Goal: Task Accomplishment & Management: Manage account settings

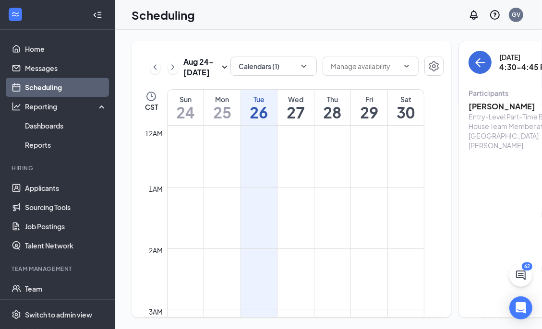
scroll to position [903, 0]
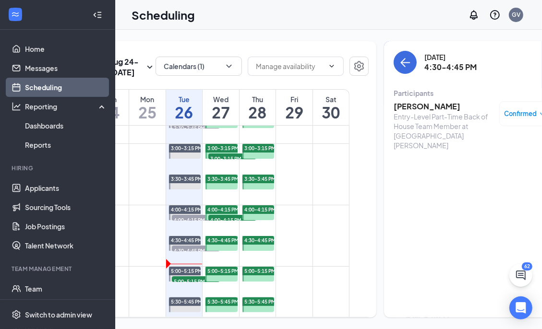
click at [297, 143] on td at bounding box center [220, 135] width 257 height 15
click at [187, 111] on h1 "26" at bounding box center [184, 112] width 36 height 16
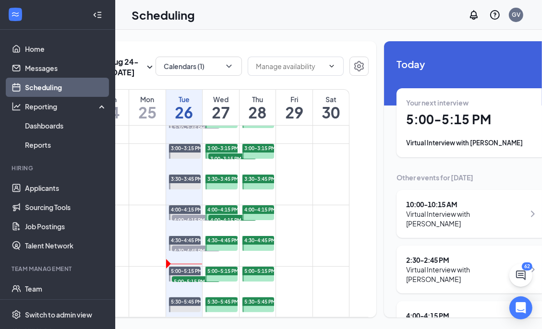
click at [446, 114] on div "Your next interview 5:00 - 5:15 PM Virtual Interview with London Richardson" at bounding box center [472, 123] width 132 height 50
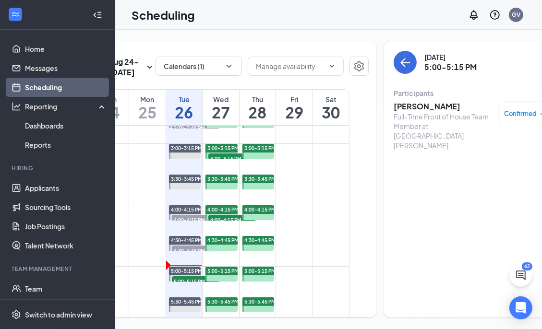
click at [433, 101] on h3 "[PERSON_NAME]" at bounding box center [443, 106] width 101 height 11
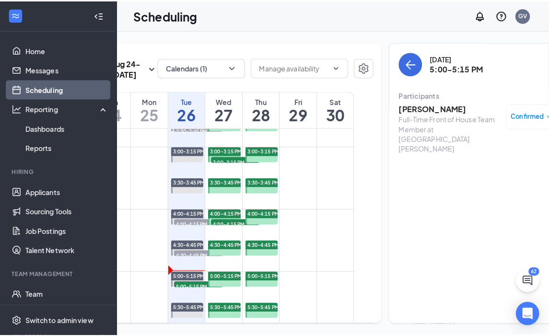
scroll to position [7, 0]
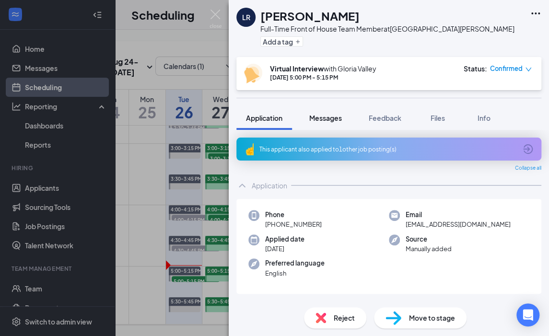
click at [329, 119] on span "Messages" at bounding box center [325, 118] width 33 height 9
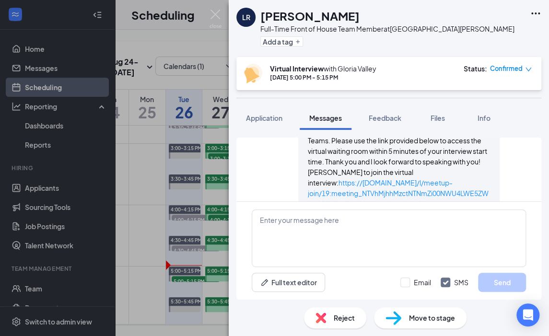
scroll to position [648, 0]
click at [264, 117] on span "Application" at bounding box center [264, 118] width 36 height 9
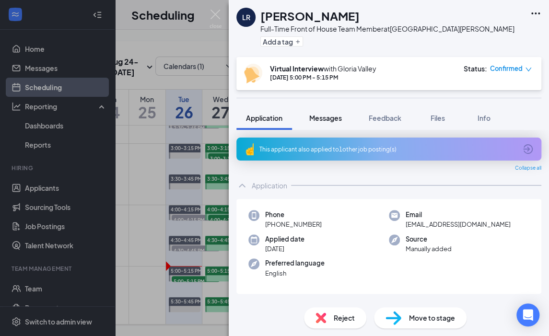
click at [333, 119] on span "Messages" at bounding box center [325, 118] width 33 height 9
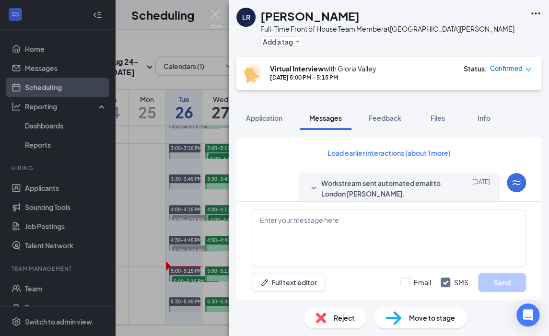
click at [311, 188] on icon "SmallChevronDown" at bounding box center [313, 188] width 5 height 3
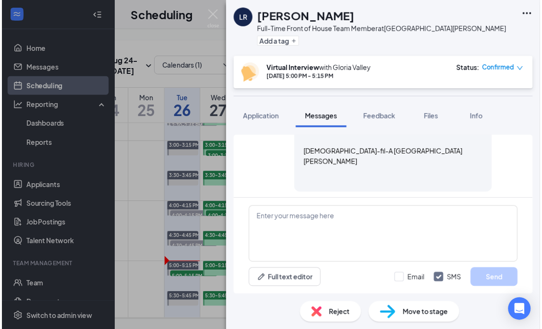
scroll to position [202, 0]
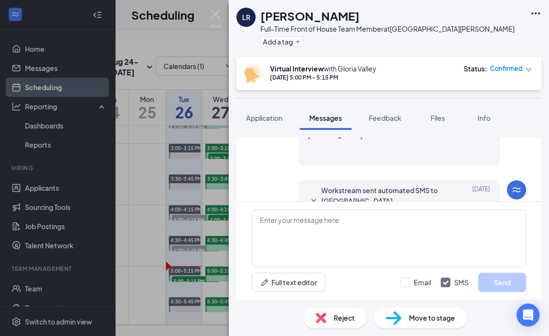
click at [308, 195] on icon "SmallChevronDown" at bounding box center [314, 201] width 12 height 12
click at [195, 73] on div "LR London Richardson Full-Time Front of House Team Member at North Collins Stre…" at bounding box center [274, 168] width 549 height 336
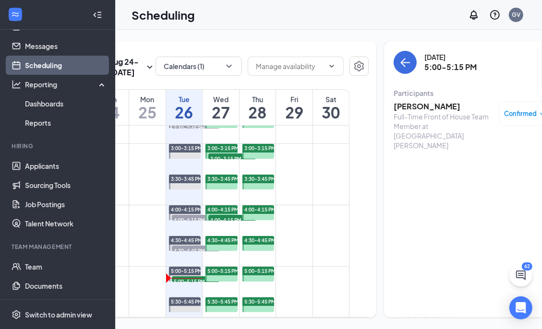
scroll to position [34, 0]
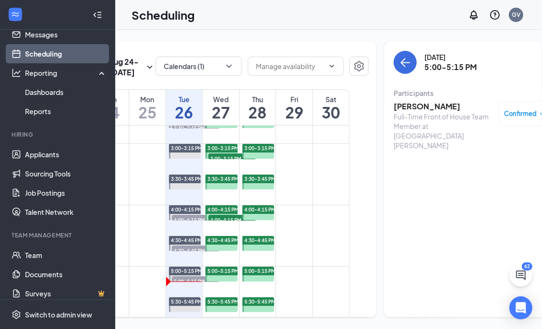
click at [419, 101] on h3 "[PERSON_NAME]" at bounding box center [443, 106] width 101 height 11
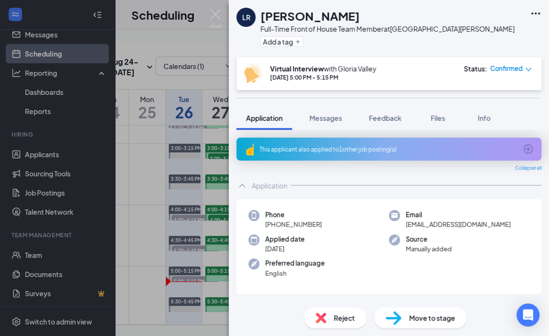
click at [195, 74] on div "LR London Richardson Full-Time Front of House Team Member at North Collins Stre…" at bounding box center [274, 168] width 549 height 336
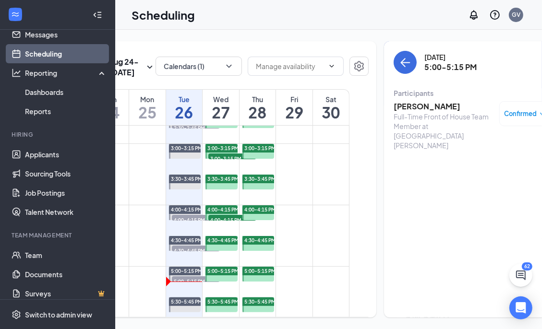
drag, startPoint x: 462, startPoint y: 96, endPoint x: 382, endPoint y: 97, distance: 79.2
click at [393, 101] on h3 "[PERSON_NAME]" at bounding box center [443, 106] width 101 height 11
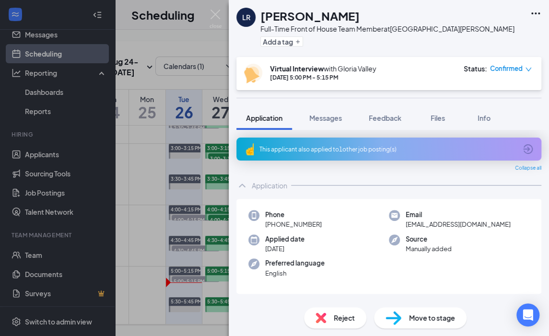
drag, startPoint x: 389, startPoint y: 96, endPoint x: 275, endPoint y: 82, distance: 114.2
click at [202, 90] on div "LR London Richardson Full-Time Front of House Team Member at North Collins Stre…" at bounding box center [274, 168] width 549 height 336
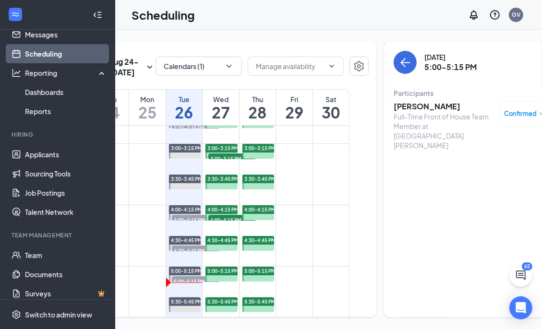
drag, startPoint x: 462, startPoint y: 96, endPoint x: 371, endPoint y: 97, distance: 91.2
click at [384, 97] on div "Tuesday, Aug 26 5:00-5:15 PM Participants London Richardson Full-Time Front of …" at bounding box center [472, 179] width 177 height 276
copy h3 "[PERSON_NAME]"
click at [539, 111] on icon "down" at bounding box center [542, 114] width 7 height 7
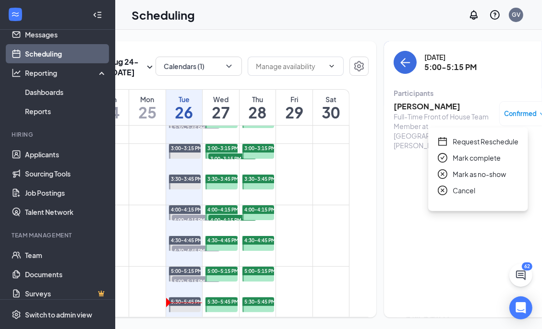
click at [479, 153] on span "Mark complete" at bounding box center [476, 158] width 48 height 11
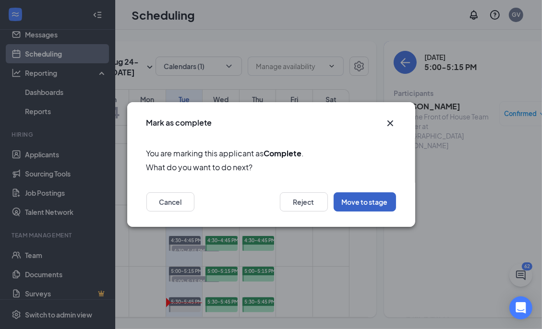
click at [364, 201] on button "Move to stage" at bounding box center [364, 201] width 62 height 19
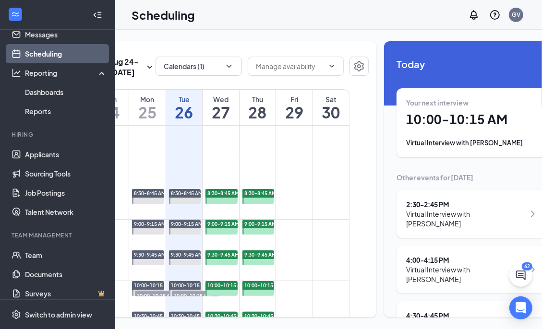
scroll to position [568, 0]
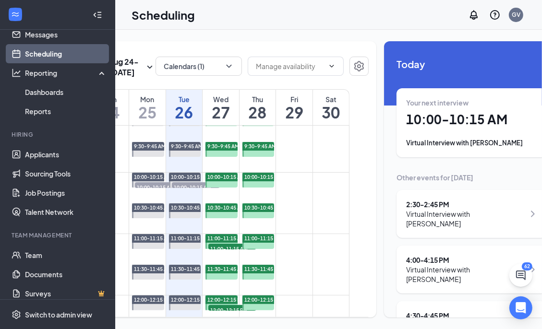
click at [222, 120] on h1 "27" at bounding box center [220, 112] width 36 height 16
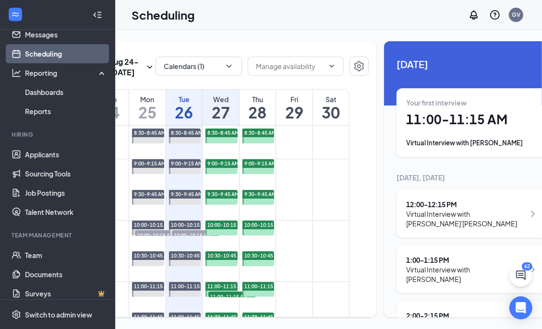
scroll to position [472, 0]
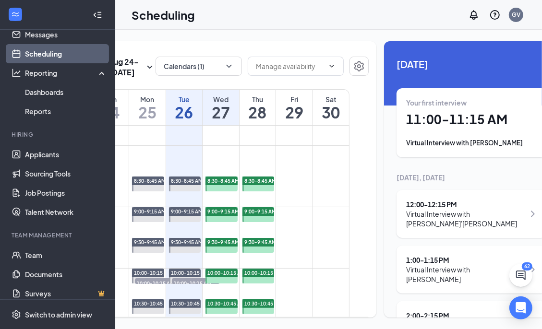
click at [218, 104] on div "Wed" at bounding box center [220, 100] width 36 height 10
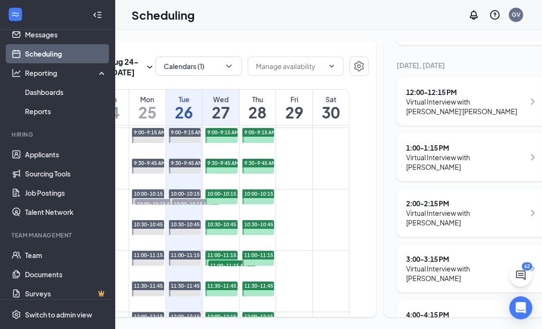
scroll to position [568, 0]
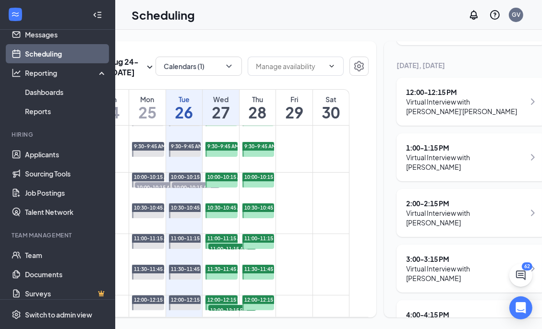
click at [179, 104] on div "Tue" at bounding box center [184, 100] width 36 height 10
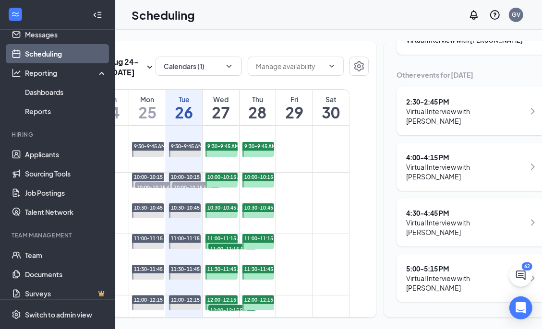
scroll to position [76, 0]
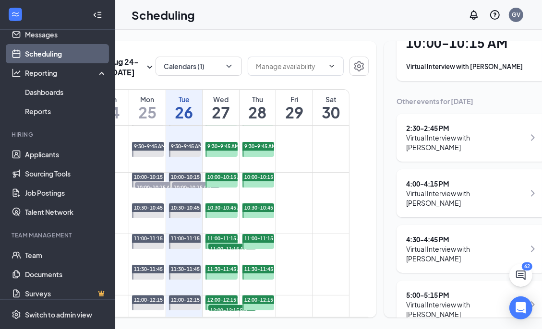
click at [433, 244] on div "Virtual Interview with [PERSON_NAME]" at bounding box center [465, 253] width 119 height 19
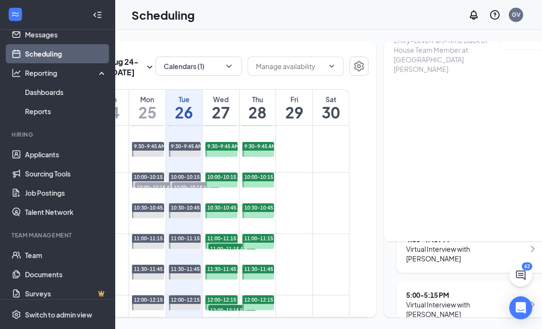
click at [188, 116] on h1 "26" at bounding box center [184, 112] width 36 height 16
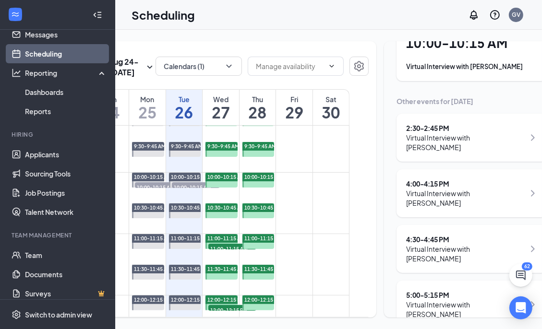
scroll to position [76, 0]
click at [429, 245] on div "Virtual Interview with [PERSON_NAME]" at bounding box center [465, 254] width 119 height 19
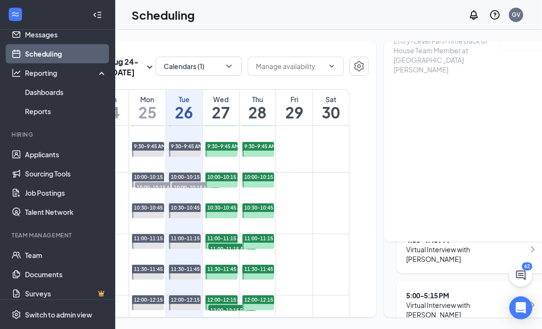
click at [427, 300] on div "Virtual Interview with [PERSON_NAME]" at bounding box center [465, 309] width 119 height 19
click at [189, 104] on div "Tue" at bounding box center [184, 100] width 36 height 10
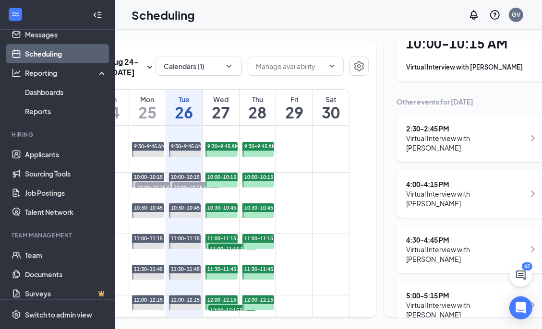
click at [456, 300] on div "Virtual Interview with [PERSON_NAME]" at bounding box center [465, 309] width 119 height 19
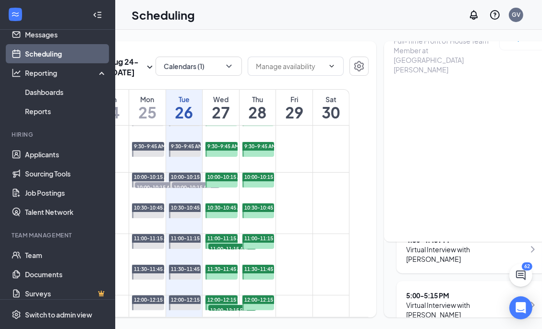
click at [432, 300] on div "Virtual Interview with [PERSON_NAME]" at bounding box center [465, 309] width 119 height 19
click at [420, 291] on div "5:00 - 5:15 PM" at bounding box center [465, 296] width 119 height 10
click at [416, 300] on div "Virtual Interview with [PERSON_NAME]" at bounding box center [465, 309] width 119 height 19
click at [187, 104] on div "Tue" at bounding box center [184, 100] width 36 height 10
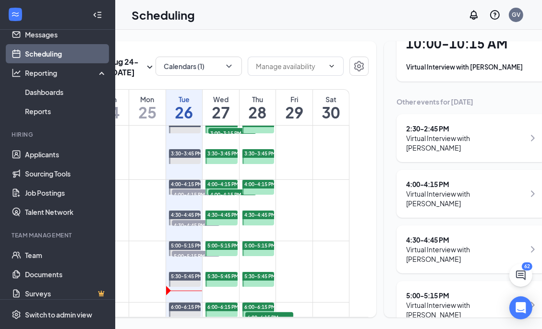
scroll to position [951, 0]
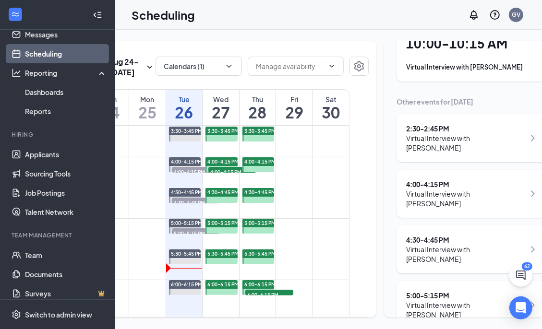
click at [185, 237] on span "5:00-5:15 PM" at bounding box center [196, 233] width 48 height 10
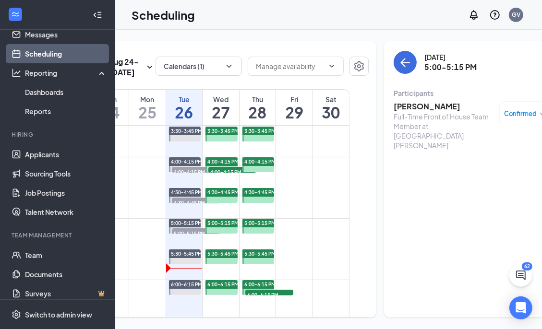
click at [414, 101] on h3 "[PERSON_NAME]" at bounding box center [443, 106] width 101 height 11
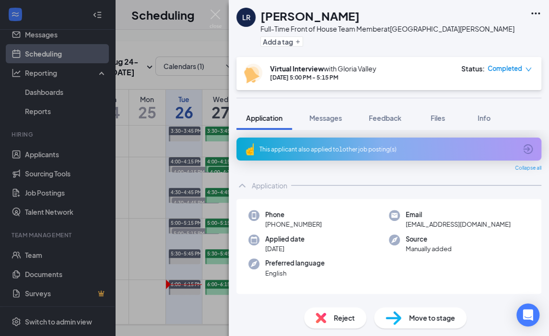
click at [219, 125] on div "LR London Richardson Full-Time Front of House Team Member at North Collins Stre…" at bounding box center [274, 168] width 549 height 336
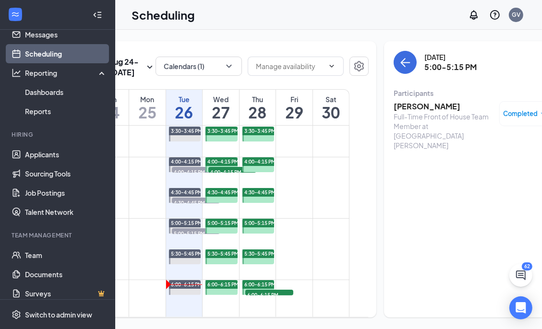
click at [219, 120] on h1 "27" at bounding box center [220, 112] width 36 height 16
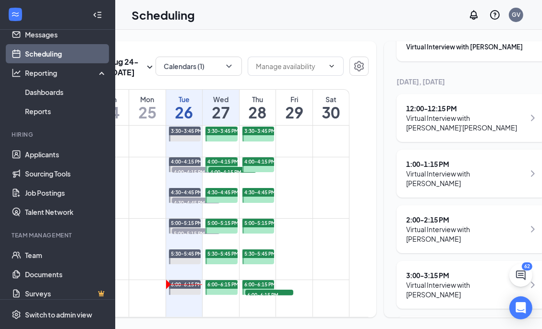
scroll to position [112, 0]
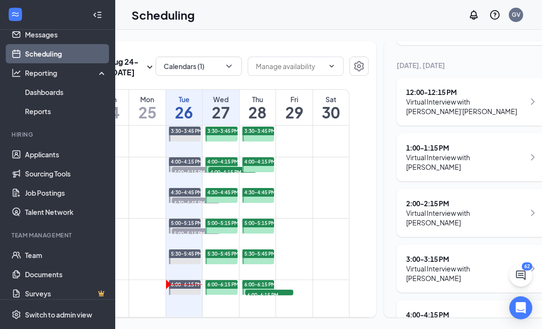
click at [221, 110] on h1 "27" at bounding box center [220, 112] width 36 height 16
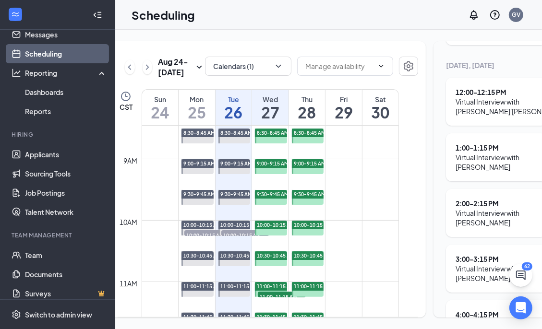
scroll to position [0, 0]
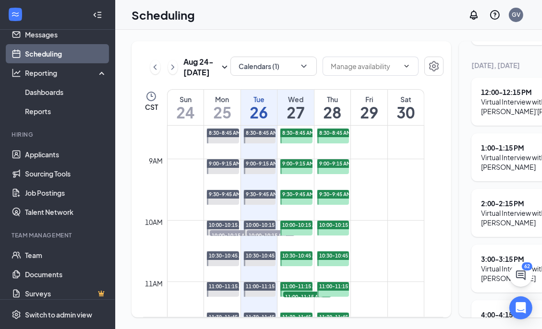
click at [223, 104] on div "Mon" at bounding box center [222, 100] width 36 height 10
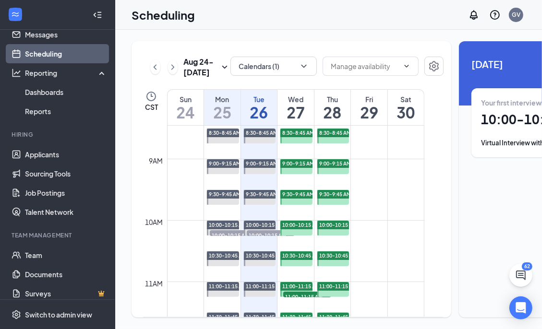
click at [223, 240] on span "10:00-10:15 AM" at bounding box center [234, 235] width 48 height 10
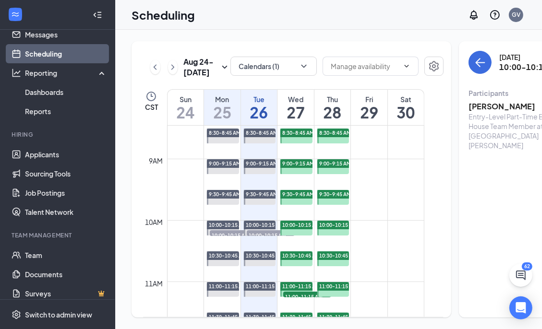
click at [261, 109] on h1 "26" at bounding box center [259, 112] width 36 height 16
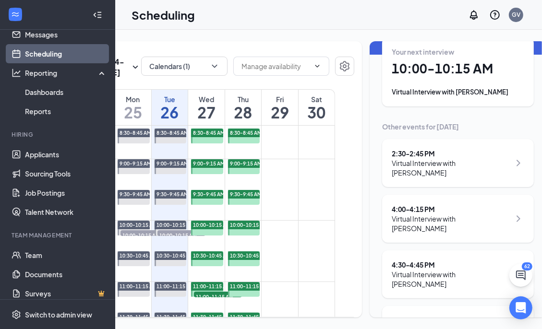
scroll to position [52, 0]
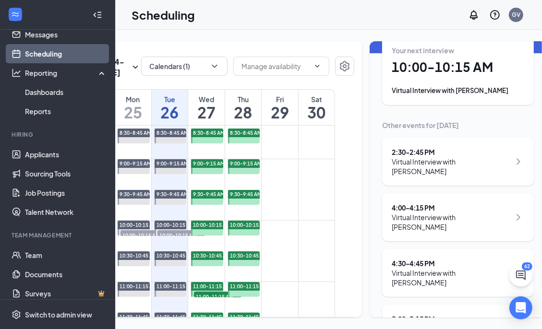
click at [512, 267] on icon "ChevronRight" at bounding box center [518, 273] width 12 height 12
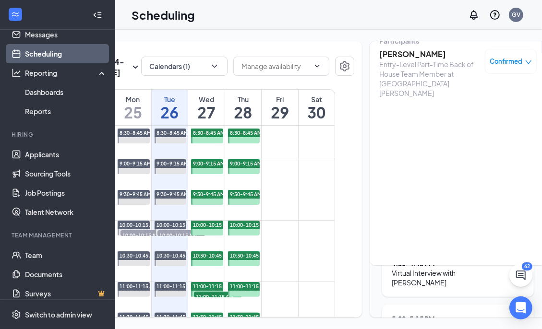
click at [415, 49] on h3 "Leslie Camacho" at bounding box center [429, 54] width 101 height 11
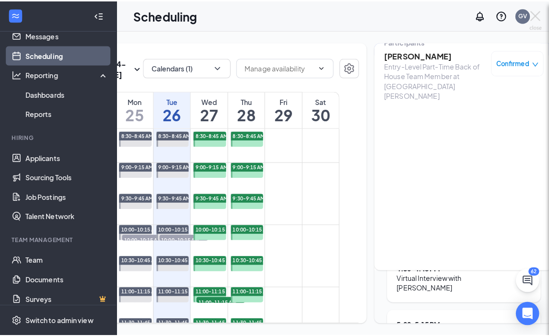
scroll to position [7, 0]
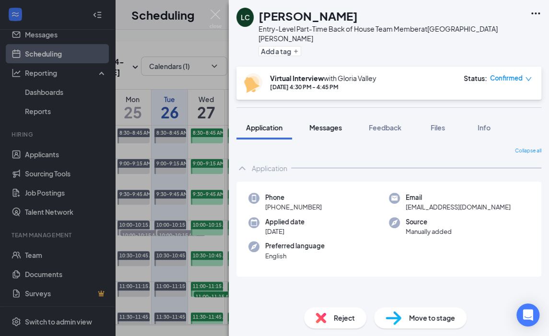
click at [333, 123] on span "Messages" at bounding box center [325, 127] width 33 height 9
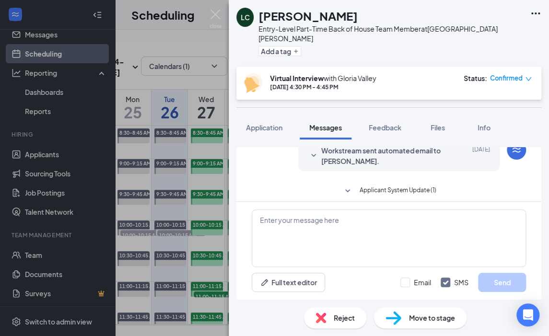
scroll to position [80, 0]
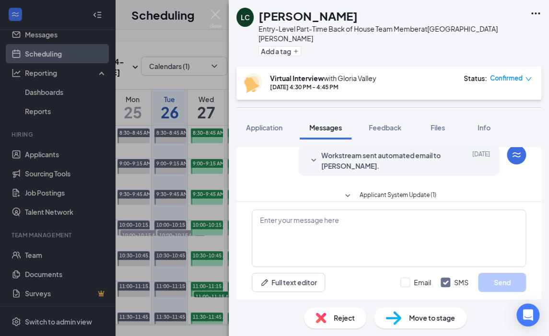
click at [344, 190] on icon "SmallChevronDown" at bounding box center [348, 196] width 12 height 12
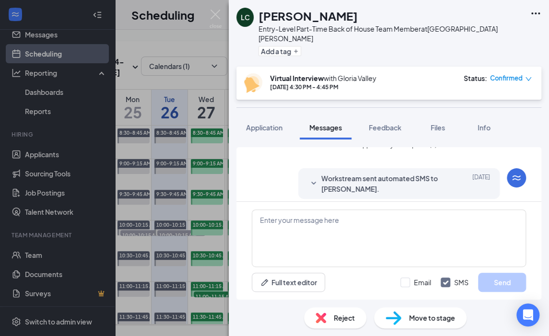
scroll to position [0, 0]
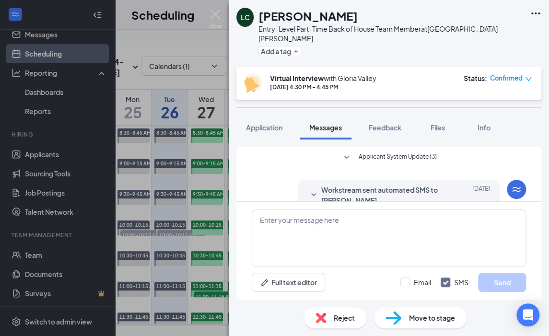
click at [344, 152] on icon "SmallChevronDown" at bounding box center [347, 158] width 12 height 12
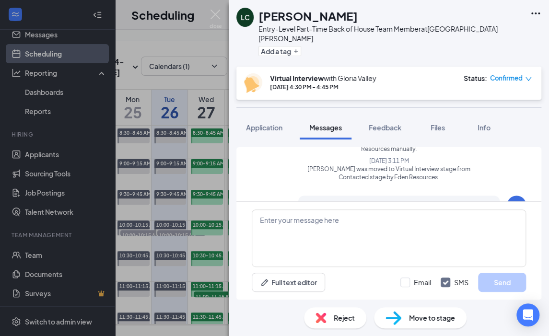
scroll to position [55, 0]
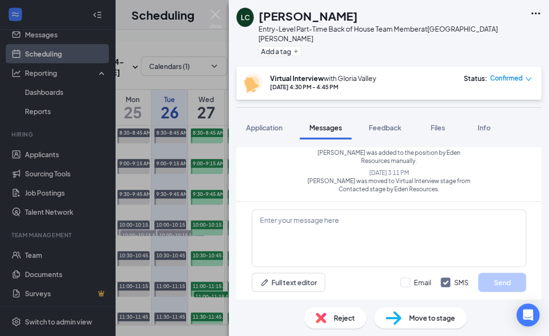
click at [172, 114] on div "LC Leslie Camacho Entry-Level Part-Time Back of House Team Member at North Coll…" at bounding box center [274, 168] width 549 height 336
click at [170, 120] on div "LC Leslie Camacho Entry-Level Part-Time Back of House Team Member at North Coll…" at bounding box center [274, 168] width 549 height 336
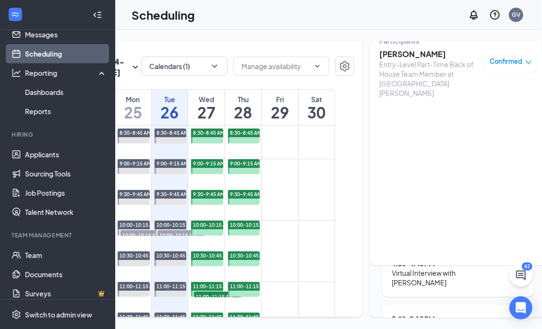
click at [169, 117] on h1 "26" at bounding box center [170, 112] width 36 height 16
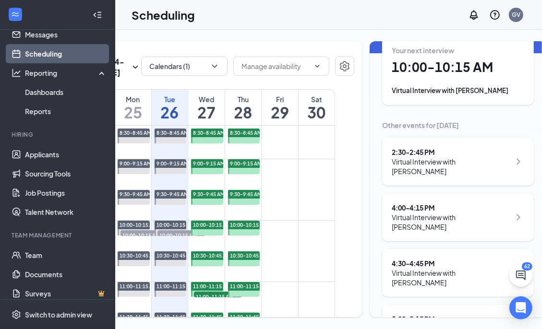
click at [512, 156] on icon "ChevronRight" at bounding box center [518, 162] width 12 height 12
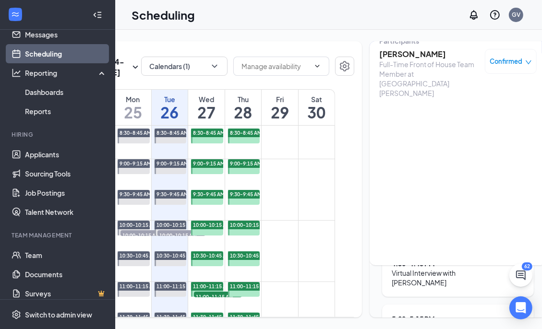
click at [393, 59] on div "Full-Time Front of House Team Member at [GEOGRAPHIC_DATA][PERSON_NAME]" at bounding box center [429, 78] width 101 height 38
click at [390, 49] on h3 "Jamal Petty" at bounding box center [429, 54] width 101 height 11
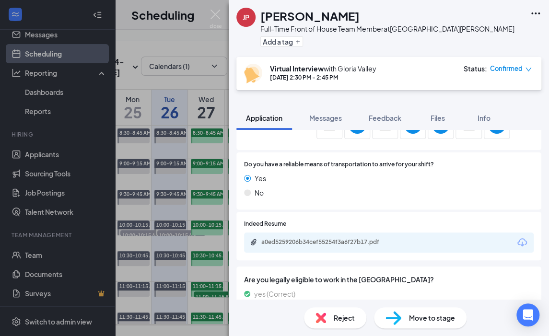
scroll to position [480, 0]
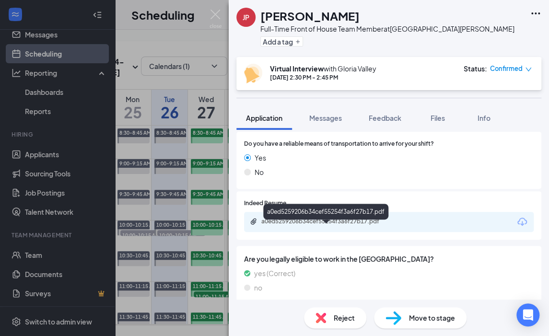
click at [302, 220] on div "a0ed5259206b34cef55254f3a6f27b17.pdf" at bounding box center [328, 222] width 134 height 8
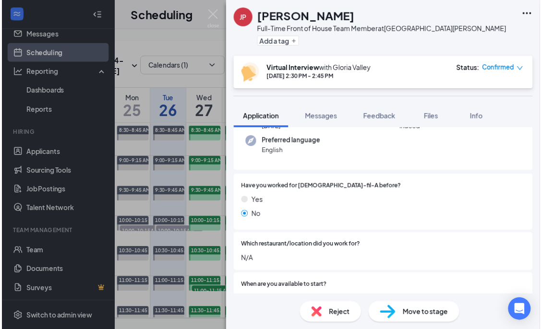
scroll to position [0, 0]
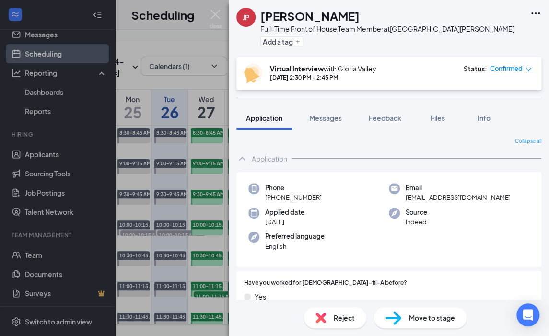
click at [207, 115] on div "JP Jamal Petty Full-Time Front of House Team Member at North Collins Street Add…" at bounding box center [274, 168] width 549 height 336
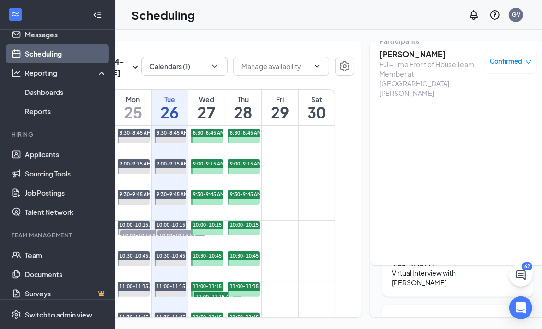
click at [206, 117] on h1 "27" at bounding box center [206, 112] width 36 height 16
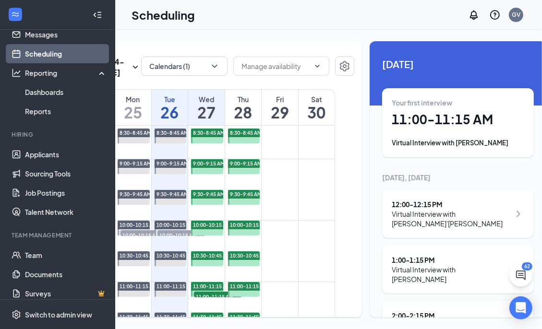
click at [206, 117] on h1 "27" at bounding box center [206, 112] width 36 height 16
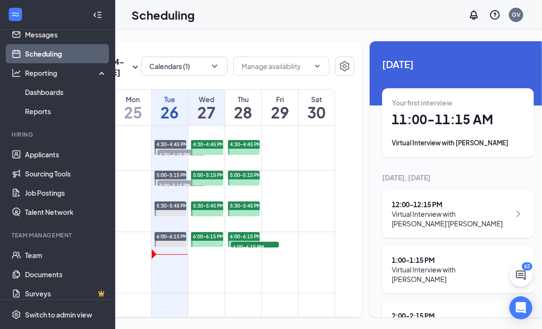
click at [170, 120] on h1 "26" at bounding box center [170, 112] width 36 height 16
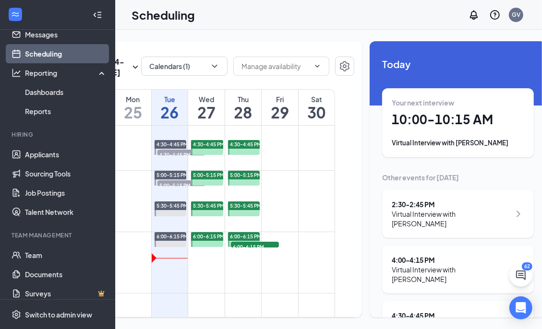
click at [166, 159] on span "4:30-4:45 PM" at bounding box center [181, 155] width 48 height 10
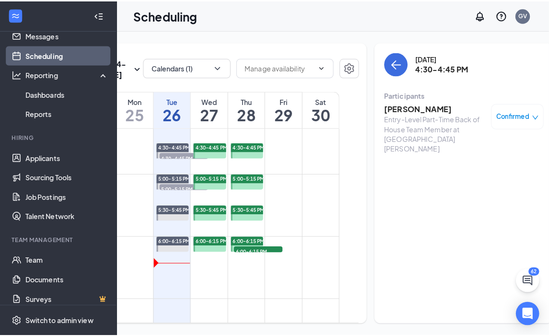
scroll to position [951, 0]
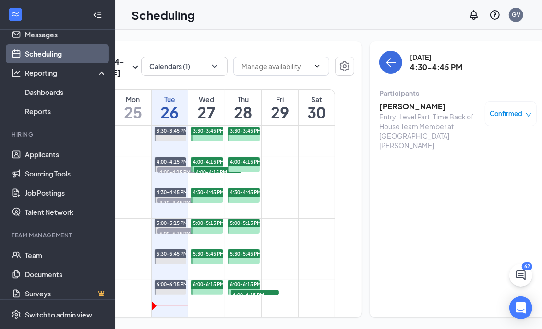
click at [172, 177] on span "4:00-4:15 PM" at bounding box center [181, 172] width 48 height 10
click at [394, 104] on h3 "Luis Melendez" at bounding box center [429, 106] width 101 height 11
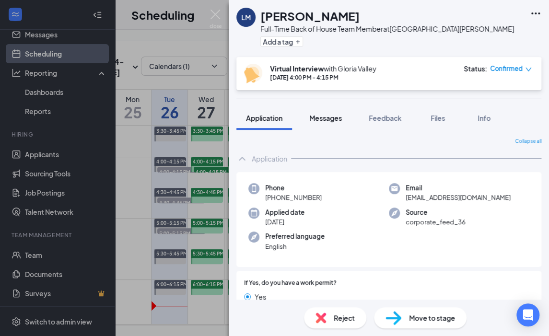
click at [327, 120] on span "Messages" at bounding box center [325, 118] width 33 height 9
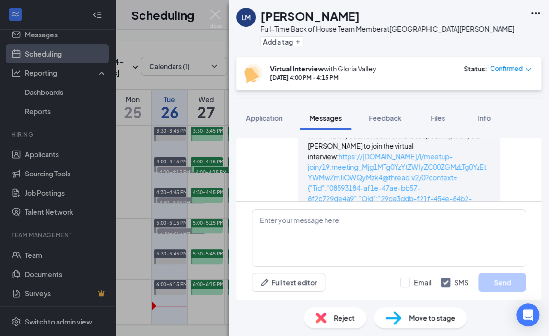
scroll to position [648, 0]
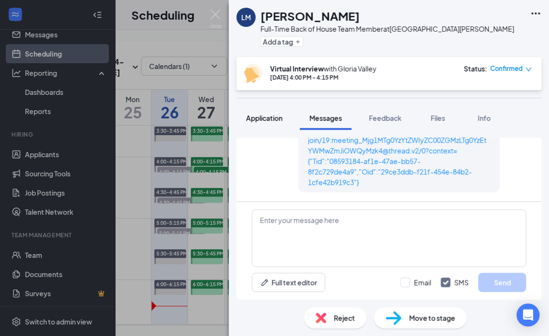
click at [263, 115] on span "Application" at bounding box center [264, 118] width 36 height 9
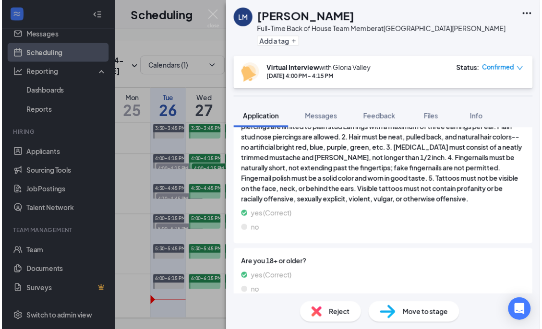
scroll to position [1104, 0]
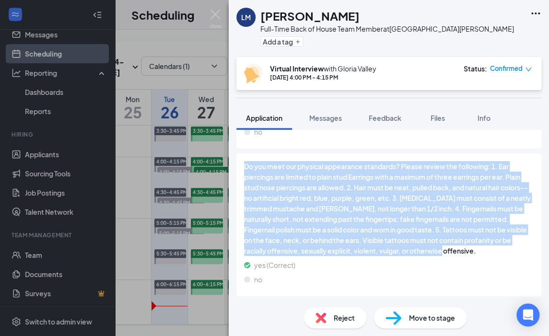
drag, startPoint x: 502, startPoint y: 241, endPoint x: 246, endPoint y: 159, distance: 269.0
click at [246, 161] on span "Do you meet our physical appearance standards? Please review the following: 1. …" at bounding box center [389, 208] width 290 height 95
copy span "Do you meet our physical appearance standards? Please review the following: 1. …"
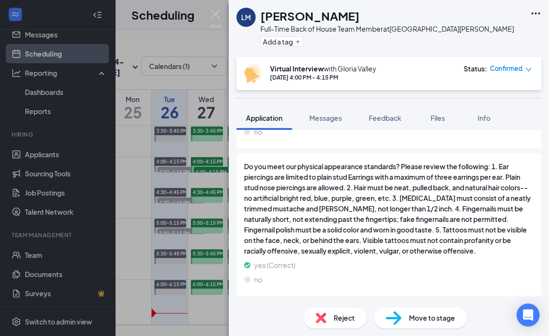
click at [371, 278] on div "Do you meet our physical appearance standards? Please review the following: 1. …" at bounding box center [389, 225] width 290 height 128
click at [205, 119] on div "LM Luis Melendez Full-Time Back of House Team Member at North Collins Street Ad…" at bounding box center [274, 168] width 549 height 336
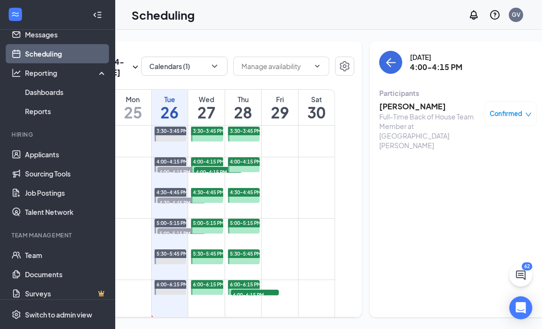
click at [221, 188] on td at bounding box center [206, 179] width 257 height 15
click at [168, 207] on span "4:30-4:45 PM" at bounding box center [181, 203] width 48 height 10
drag, startPoint x: 434, startPoint y: 102, endPoint x: 389, endPoint y: 116, distance: 47.5
click at [389, 116] on div "Leslie Camacho Entry-Level Part-Time Back of House Team Member at North Collins…" at bounding box center [429, 125] width 101 height 49
click at [435, 107] on h3 "Leslie Camacho" at bounding box center [429, 106] width 101 height 11
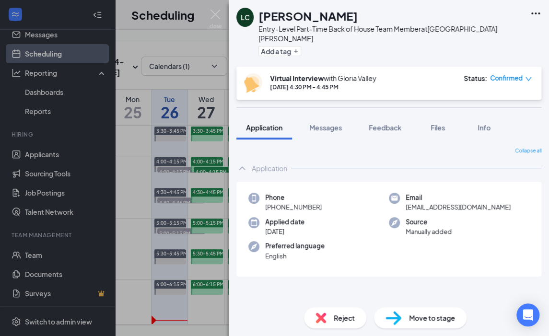
click at [214, 83] on div "LC Leslie Camacho Entry-Level Part-Time Back of House Team Member at North Coll…" at bounding box center [274, 168] width 549 height 336
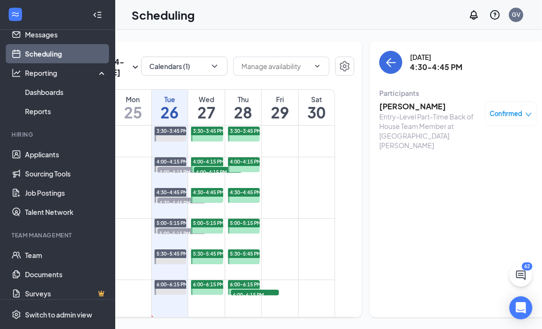
drag, startPoint x: 432, startPoint y: 106, endPoint x: 365, endPoint y: 108, distance: 66.7
click at [369, 108] on div "Tuesday, Aug 26 4:30-4:45 PM Participants Leslie Camacho Entry-Level Part-Time …" at bounding box center [457, 179] width 177 height 276
copy h3 "Leslie Camacho"
click at [207, 120] on h1 "27" at bounding box center [206, 112] width 36 height 16
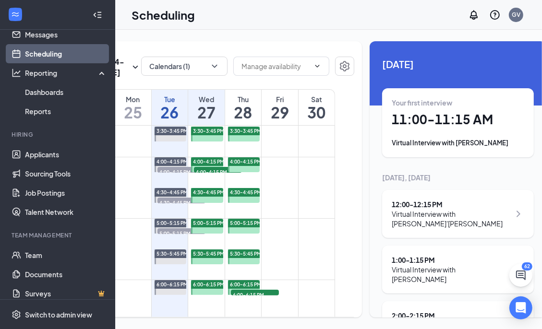
click at [207, 120] on h1 "27" at bounding box center [206, 112] width 36 height 16
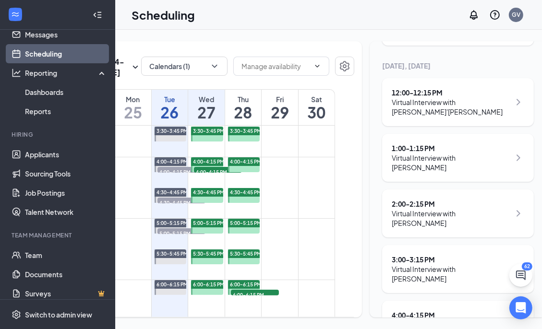
scroll to position [112, 0]
click at [204, 104] on div "Wed" at bounding box center [206, 100] width 36 height 10
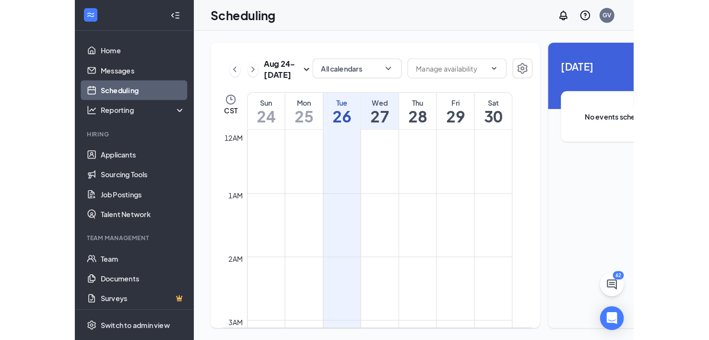
scroll to position [472, 0]
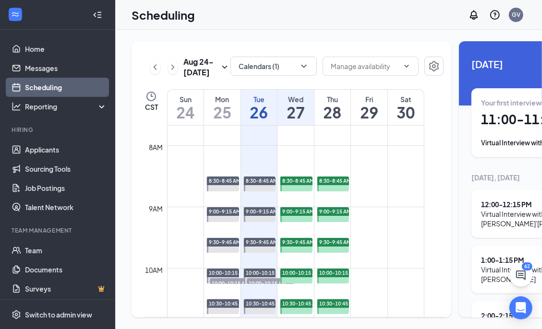
click at [297, 104] on div "Wed" at bounding box center [295, 100] width 36 height 10
click at [295, 120] on h1 "27" at bounding box center [295, 112] width 36 height 16
click at [303, 120] on h1 "27" at bounding box center [295, 112] width 36 height 16
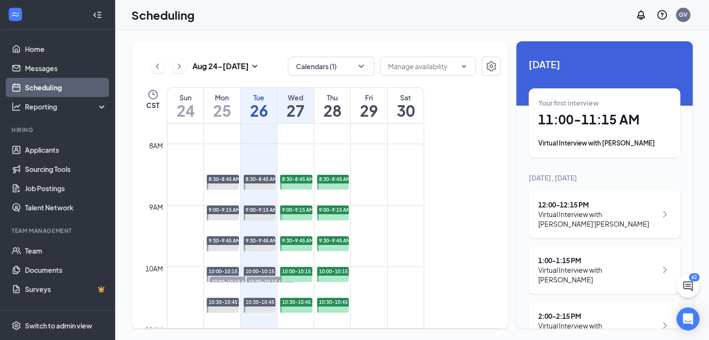
click at [300, 105] on h1 "27" at bounding box center [295, 110] width 36 height 16
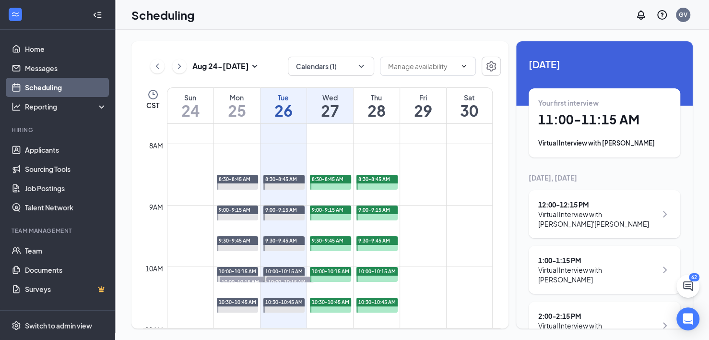
click at [335, 108] on h1 "27" at bounding box center [330, 110] width 46 height 16
click at [369, 107] on h1 "28" at bounding box center [377, 110] width 46 height 16
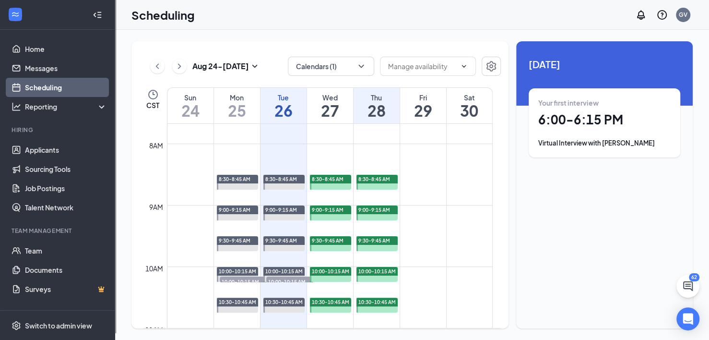
click at [329, 105] on h1 "27" at bounding box center [330, 110] width 46 height 16
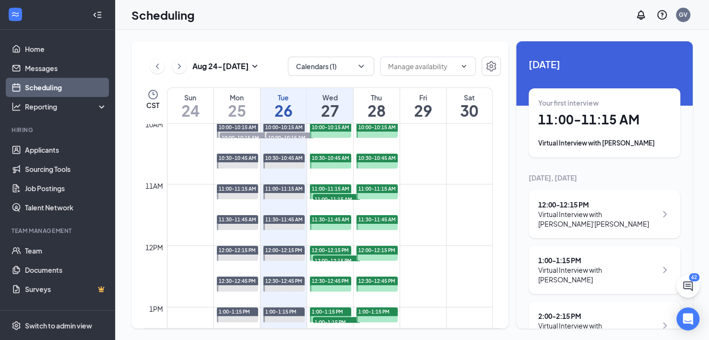
click at [549, 128] on div "Your first interview 11:00 - 11:15 AM Virtual Interview with [PERSON_NAME]" at bounding box center [604, 123] width 132 height 50
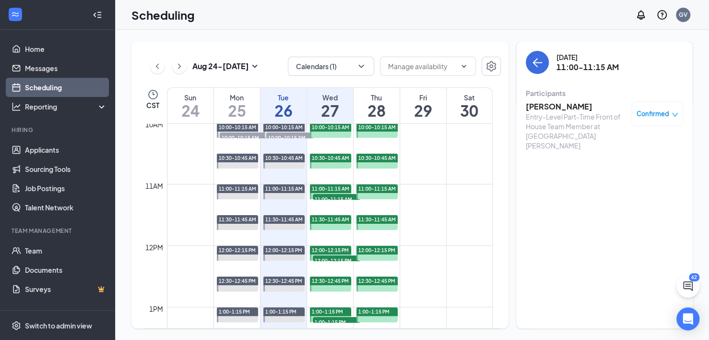
drag, startPoint x: 556, startPoint y: 66, endPoint x: 603, endPoint y: 60, distance: 47.4
click at [549, 60] on div "[DATE] 11:00-11:15 AM" at bounding box center [604, 62] width 157 height 23
drag, startPoint x: 558, startPoint y: 54, endPoint x: 620, endPoint y: 71, distance: 64.7
click at [549, 71] on div "[DATE] 11:00-11:15 AM" at bounding box center [588, 62] width 62 height 20
copy div "[DATE] 11:00-11:15 AM"
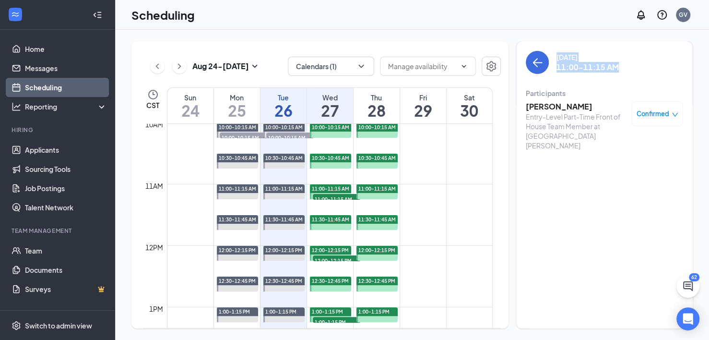
drag, startPoint x: 590, startPoint y: 105, endPoint x: 525, endPoint y: 100, distance: 65.4
click at [525, 100] on div "[DATE] 11:00-11:15 AM Participants [PERSON_NAME] Entry-Level Part-Time Front of…" at bounding box center [604, 184] width 177 height 287
copy h3 "[PERSON_NAME]"
click at [548, 106] on h3 "[PERSON_NAME]" at bounding box center [576, 106] width 101 height 11
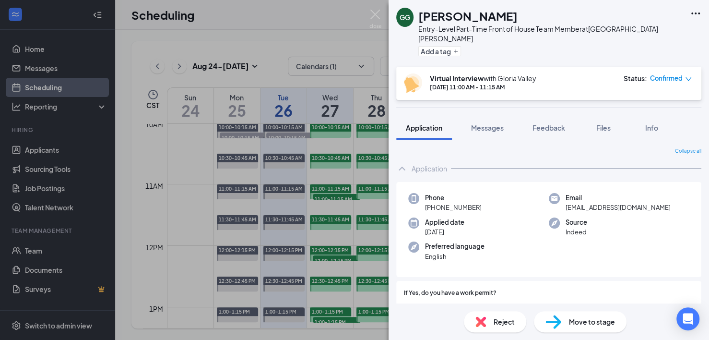
click at [549, 202] on span "[EMAIL_ADDRESS][DOMAIN_NAME]" at bounding box center [618, 207] width 105 height 10
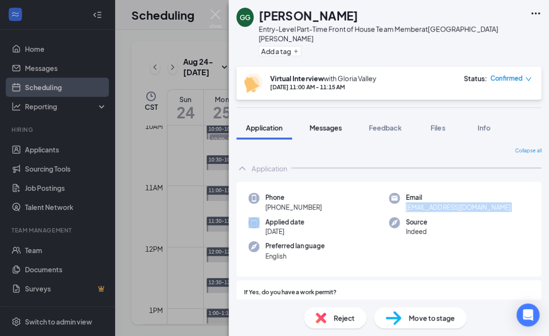
click at [328, 123] on span "Messages" at bounding box center [325, 127] width 33 height 9
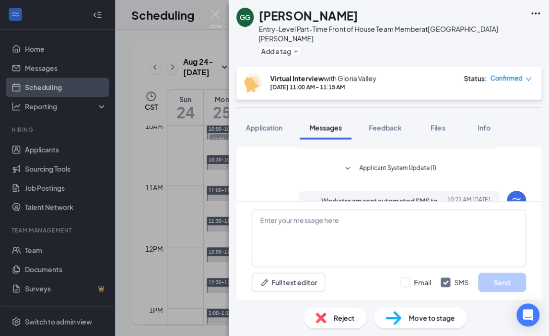
scroll to position [590, 0]
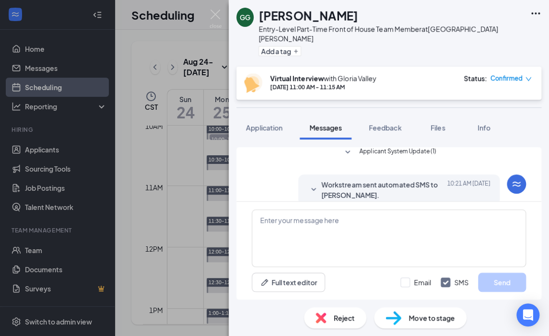
click at [345, 147] on icon "SmallChevronDown" at bounding box center [348, 153] width 12 height 12
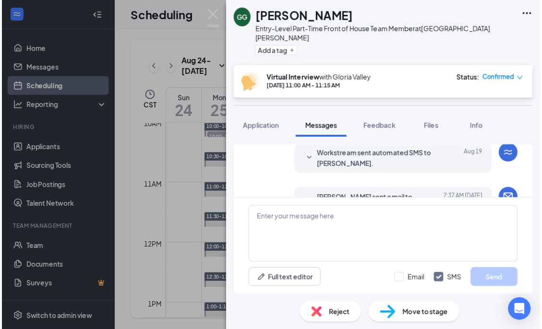
scroll to position [158, 0]
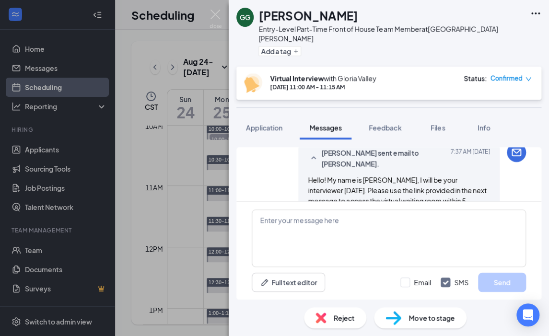
click at [224, 195] on div "GG [PERSON_NAME] Entry-Level Part-Time Front of House Team Member at [GEOGRAPHI…" at bounding box center [274, 168] width 549 height 336
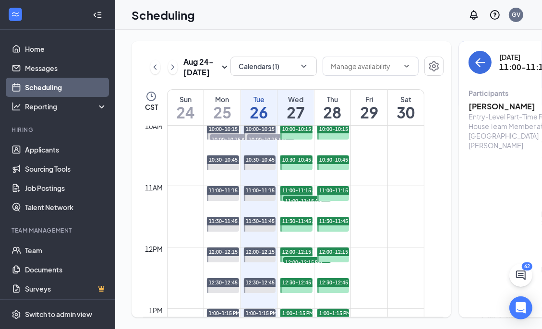
click at [181, 170] on td at bounding box center [295, 162] width 257 height 15
click at [298, 120] on h1 "27" at bounding box center [295, 112] width 36 height 16
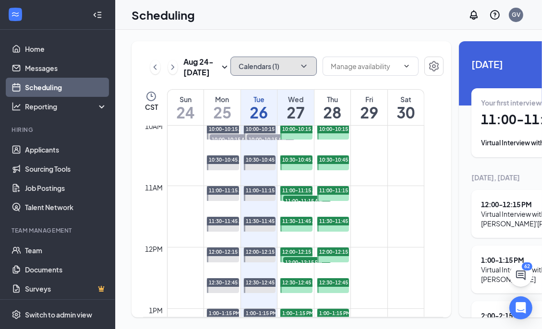
click at [299, 67] on icon "ChevronDown" at bounding box center [304, 66] width 10 height 10
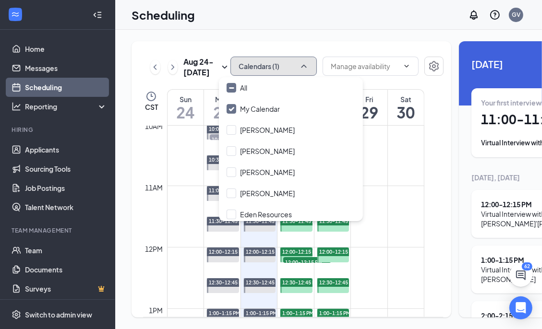
click at [178, 155] on td at bounding box center [295, 147] width 257 height 15
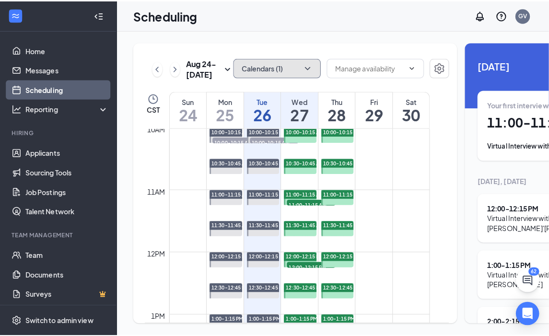
scroll to position [664, 0]
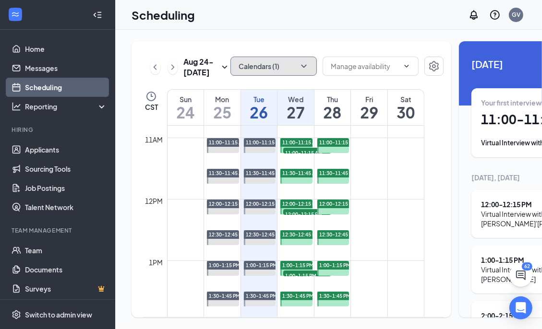
click at [298, 157] on span "11:00-11:15 AM" at bounding box center [307, 153] width 48 height 10
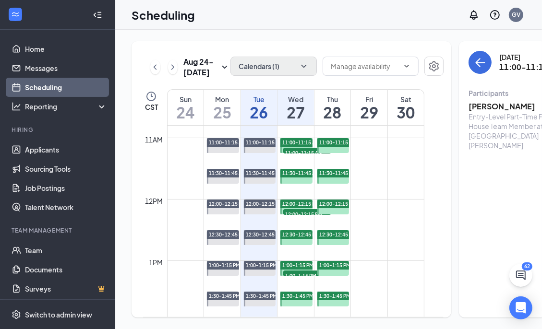
click at [472, 107] on h3 "[PERSON_NAME]" at bounding box center [518, 106] width 101 height 11
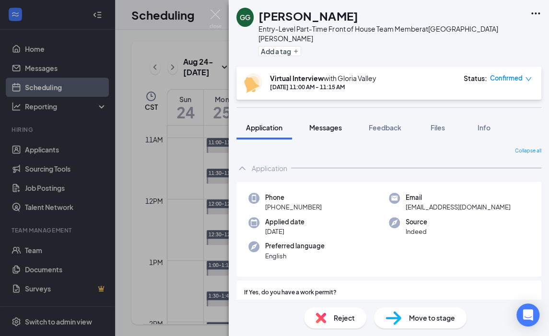
click at [329, 123] on span "Messages" at bounding box center [325, 127] width 33 height 9
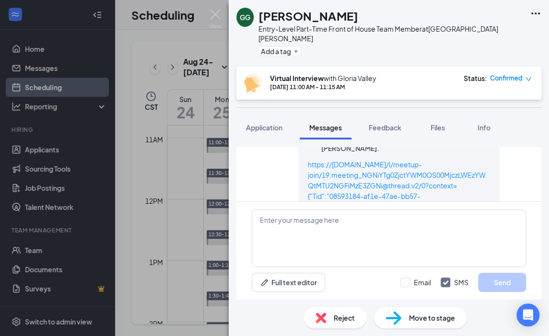
scroll to position [356, 0]
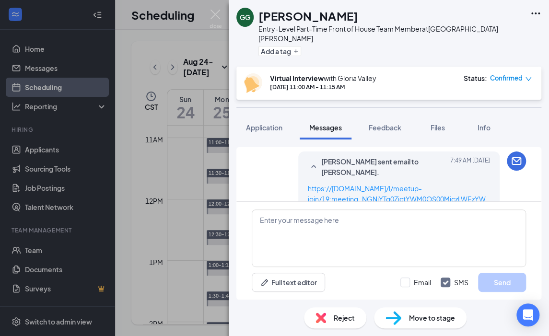
click at [175, 164] on div "GG [PERSON_NAME] Entry-Level Part-Time Front of House Team Member at [GEOGRAPHI…" at bounding box center [274, 168] width 549 height 336
click at [185, 142] on div "GG [PERSON_NAME] Entry-Level Part-Time Front of House Team Member at [GEOGRAPHI…" at bounding box center [274, 168] width 549 height 336
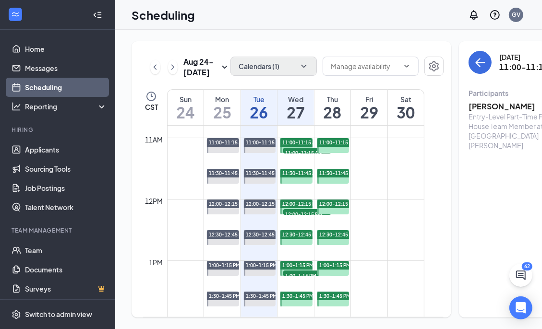
click at [185, 120] on h1 "24" at bounding box center [185, 112] width 36 height 16
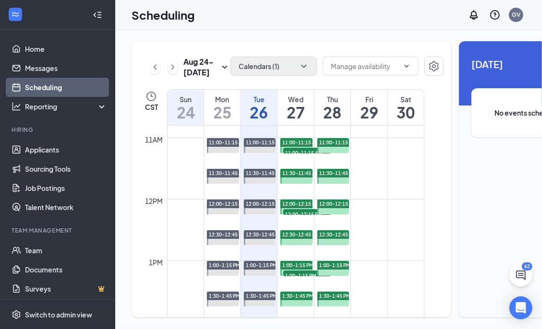
click at [297, 120] on h1 "27" at bounding box center [295, 112] width 36 height 16
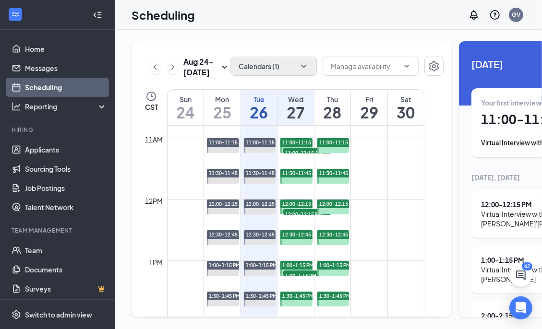
click at [297, 219] on span "12:00-12:15 PM" at bounding box center [307, 214] width 48 height 10
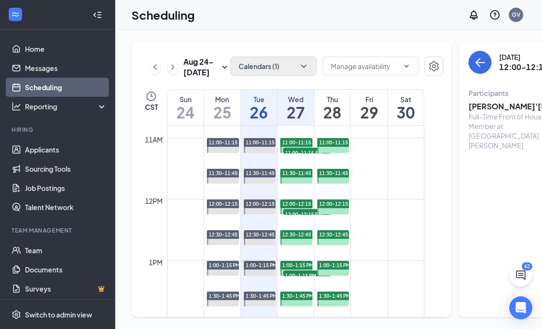
click at [501, 108] on h3 "[PERSON_NAME]'[PERSON_NAME]" at bounding box center [518, 106] width 101 height 11
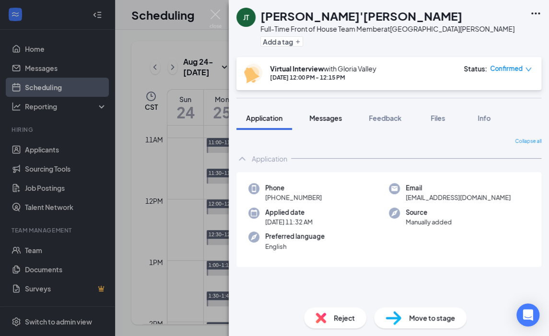
click at [321, 119] on span "Messages" at bounding box center [325, 118] width 33 height 9
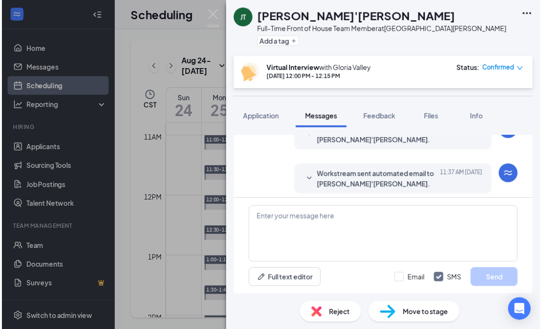
scroll to position [289, 0]
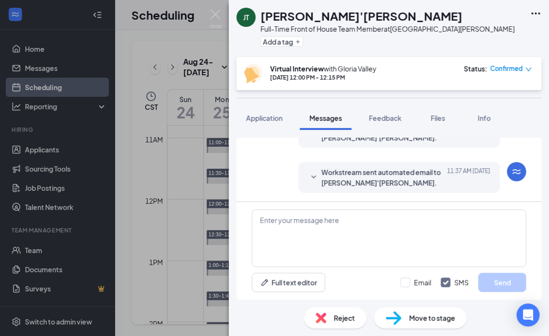
click at [212, 131] on div "[PERSON_NAME] [PERSON_NAME]'[PERSON_NAME] Full-Time Front of House Team Member …" at bounding box center [274, 168] width 549 height 336
click at [208, 134] on div "[PERSON_NAME] [PERSON_NAME]'[PERSON_NAME] Full-Time Front of House Team Member …" at bounding box center [274, 168] width 549 height 336
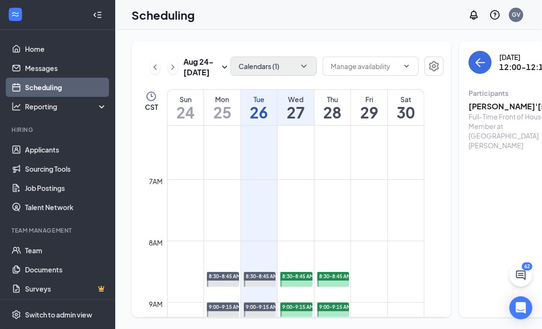
scroll to position [376, 0]
click at [299, 120] on h1 "27" at bounding box center [295, 112] width 36 height 16
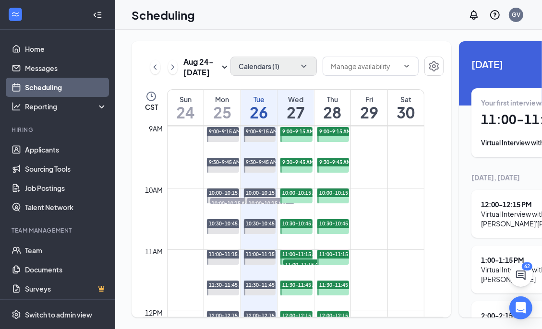
scroll to position [568, 0]
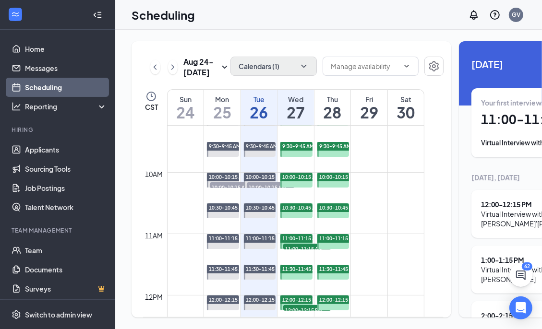
click at [517, 211] on div "Virtual Interview with [PERSON_NAME]'[PERSON_NAME]" at bounding box center [540, 218] width 119 height 19
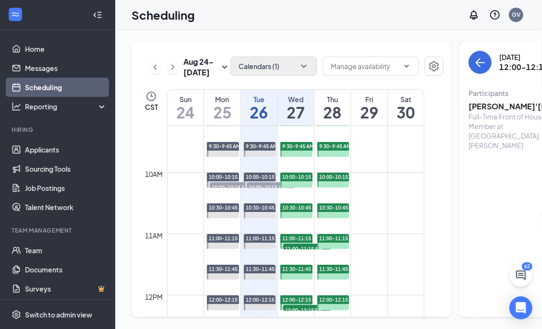
click at [491, 107] on h3 "[PERSON_NAME]'[PERSON_NAME]" at bounding box center [518, 106] width 101 height 11
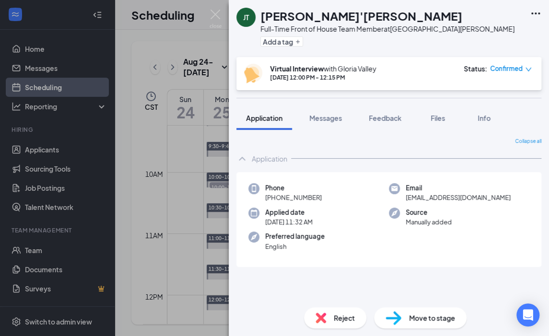
click at [448, 198] on span "[EMAIL_ADDRESS][DOMAIN_NAME]" at bounding box center [458, 198] width 105 height 10
copy span "[EMAIL_ADDRESS][DOMAIN_NAME]"
click at [212, 40] on div "[PERSON_NAME] [PERSON_NAME]'[PERSON_NAME] Full-Time Front of House Team Member …" at bounding box center [274, 168] width 549 height 336
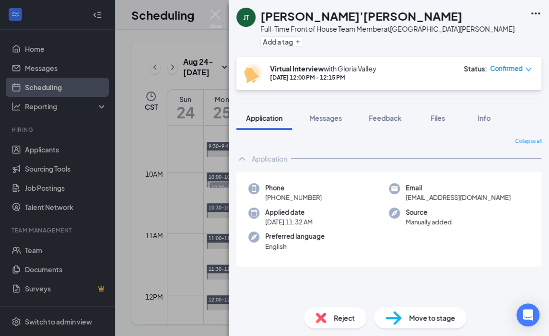
click at [208, 37] on div "[PERSON_NAME] [PERSON_NAME]'[PERSON_NAME] Full-Time Front of House Team Member …" at bounding box center [274, 168] width 549 height 336
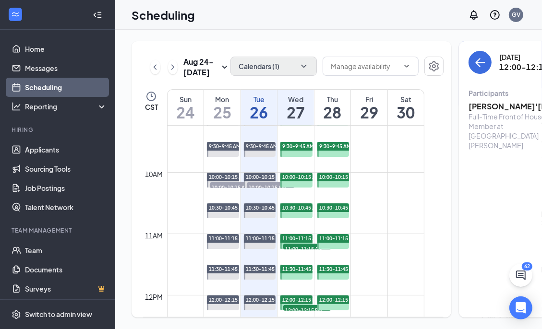
scroll to position [0, 7]
click at [474, 60] on icon "ArrowLeft" at bounding box center [480, 63] width 12 height 12
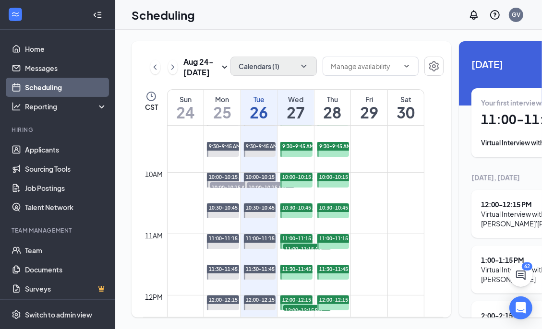
click at [496, 212] on div "Virtual Interview with [PERSON_NAME]'[PERSON_NAME]" at bounding box center [540, 218] width 119 height 19
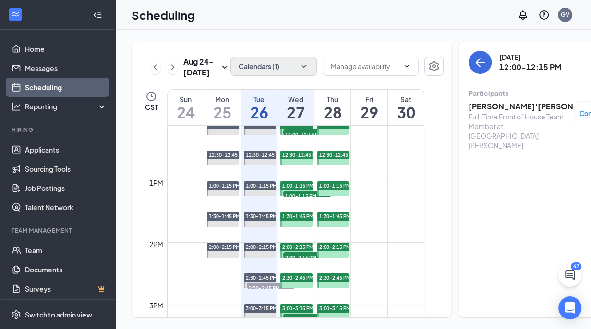
scroll to position [760, 0]
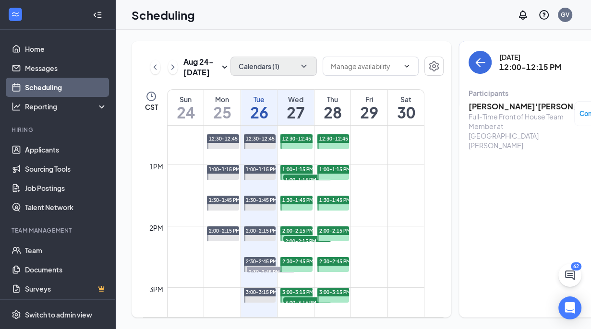
click at [262, 104] on div "Tue" at bounding box center [259, 100] width 36 height 10
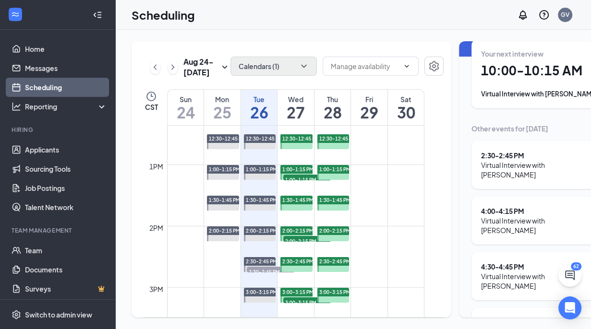
scroll to position [76, 0]
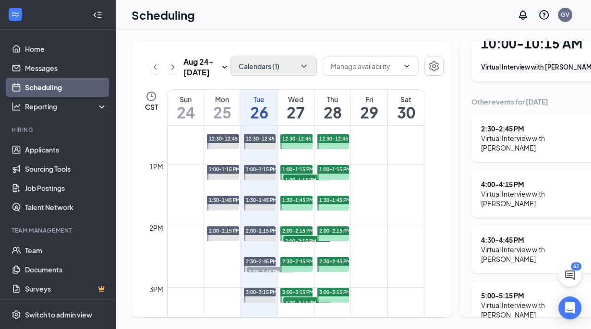
click at [529, 300] on div "Virtual Interview with [PERSON_NAME]" at bounding box center [540, 309] width 119 height 19
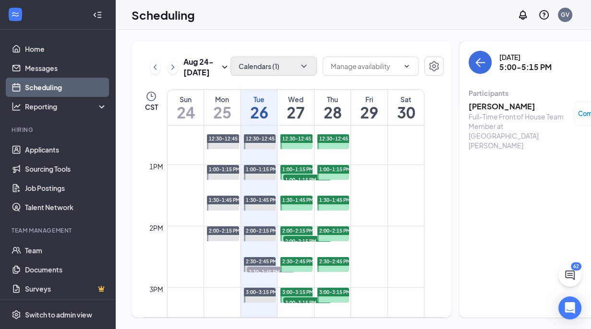
click at [499, 107] on h3 "[PERSON_NAME]" at bounding box center [518, 106] width 101 height 11
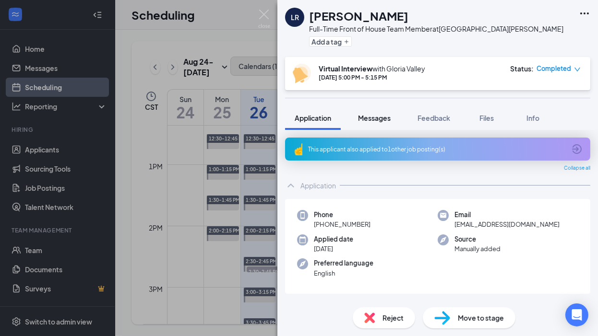
click at [378, 120] on span "Messages" at bounding box center [374, 118] width 33 height 9
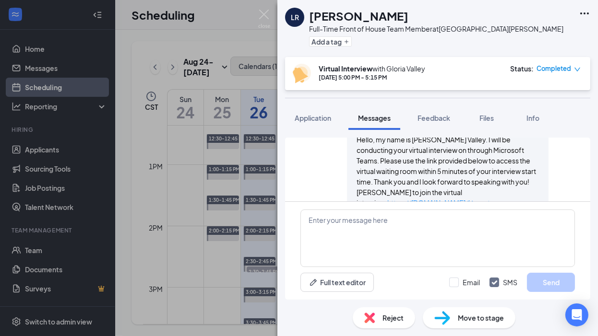
scroll to position [630, 0]
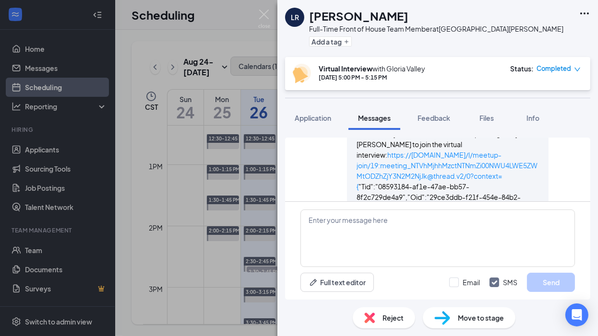
click at [394, 236] on icon "SmallChevronDown" at bounding box center [396, 237] width 5 height 3
click at [394, 232] on icon "SmallChevronUp" at bounding box center [397, 238] width 12 height 12
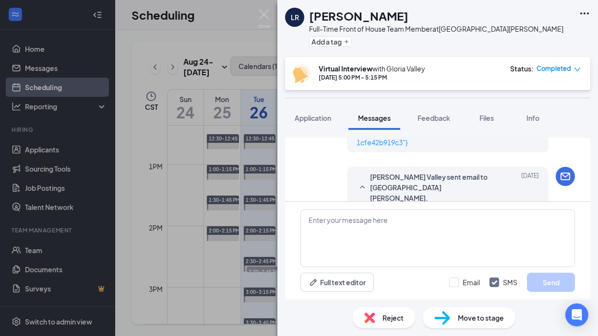
scroll to position [486, 0]
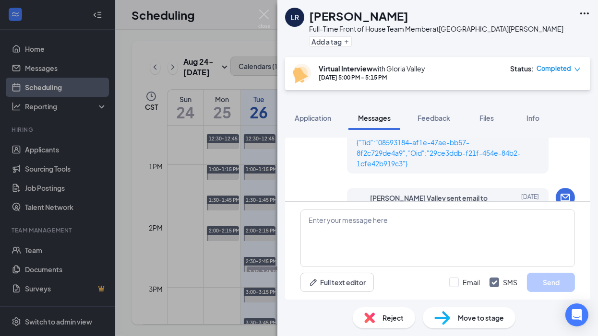
click at [549, 69] on icon "down" at bounding box center [577, 69] width 7 height 7
click at [529, 36] on div "LR [GEOGRAPHIC_DATA] [PERSON_NAME] Full-Time Front of House Team Member at [GEO…" at bounding box center [437, 28] width 321 height 57
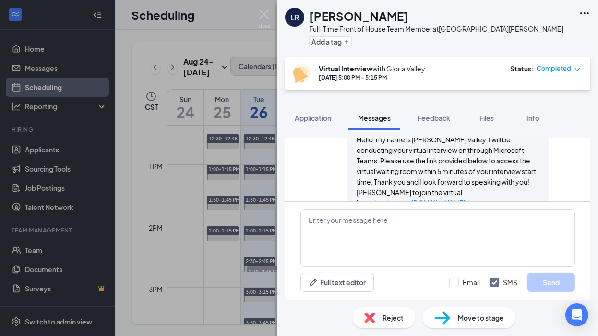
scroll to position [630, 0]
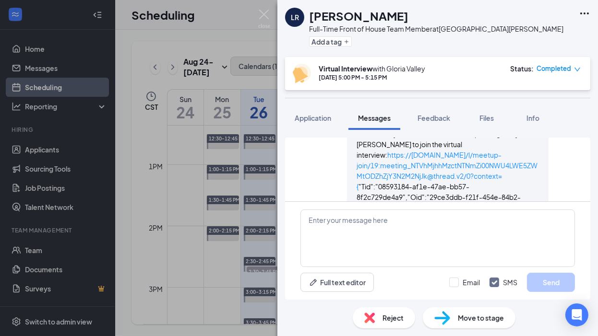
click at [391, 232] on icon "SmallChevronDown" at bounding box center [397, 238] width 12 height 12
click at [472, 318] on span "Move to stage" at bounding box center [481, 318] width 46 height 11
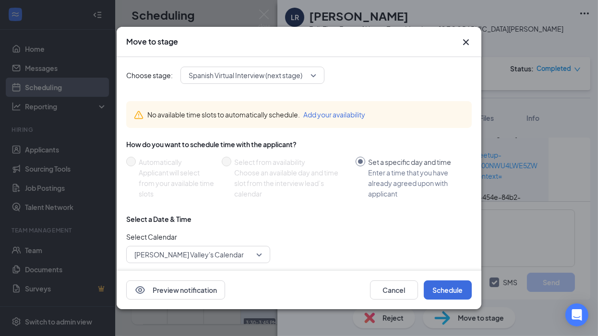
click at [312, 73] on span "Spanish Virtual Interview (next stage)" at bounding box center [253, 75] width 128 height 14
click at [353, 75] on div "Choose stage: Spanish Virtual Interview (next stage) 4047456 4050095 3961198 Ap…" at bounding box center [298, 75] width 345 height 17
click at [314, 76] on span "Spanish Virtual Interview (next stage)" at bounding box center [253, 75] width 128 height 14
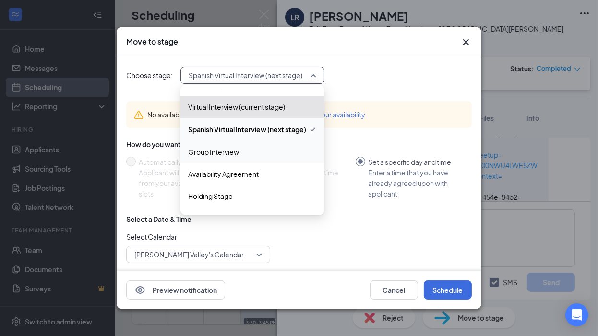
scroll to position [60, 0]
click at [210, 147] on span "Group Interview" at bounding box center [213, 150] width 51 height 11
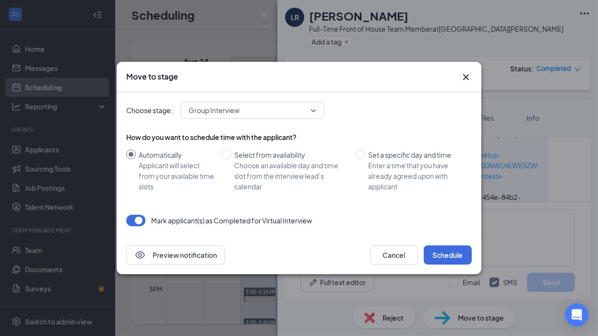
click at [131, 152] on input "Automatically Applicant will select from your available time slots" at bounding box center [131, 155] width 10 height 10
click at [446, 256] on button "Schedule" at bounding box center [448, 255] width 48 height 19
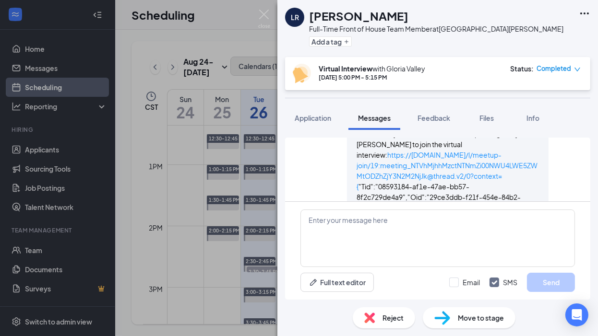
click at [244, 92] on div "LR [GEOGRAPHIC_DATA] [PERSON_NAME] Full-Time Front of House Team Member at [GEO…" at bounding box center [299, 168] width 598 height 336
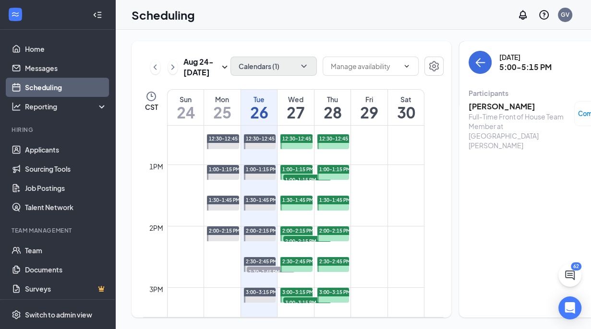
click at [293, 120] on h1 "27" at bounding box center [295, 112] width 36 height 16
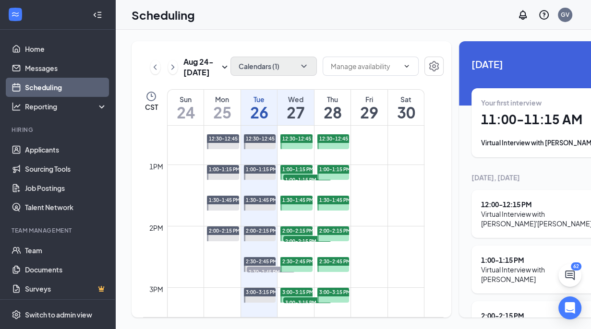
click at [494, 208] on div "12:00 - 12:15 PM" at bounding box center [540, 205] width 119 height 10
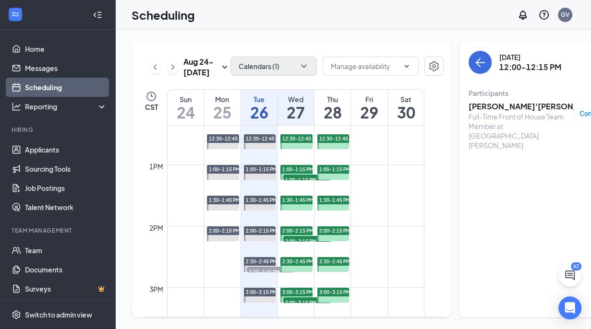
click at [474, 106] on h3 "[PERSON_NAME]'[PERSON_NAME]" at bounding box center [518, 106] width 101 height 11
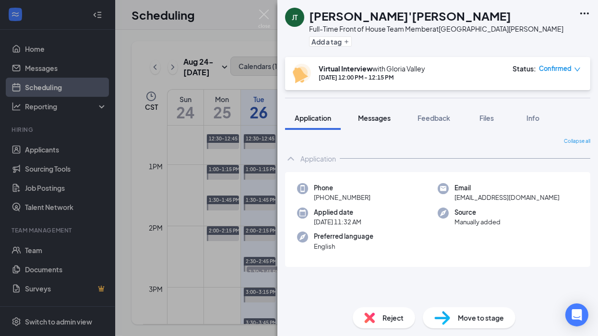
click at [376, 117] on span "Messages" at bounding box center [374, 118] width 33 height 9
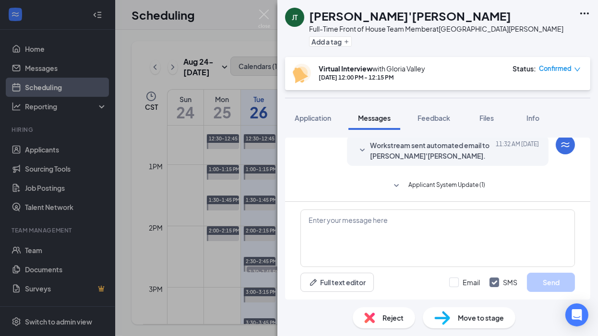
scroll to position [91, 0]
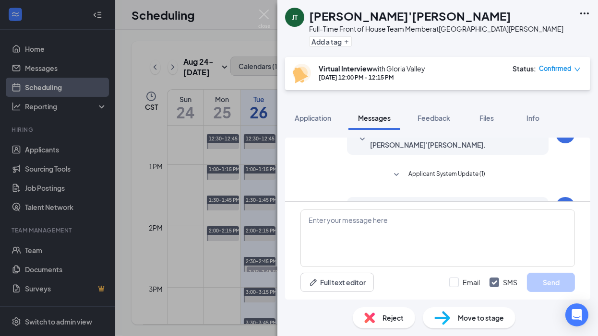
click at [248, 34] on div "[PERSON_NAME] [PERSON_NAME]'[PERSON_NAME] Full-Time Front of House Team Member …" at bounding box center [299, 168] width 598 height 336
click at [257, 44] on div "[PERSON_NAME] [PERSON_NAME]'[PERSON_NAME] Full-Time Front of House Team Member …" at bounding box center [299, 168] width 598 height 336
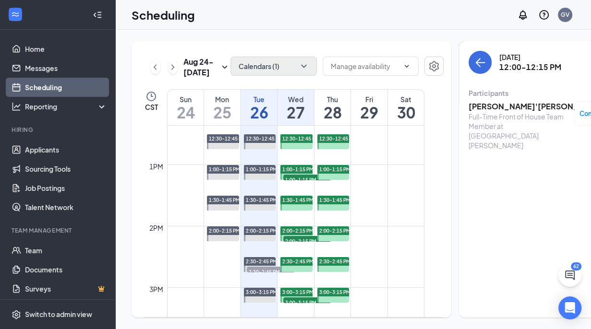
click at [304, 104] on div "Wed" at bounding box center [295, 100] width 36 height 10
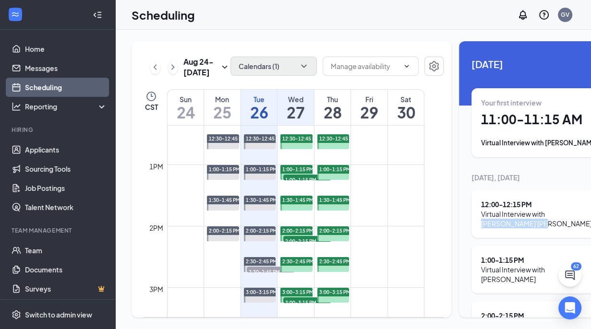
drag, startPoint x: 507, startPoint y: 223, endPoint x: 535, endPoint y: 212, distance: 30.8
click at [535, 212] on div "Virtual Interview with [PERSON_NAME]'[PERSON_NAME]" at bounding box center [540, 218] width 119 height 19
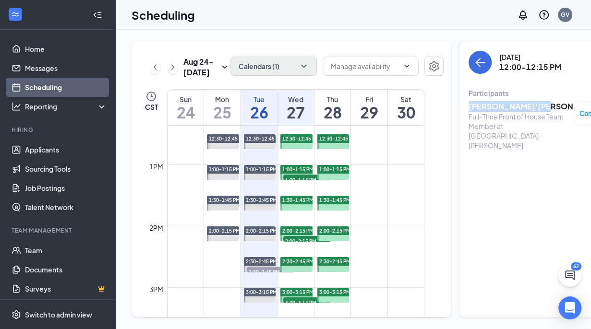
drag, startPoint x: 531, startPoint y: 106, endPoint x: 456, endPoint y: 104, distance: 74.9
click at [459, 104] on div "[DATE] 12:00-12:15 PM Participants [PERSON_NAME]'[PERSON_NAME] Full-Time Front …" at bounding box center [547, 179] width 177 height 276
copy h3 "[PERSON_NAME]'[PERSON_NAME]"
drag, startPoint x: 487, startPoint y: 53, endPoint x: 547, endPoint y: 71, distance: 63.0
click at [547, 71] on div "[DATE] 12:00-12:15 PM" at bounding box center [530, 62] width 62 height 20
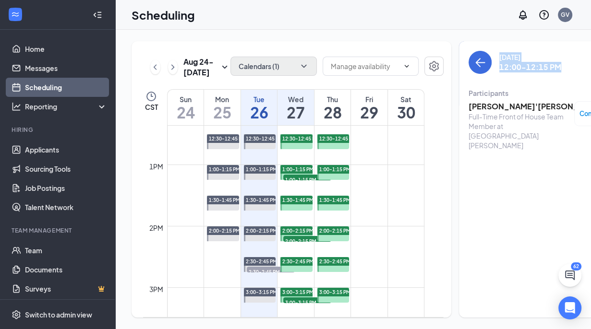
copy div "[DATE] 12:00-12:15 PM"
click at [512, 106] on h3 "[PERSON_NAME]'[PERSON_NAME]" at bounding box center [518, 106] width 101 height 11
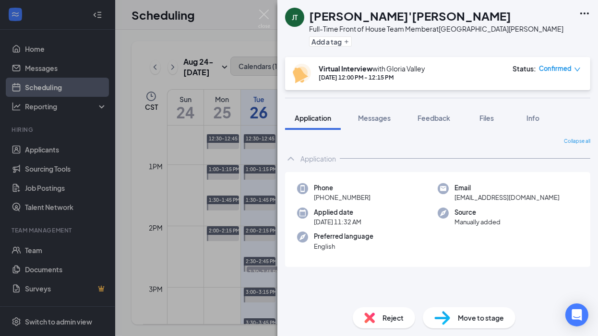
click at [492, 198] on span "[EMAIL_ADDRESS][DOMAIN_NAME]" at bounding box center [506, 198] width 105 height 10
copy span "[EMAIL_ADDRESS][DOMAIN_NAME]"
click at [246, 18] on div "[PERSON_NAME] [PERSON_NAME]'[PERSON_NAME] Full-Time Front of House Team Member …" at bounding box center [299, 168] width 598 height 336
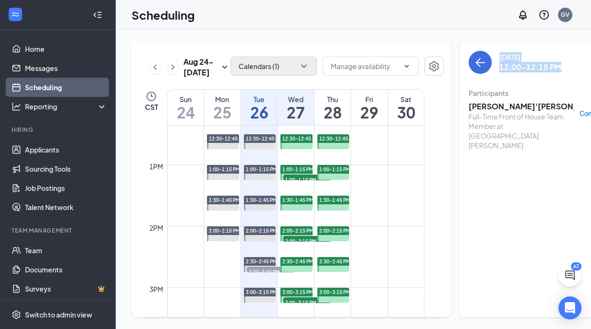
drag, startPoint x: 549, startPoint y: 64, endPoint x: 487, endPoint y: 58, distance: 62.2
click at [499, 58] on div "[DATE] 12:00-12:15 PM" at bounding box center [530, 62] width 62 height 20
copy div "[DATE] 12:00-12:15 PM"
click at [485, 107] on h3 "[PERSON_NAME]'[PERSON_NAME]" at bounding box center [518, 106] width 101 height 11
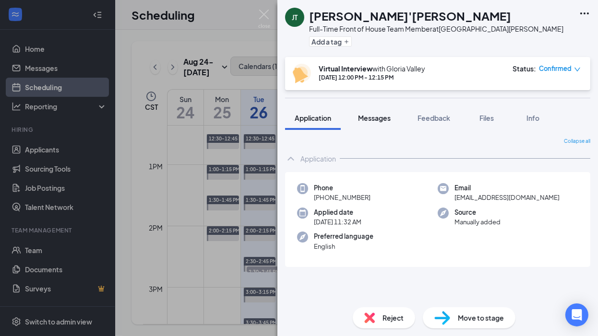
click at [371, 118] on span "Messages" at bounding box center [374, 118] width 33 height 9
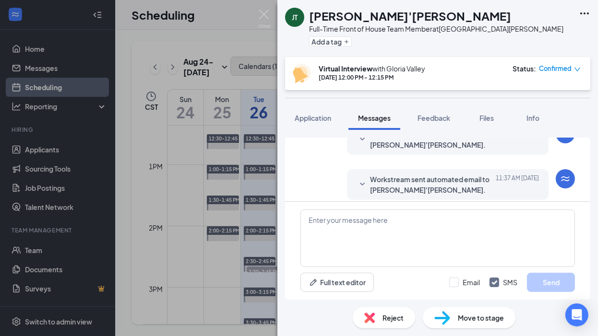
scroll to position [289, 0]
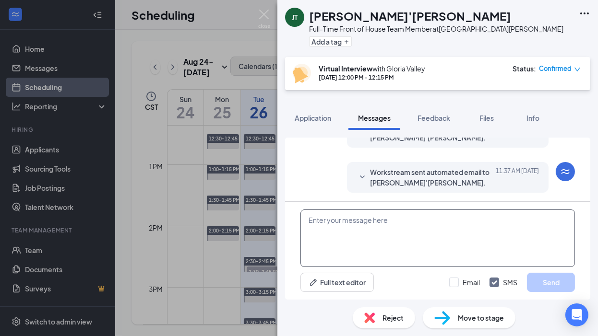
click at [314, 217] on textarea at bounding box center [437, 239] width 274 height 58
paste textarea "Hello, my name is [PERSON_NAME] Valley. I will be conducting your virtual inter…"
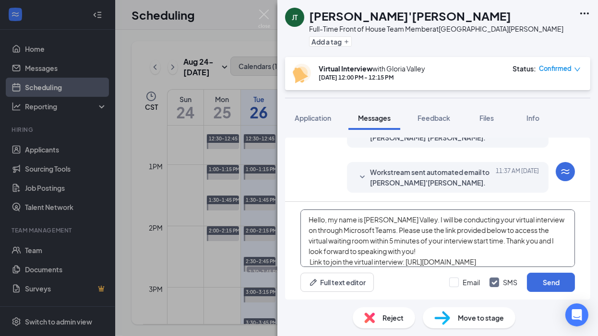
scroll to position [0, 0]
click at [542, 221] on textarea "Hello, my name is [PERSON_NAME] Valley. I will be conducting your virtual inter…" at bounding box center [437, 239] width 274 height 58
type textarea "Hello, my name is [PERSON_NAME] Valley. I will be conducting your virtual inter…"
drag, startPoint x: 452, startPoint y: 281, endPoint x: 460, endPoint y: 288, distance: 9.8
click at [452, 281] on input "Email" at bounding box center [464, 283] width 31 height 10
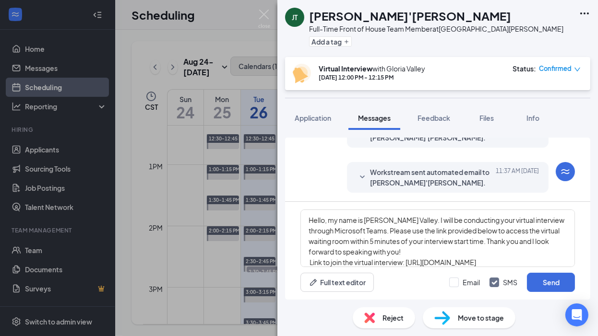
checkbox input "true"
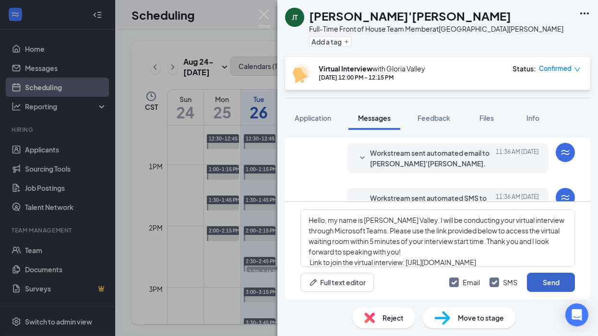
click at [549, 283] on button "Send" at bounding box center [551, 282] width 48 height 19
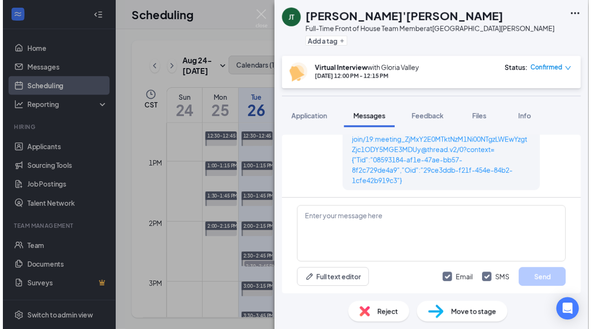
scroll to position [644, 0]
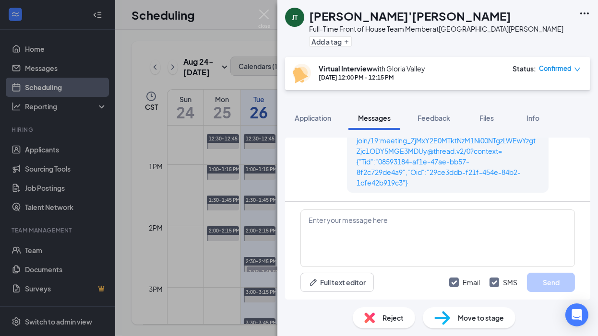
click at [150, 209] on div "[PERSON_NAME] [PERSON_NAME]'[PERSON_NAME] Full-Time Front of House Team Member …" at bounding box center [299, 168] width 598 height 336
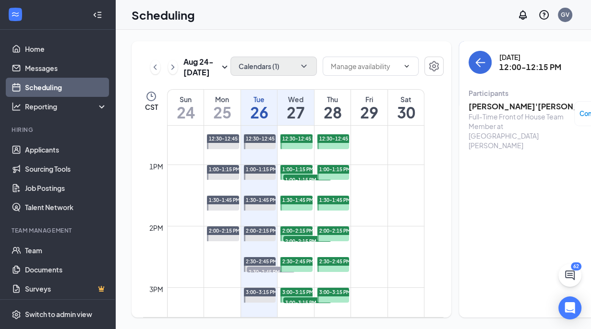
click at [299, 120] on h1 "27" at bounding box center [295, 112] width 36 height 16
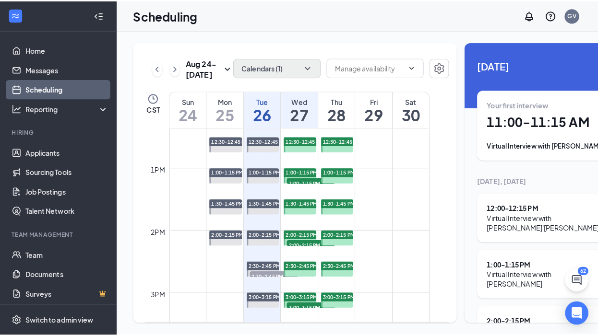
scroll to position [712, 0]
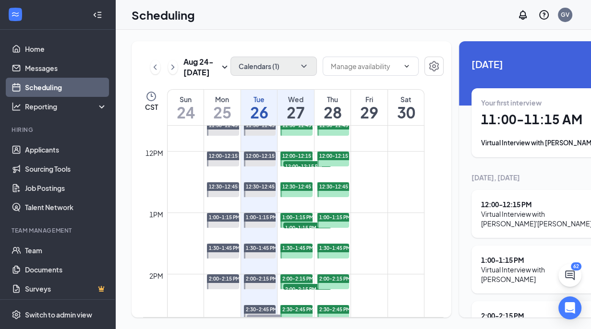
click at [497, 262] on div "1:00 - 1:15 PM" at bounding box center [540, 260] width 119 height 10
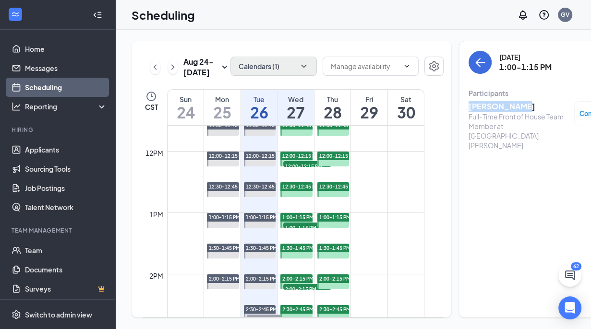
drag, startPoint x: 505, startPoint y: 105, endPoint x: 458, endPoint y: 104, distance: 47.5
click at [468, 104] on h3 "[PERSON_NAME]" at bounding box center [518, 106] width 101 height 11
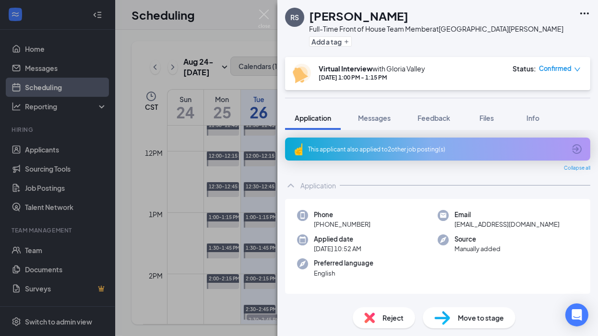
click at [259, 43] on div "RS [PERSON_NAME] Full-Time Front of House Team Member at [GEOGRAPHIC_DATA][PERS…" at bounding box center [299, 168] width 598 height 336
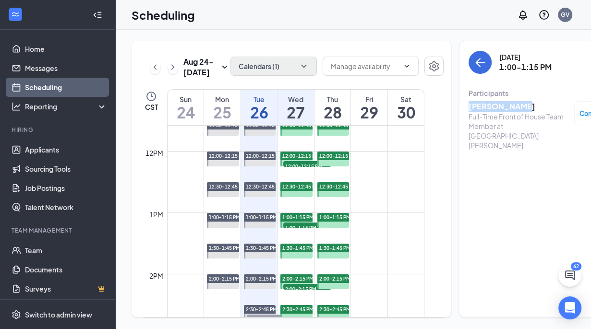
drag, startPoint x: 509, startPoint y: 105, endPoint x: 452, endPoint y: 101, distance: 56.3
click at [459, 101] on div "[DATE] 1:00-1:15 PM Participants [PERSON_NAME] Full-Time Front of House Team Me…" at bounding box center [547, 179] width 177 height 276
copy h3 "[PERSON_NAME]"
drag, startPoint x: 488, startPoint y: 56, endPoint x: 538, endPoint y: 67, distance: 51.1
click at [538, 67] on div "[DATE] 1:00-1:15 PM" at bounding box center [525, 62] width 52 height 20
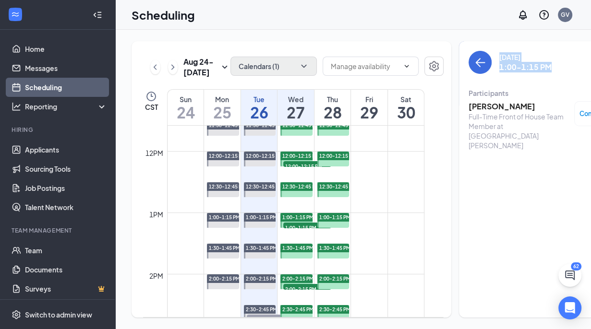
copy div "[DATE] 1:00-1:15 PM"
click at [487, 106] on h3 "[PERSON_NAME]" at bounding box center [518, 106] width 101 height 11
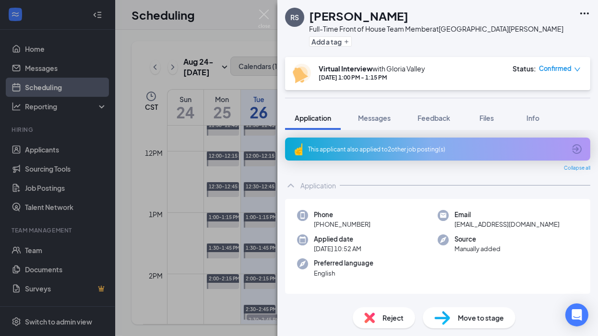
click at [480, 225] on span "[EMAIL_ADDRESS][DOMAIN_NAME]" at bounding box center [506, 225] width 105 height 10
copy span "[EMAIL_ADDRESS][DOMAIN_NAME]"
click at [379, 118] on span "Messages" at bounding box center [374, 118] width 33 height 9
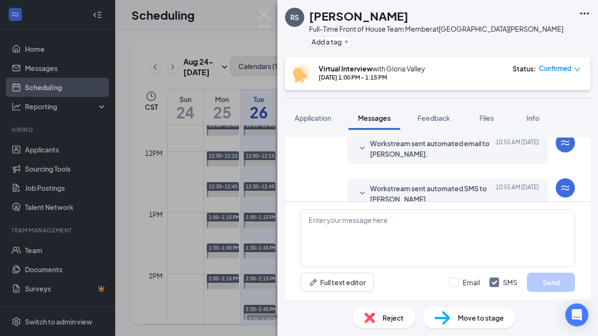
scroll to position [261, 0]
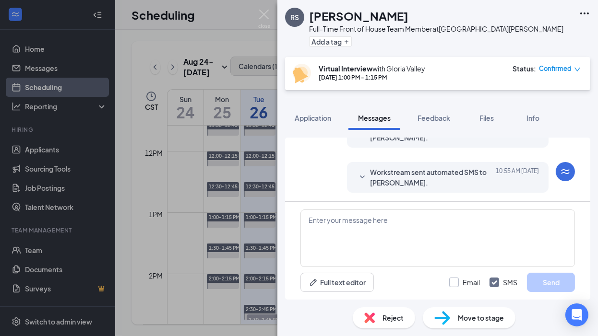
click at [454, 280] on input "Email" at bounding box center [464, 283] width 31 height 10
checkbox input "true"
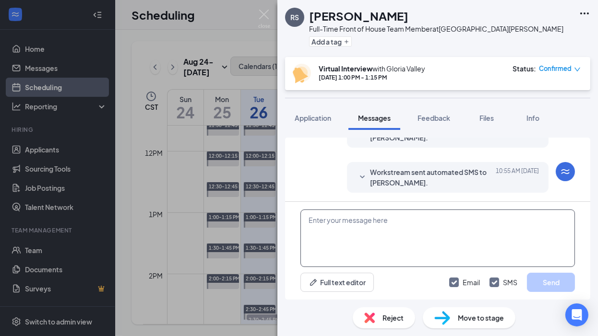
click at [318, 224] on textarea at bounding box center [437, 239] width 274 height 58
paste textarea "Hello, my name is [PERSON_NAME] Valley. I will be conducting your virtual inter…"
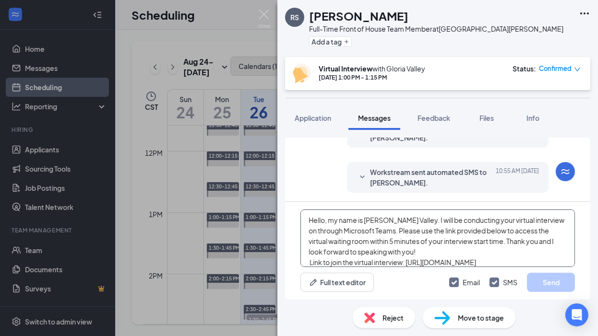
scroll to position [52, 0]
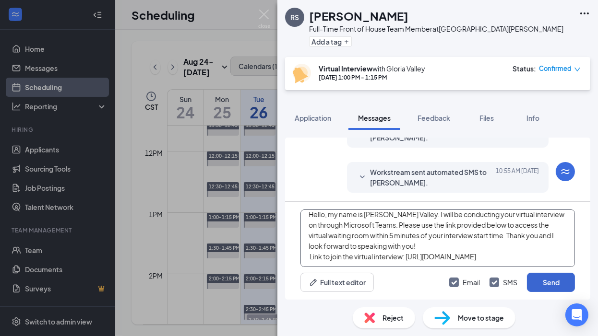
type textarea "Hello, my name is [PERSON_NAME] Valley. I will be conducting your virtual inter…"
click at [549, 283] on button "Send" at bounding box center [551, 282] width 48 height 19
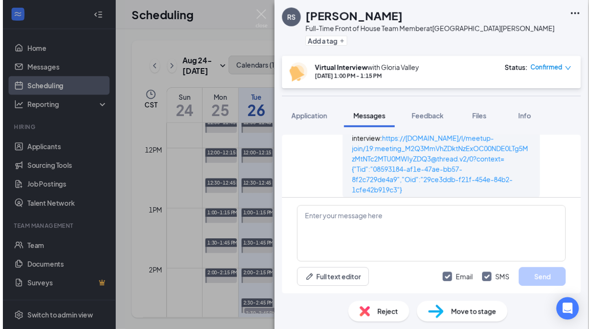
scroll to position [607, 0]
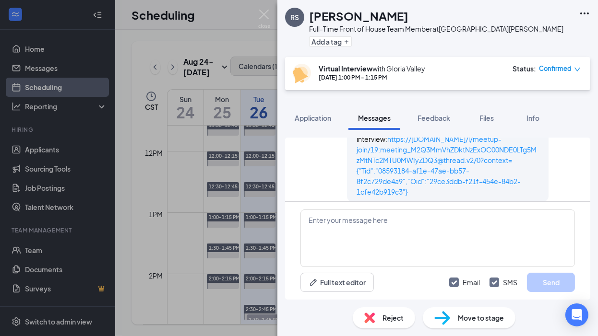
click at [245, 33] on div "RS [PERSON_NAME] Full-Time Front of House Team Member at [GEOGRAPHIC_DATA][PERS…" at bounding box center [299, 168] width 598 height 336
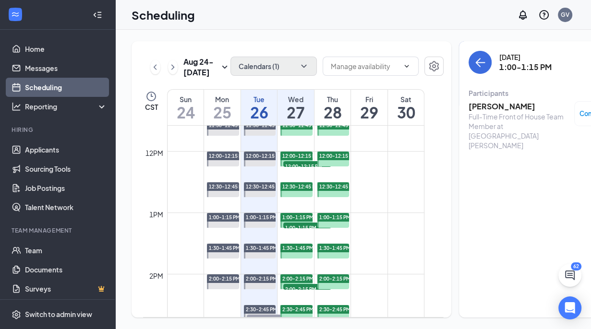
click at [300, 120] on h1 "27" at bounding box center [295, 112] width 36 height 16
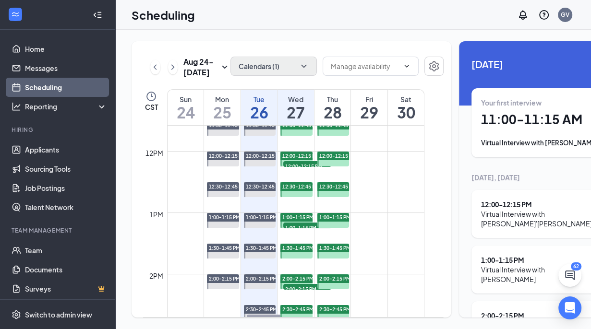
click at [506, 321] on div "Virtual Interview with [PERSON_NAME]" at bounding box center [540, 330] width 119 height 19
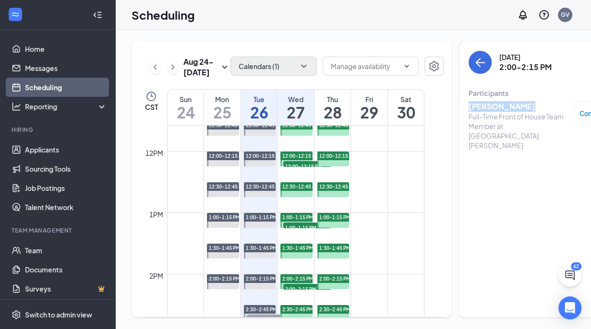
drag, startPoint x: 508, startPoint y: 105, endPoint x: 457, endPoint y: 105, distance: 50.9
click at [468, 105] on h3 "[PERSON_NAME]" at bounding box center [518, 106] width 101 height 11
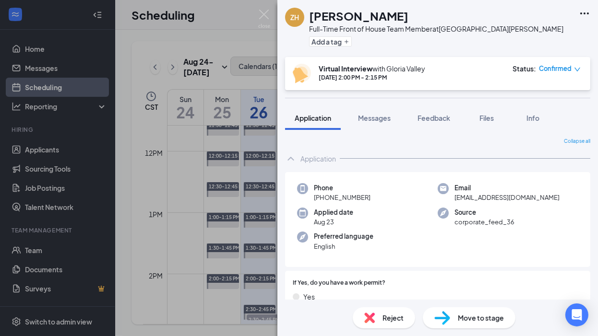
click at [384, 14] on div "[PERSON_NAME]" at bounding box center [436, 16] width 254 height 16
click at [431, 27] on div "Full-Time Front of House Team Member at [GEOGRAPHIC_DATA][PERSON_NAME]" at bounding box center [436, 29] width 254 height 10
drag, startPoint x: 389, startPoint y: 29, endPoint x: 311, endPoint y: 21, distance: 77.7
click at [311, 21] on div "[PERSON_NAME] Full-Time Front of House Team Member at [GEOGRAPHIC_DATA][PERSON_…" at bounding box center [436, 29] width 254 height 42
click at [174, 193] on div "ZH [PERSON_NAME] Full-Time Front of House Team Member at [GEOGRAPHIC_DATA][PERS…" at bounding box center [299, 168] width 598 height 336
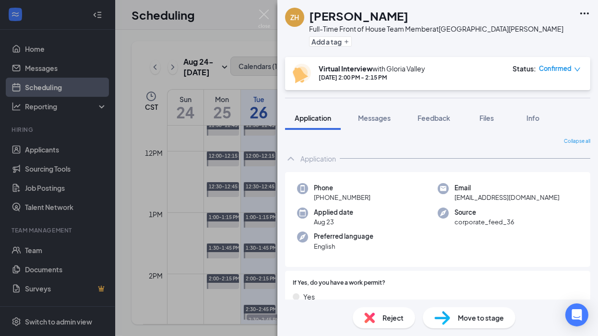
click at [177, 168] on div "ZH [PERSON_NAME] Full-Time Front of House Team Member at [GEOGRAPHIC_DATA][PERS…" at bounding box center [299, 168] width 598 height 336
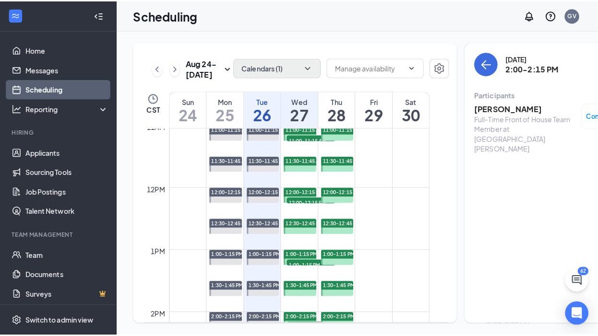
scroll to position [664, 0]
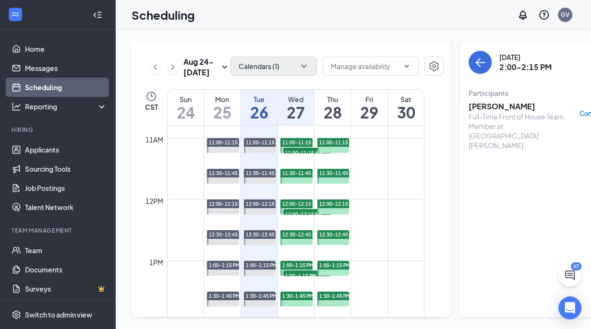
click at [294, 157] on span "11:00-11:15 AM" at bounding box center [307, 153] width 48 height 10
click at [476, 105] on h3 "[PERSON_NAME]" at bounding box center [518, 106] width 101 height 11
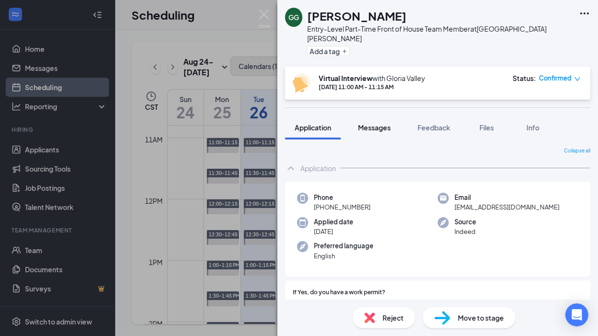
click at [370, 123] on span "Messages" at bounding box center [374, 127] width 33 height 9
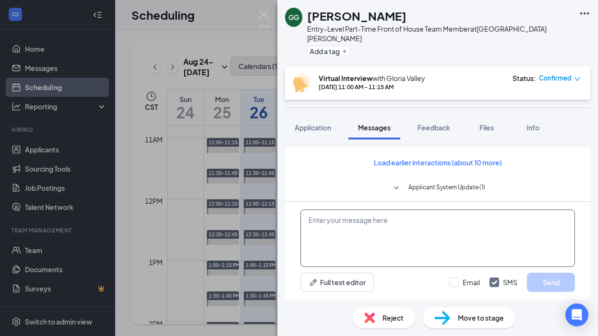
click at [396, 246] on textarea at bounding box center [437, 239] width 274 height 58
drag, startPoint x: 539, startPoint y: 261, endPoint x: 534, endPoint y: 243, distance: 18.4
click at [539, 261] on textarea at bounding box center [437, 239] width 274 height 58
click at [533, 240] on textarea at bounding box center [437, 239] width 274 height 58
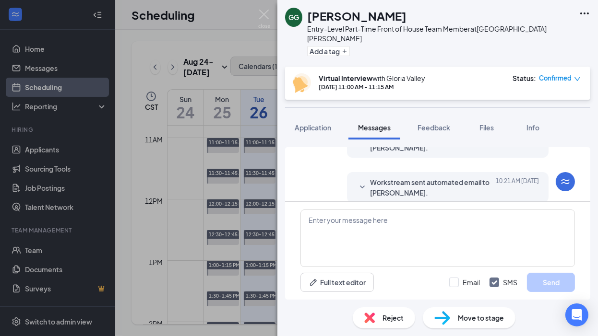
scroll to position [638, 0]
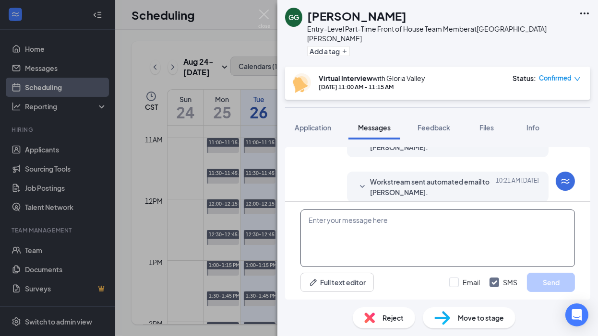
click at [416, 235] on textarea at bounding box center [437, 239] width 274 height 58
click at [379, 228] on textarea at bounding box center [437, 239] width 274 height 58
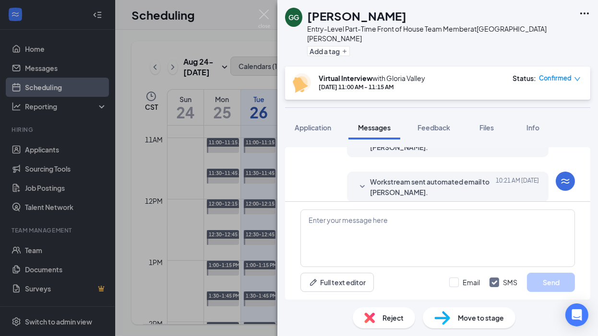
click at [244, 88] on div "GG [PERSON_NAME] Entry-Level Part-Time Front of House Team Member at [GEOGRAPHI…" at bounding box center [299, 168] width 598 height 336
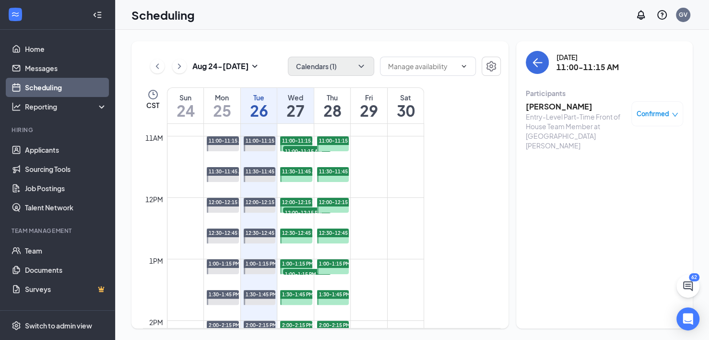
click at [549, 115] on icon "down" at bounding box center [675, 115] width 6 height 4
click at [451, 143] on div "12am 1am 2am 3am 4am 5am 6am 7am 8am 9am 10am 11am 12pm 1pm 2pm 3pm 4pm 5pm 6pm…" at bounding box center [321, 226] width 357 height 204
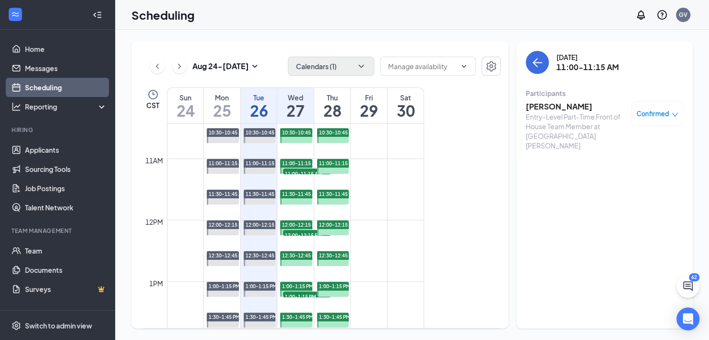
scroll to position [664, 0]
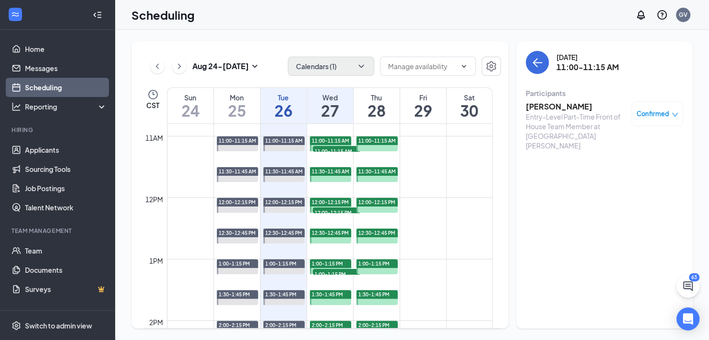
click at [334, 102] on h1 "27" at bounding box center [330, 110] width 46 height 16
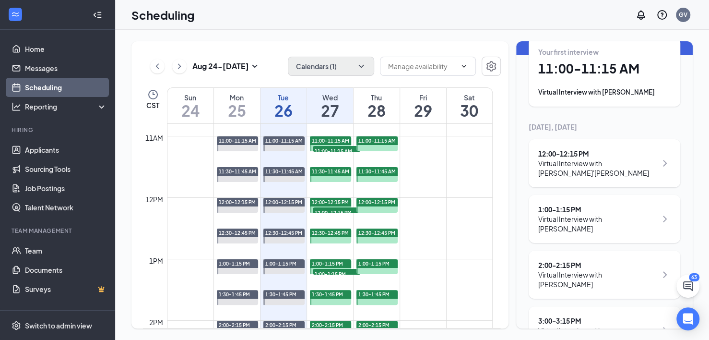
scroll to position [51, 0]
click at [332, 117] on h1 "27" at bounding box center [330, 110] width 46 height 16
click at [329, 107] on h1 "27" at bounding box center [330, 110] width 46 height 16
click at [381, 105] on h1 "28" at bounding box center [377, 110] width 46 height 16
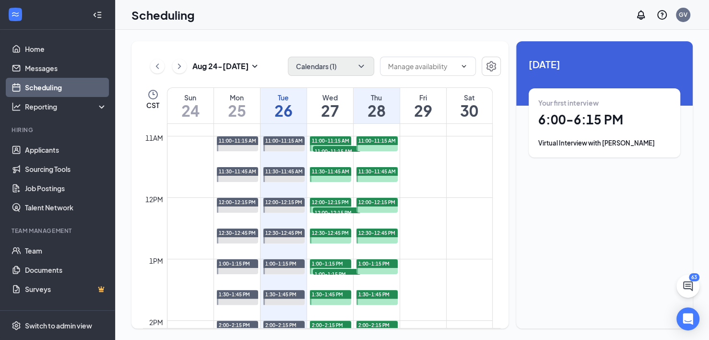
click at [330, 105] on h1 "27" at bounding box center [330, 110] width 46 height 16
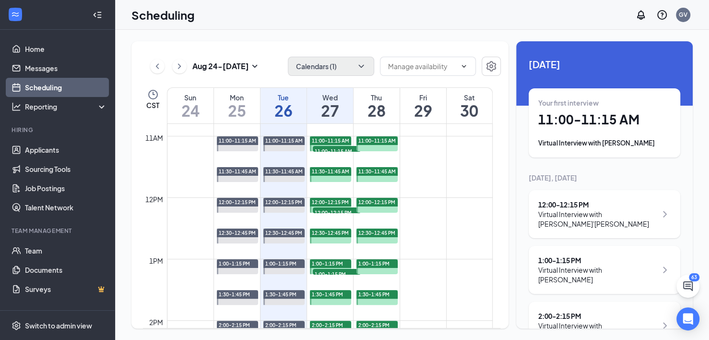
click at [331, 99] on div "Wed" at bounding box center [330, 98] width 46 height 10
click at [331, 104] on h1 "27" at bounding box center [330, 110] width 46 height 16
click at [330, 109] on h1 "27" at bounding box center [330, 110] width 46 height 16
click at [330, 108] on h1 "27" at bounding box center [330, 110] width 46 height 16
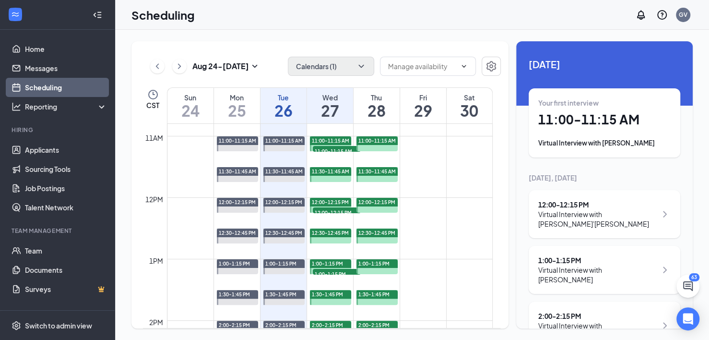
click at [330, 108] on h1 "27" at bounding box center [330, 110] width 46 height 16
click at [436, 159] on td at bounding box center [330, 158] width 326 height 15
click at [326, 102] on h1 "27" at bounding box center [330, 110] width 46 height 16
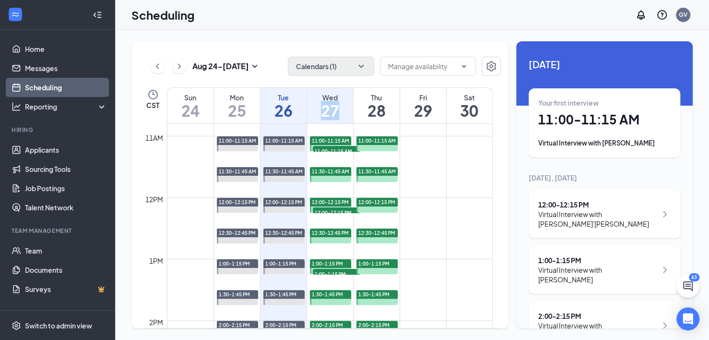
click at [326, 102] on h1 "27" at bounding box center [330, 110] width 46 height 16
click at [320, 99] on div "Wed" at bounding box center [330, 98] width 46 height 10
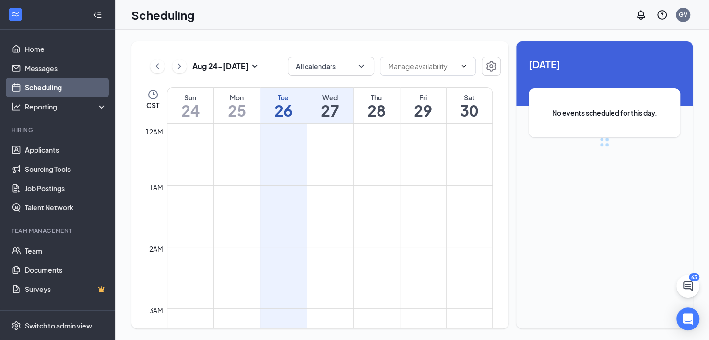
scroll to position [472, 0]
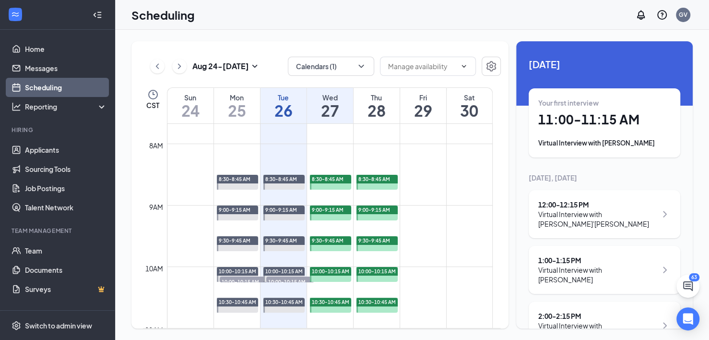
click at [329, 105] on h1 "27" at bounding box center [330, 110] width 46 height 16
click at [332, 108] on h1 "27" at bounding box center [330, 110] width 46 height 16
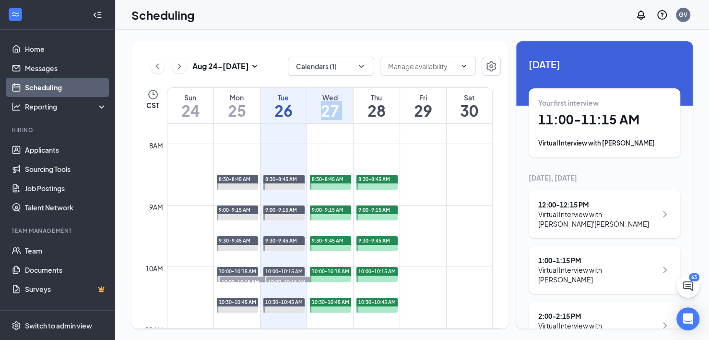
click at [332, 108] on h1 "27" at bounding box center [330, 110] width 46 height 16
click at [331, 108] on h1 "27" at bounding box center [330, 110] width 46 height 16
click at [339, 107] on h1 "27" at bounding box center [330, 110] width 46 height 16
click at [386, 145] on td at bounding box center [330, 150] width 326 height 15
click at [452, 155] on td at bounding box center [330, 150] width 326 height 15
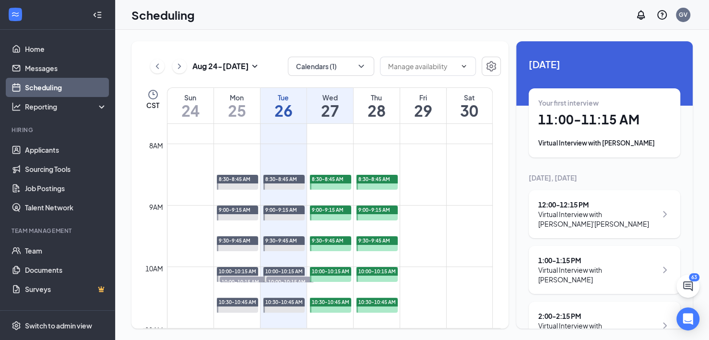
click at [448, 165] on td at bounding box center [330, 166] width 326 height 15
click at [275, 278] on span "10:00-10:15 AM" at bounding box center [290, 281] width 48 height 10
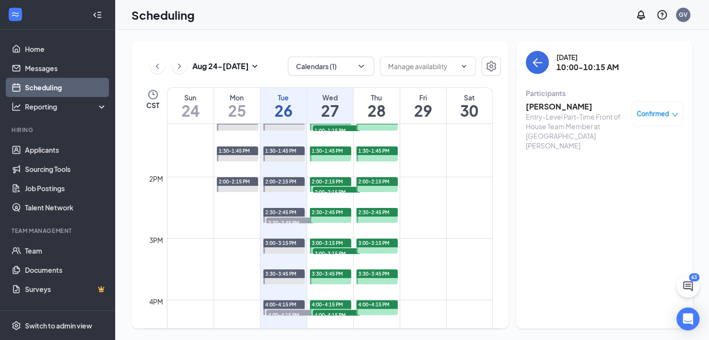
scroll to position [808, 0]
click at [286, 216] on div "2:30-2:45 PM 1" at bounding box center [290, 220] width 50 height 8
click at [285, 217] on span "2:30-2:45 PM" at bounding box center [290, 222] width 48 height 10
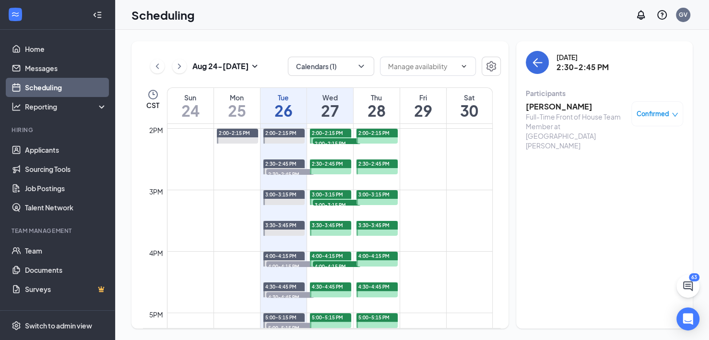
scroll to position [903, 0]
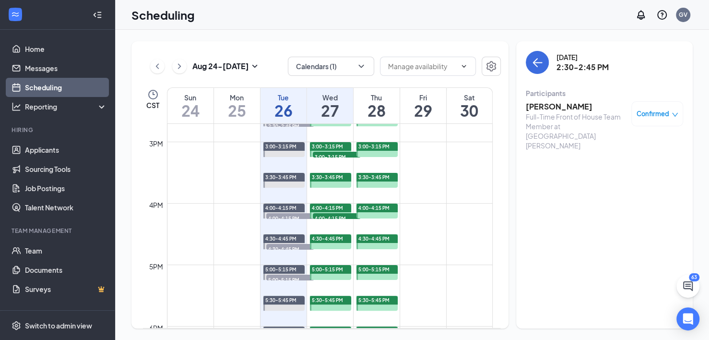
click at [285, 214] on span "4:00-4:15 PM" at bounding box center [290, 218] width 48 height 10
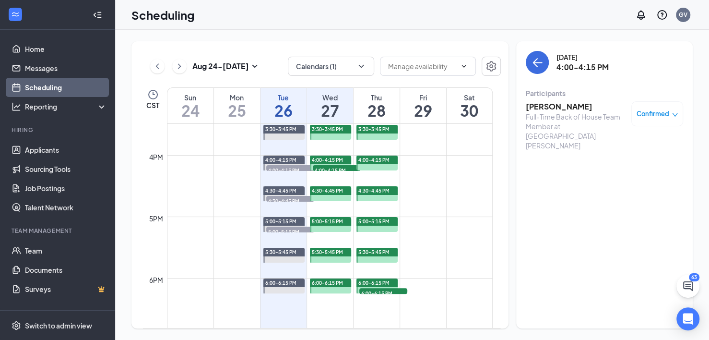
scroll to position [999, 0]
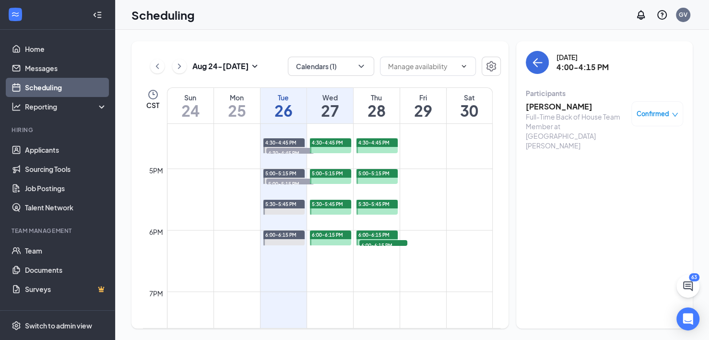
click at [286, 181] on span "5:00-5:15 PM" at bounding box center [290, 183] width 48 height 10
click at [283, 152] on span "4:30-4:45 PM" at bounding box center [290, 153] width 48 height 10
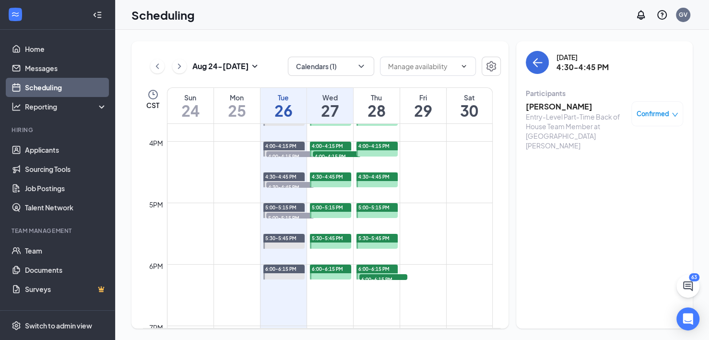
scroll to position [903, 0]
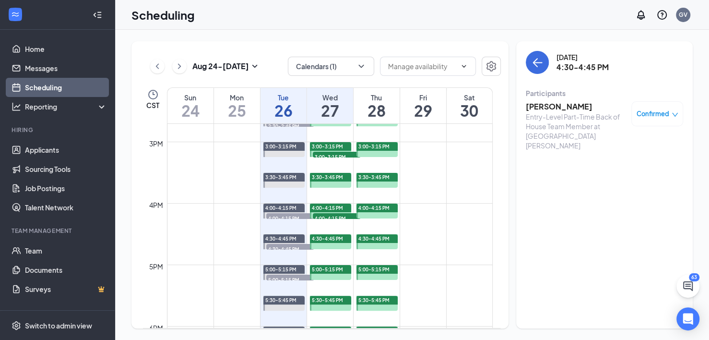
click at [282, 114] on h1 "26" at bounding box center [284, 110] width 46 height 16
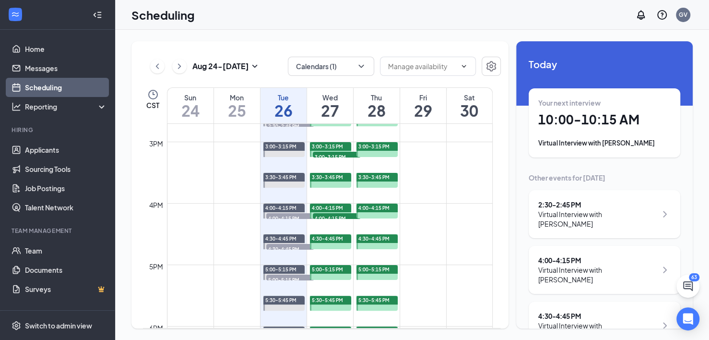
click at [335, 111] on h1 "27" at bounding box center [330, 110] width 46 height 16
click at [335, 110] on h1 "27" at bounding box center [330, 110] width 46 height 16
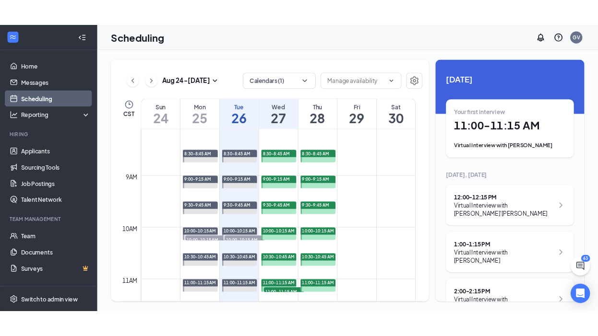
scroll to position [520, 0]
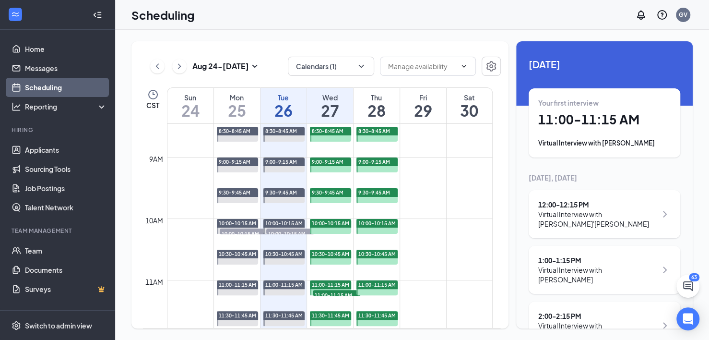
click at [335, 113] on h1 "27" at bounding box center [330, 110] width 46 height 16
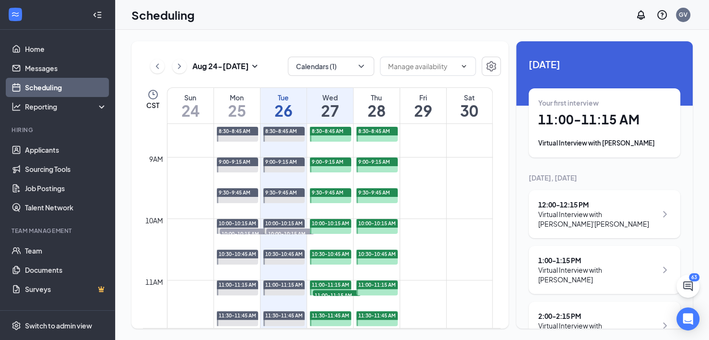
click at [444, 183] on td at bounding box center [330, 179] width 326 height 15
click at [381, 110] on h1 "28" at bounding box center [377, 110] width 46 height 16
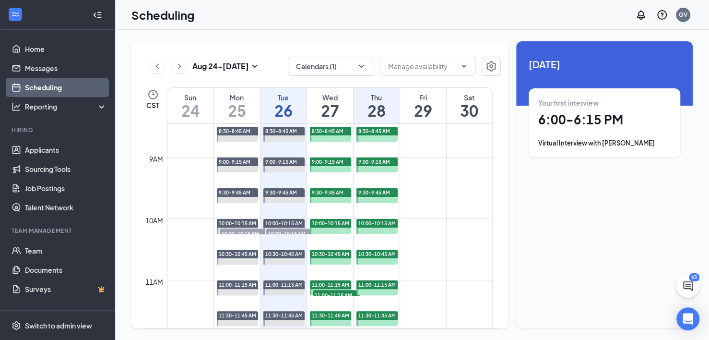
click at [282, 108] on h1 "26" at bounding box center [284, 110] width 46 height 16
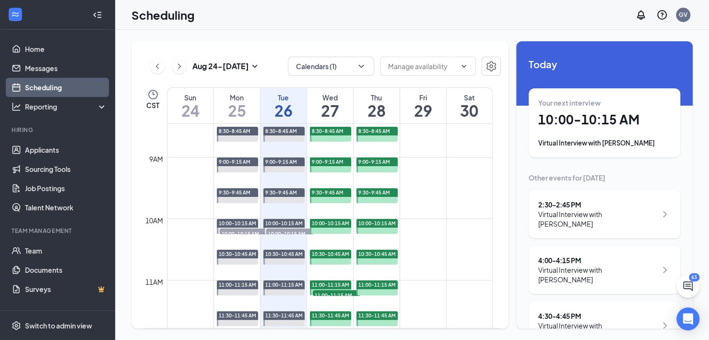
click at [282, 108] on h1 "26" at bounding box center [284, 110] width 46 height 16
click at [316, 110] on h1 "27" at bounding box center [330, 110] width 46 height 16
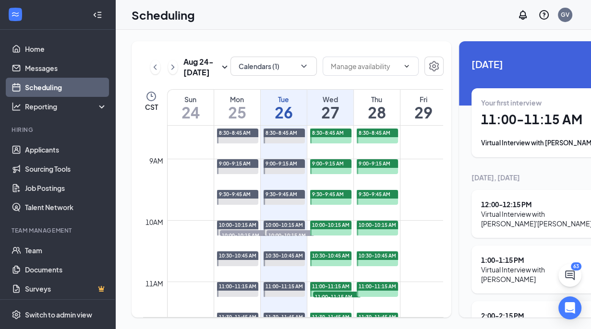
click at [327, 120] on h1 "27" at bounding box center [330, 112] width 46 height 16
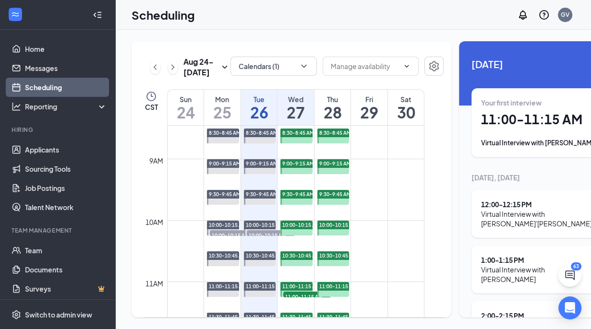
click at [305, 120] on h1 "27" at bounding box center [295, 112] width 36 height 16
click at [333, 120] on h1 "28" at bounding box center [332, 112] width 36 height 16
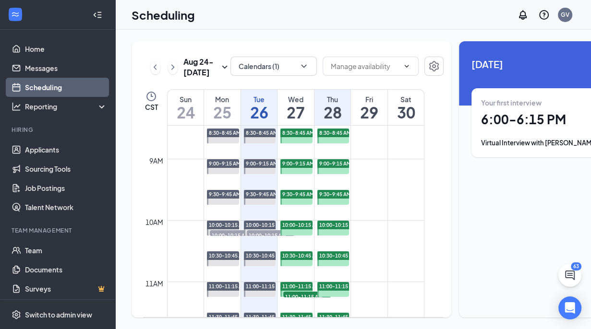
click at [301, 120] on h1 "27" at bounding box center [295, 112] width 36 height 16
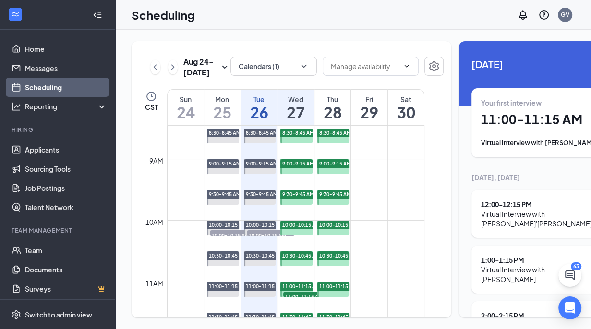
click at [515, 135] on div "Your first interview 11:00 - 11:15 AM Virtual Interview with [PERSON_NAME]" at bounding box center [547, 123] width 132 height 50
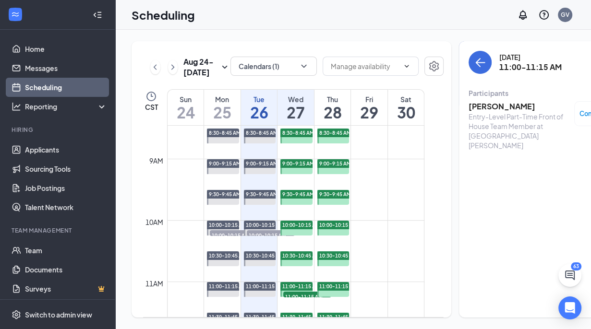
click at [498, 107] on h3 "[PERSON_NAME]" at bounding box center [518, 106] width 101 height 11
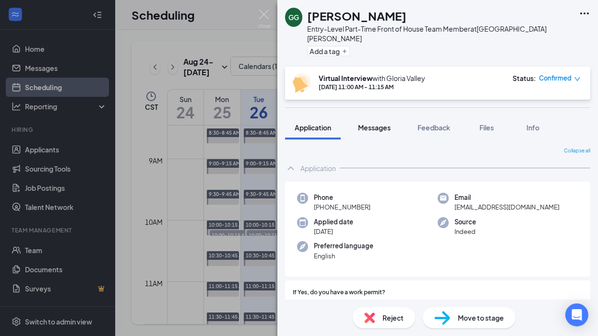
click at [380, 123] on span "Messages" at bounding box center [374, 127] width 33 height 9
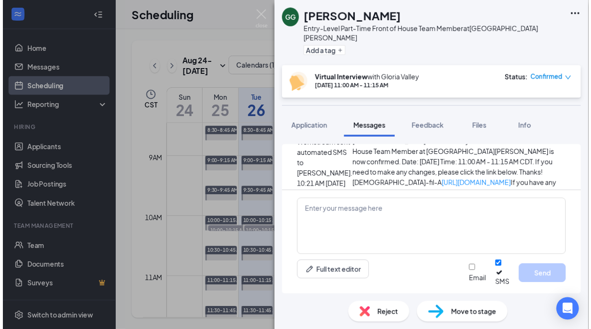
scroll to position [638, 0]
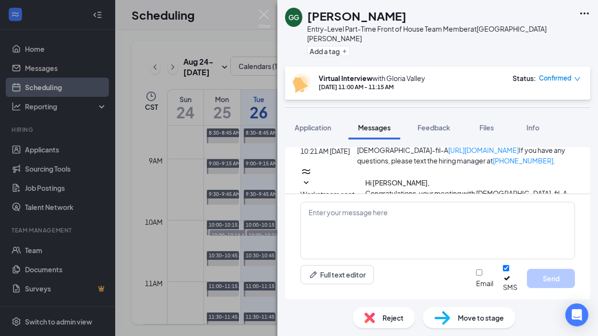
click at [310, 169] on icon "WorkstreamLogo" at bounding box center [306, 171] width 8 height 5
click at [254, 82] on div "GG [PERSON_NAME] Entry-Level Part-Time Front of House Team Member at [GEOGRAPHI…" at bounding box center [299, 168] width 598 height 336
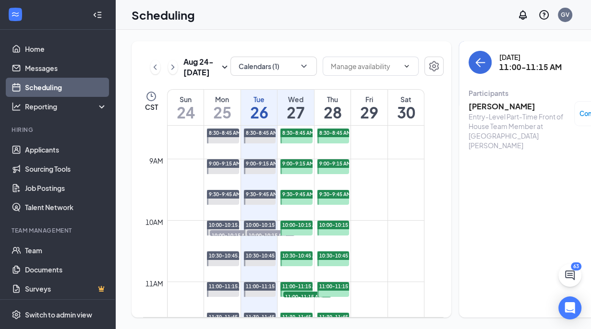
click at [296, 120] on h1 "27" at bounding box center [295, 112] width 36 height 16
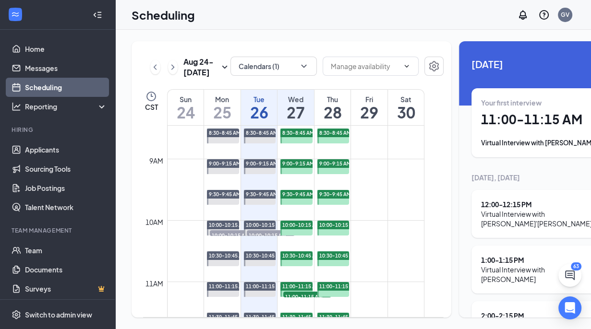
click at [513, 321] on div "Virtual Interview with [PERSON_NAME]" at bounding box center [540, 330] width 119 height 19
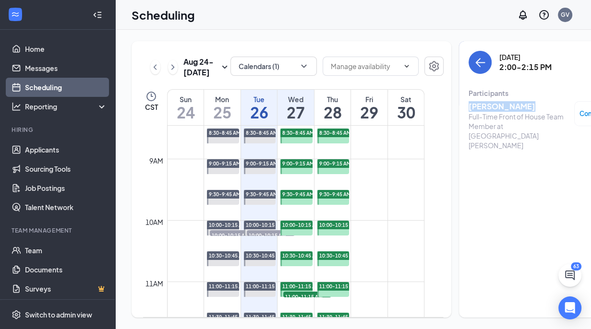
drag, startPoint x: 510, startPoint y: 105, endPoint x: 456, endPoint y: 103, distance: 54.3
click at [459, 103] on div "Wednesday, Aug 27 2:00-2:15 PM Participants zamara harris Full-Time Front of Ho…" at bounding box center [547, 179] width 177 height 276
copy h3 "[PERSON_NAME]"
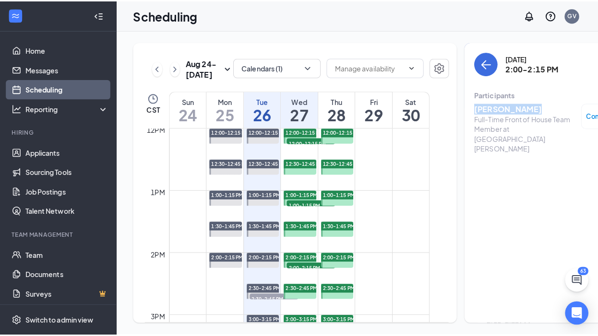
scroll to position [760, 0]
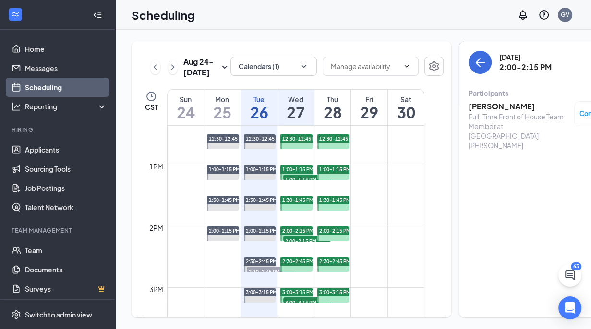
click at [299, 246] on span "2:00-2:15 PM" at bounding box center [307, 241] width 48 height 10
drag, startPoint x: 508, startPoint y: 106, endPoint x: 457, endPoint y: 105, distance: 51.3
click at [468, 105] on h3 "[PERSON_NAME]" at bounding box center [518, 106] width 101 height 11
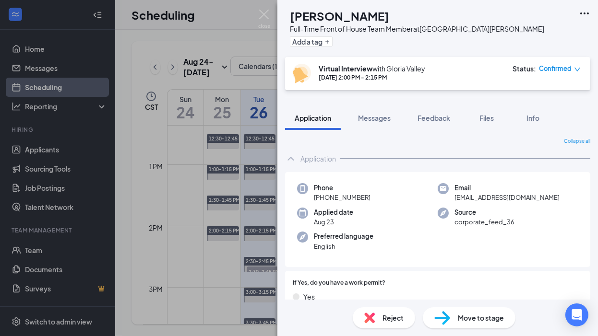
click at [237, 16] on div "ZH [PERSON_NAME] Full-Time Front of House Team Member at [GEOGRAPHIC_DATA][PERS…" at bounding box center [299, 168] width 598 height 336
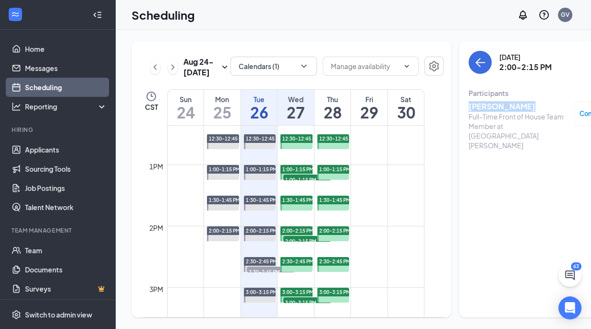
drag, startPoint x: 508, startPoint y: 105, endPoint x: 453, endPoint y: 103, distance: 54.3
click at [459, 103] on div "Wednesday, Aug 27 2:00-2:15 PM Participants zamara harris Full-Time Front of Ho…" at bounding box center [547, 179] width 177 height 276
copy h3 "[PERSON_NAME]"
drag, startPoint x: 535, startPoint y: 115, endPoint x: 456, endPoint y: 117, distance: 78.7
click at [468, 117] on div "Full-Time Front of House Team Member at [GEOGRAPHIC_DATA][PERSON_NAME]" at bounding box center [518, 131] width 101 height 38
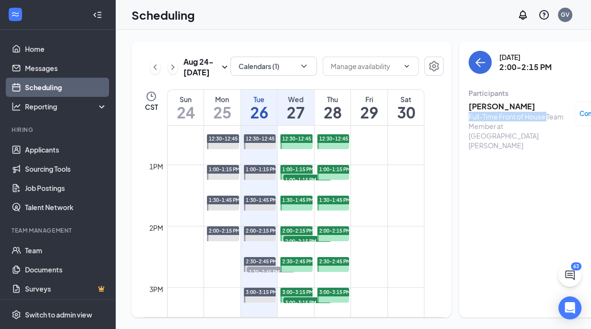
copy div "Full-Time Front of House"
drag, startPoint x: 538, startPoint y: 68, endPoint x: 485, endPoint y: 60, distance: 54.4
click at [485, 60] on div "Wednesday, Aug 27 2:00-2:15 PM" at bounding box center [546, 62] width 157 height 23
copy div "Wednesday, Aug 27 2:00-2:15 PM"
click at [483, 104] on h3 "[PERSON_NAME]" at bounding box center [518, 106] width 101 height 11
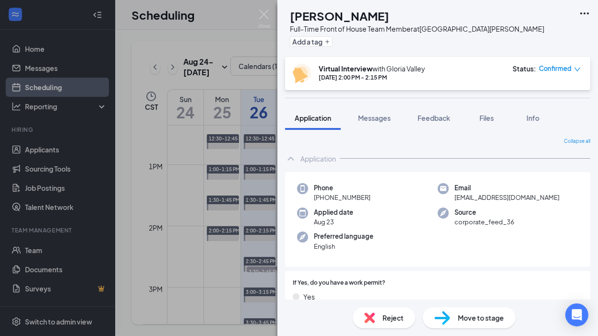
click at [487, 199] on span "[EMAIL_ADDRESS][DOMAIN_NAME]" at bounding box center [506, 198] width 105 height 10
copy span "[EMAIL_ADDRESS][DOMAIN_NAME]"
click at [378, 118] on span "Messages" at bounding box center [374, 118] width 33 height 9
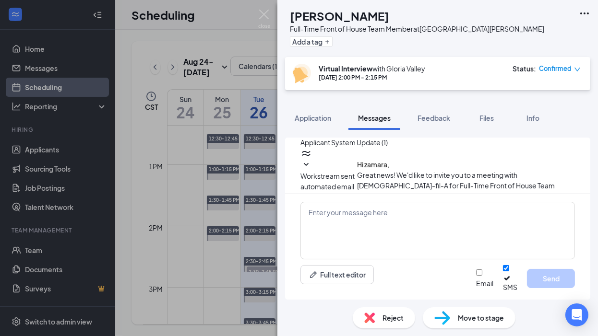
scroll to position [366, 0]
click at [313, 218] on textarea at bounding box center [437, 231] width 274 height 58
paste textarea "Hello, my name is Gloria Valley. I will be conducting your virtual interview on…"
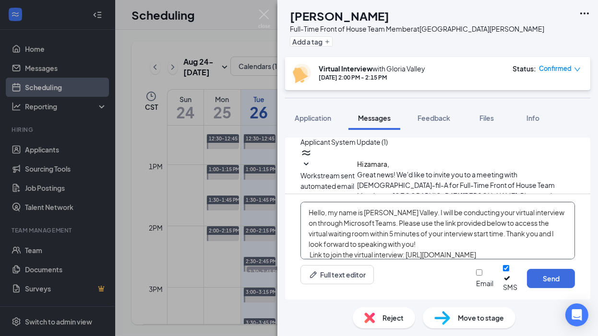
scroll to position [52, 0]
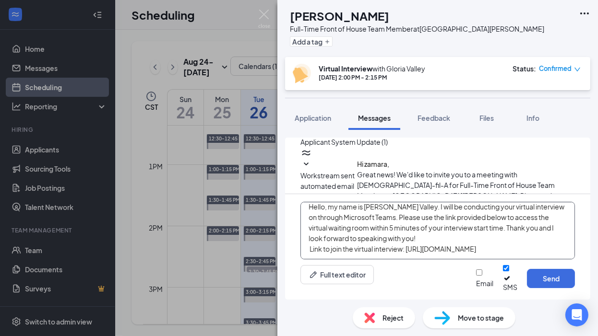
type textarea "Hello, my name is Gloria Valley. I will be conducting your virtual interview on…"
click at [476, 276] on input "Email" at bounding box center [479, 273] width 6 height 6
checkbox input "true"
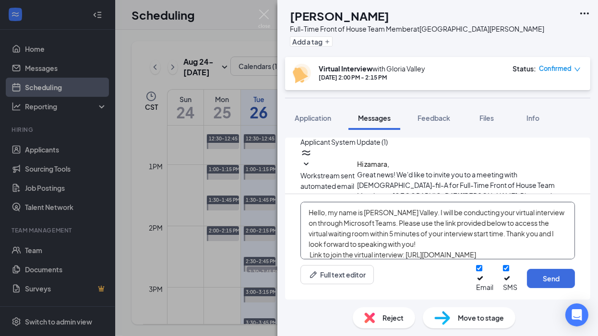
click at [543, 222] on textarea "Hello, my name is Gloria Valley. I will be conducting your virtual interview on…" at bounding box center [437, 231] width 274 height 58
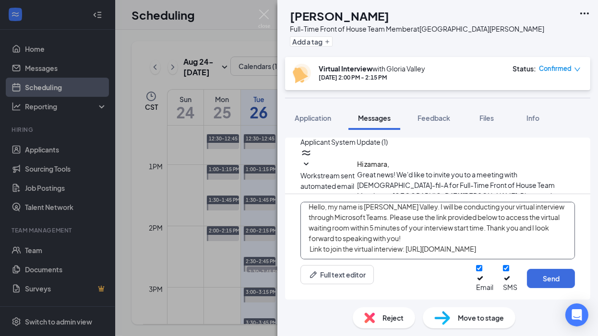
type textarea "Hello, my name is Gloria Valley. I will be conducting your virtual interview th…"
click at [536, 306] on div "Reject Move to stage" at bounding box center [437, 318] width 321 height 36
click at [544, 286] on button "Send" at bounding box center [551, 278] width 48 height 19
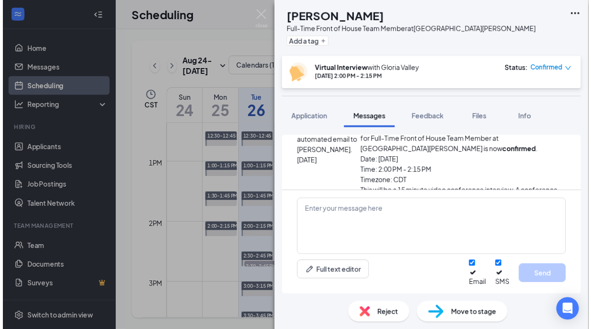
scroll to position [711, 0]
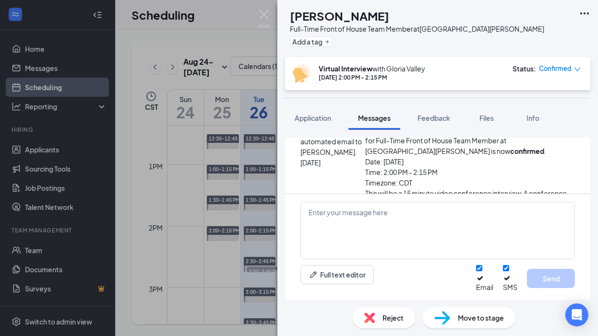
click at [269, 95] on div "ZH zamara harris Full-Time Front of House Team Member at North Collins Street A…" at bounding box center [299, 168] width 598 height 336
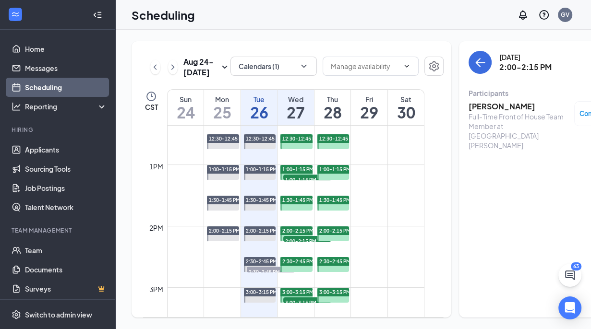
drag, startPoint x: 286, startPoint y: 123, endPoint x: 489, endPoint y: 184, distance: 211.9
click at [489, 184] on div "Wednesday, Aug 27 2:00-2:15 PM Participants zamara harris Full-Time Front of Ho…" at bounding box center [547, 179] width 177 height 276
drag, startPoint x: 297, startPoint y: 137, endPoint x: 329, endPoint y: 91, distance: 55.8
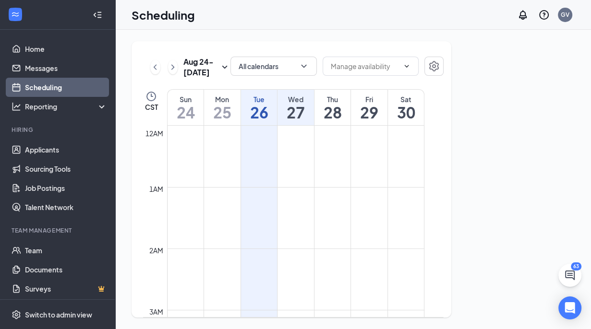
scroll to position [472, 0]
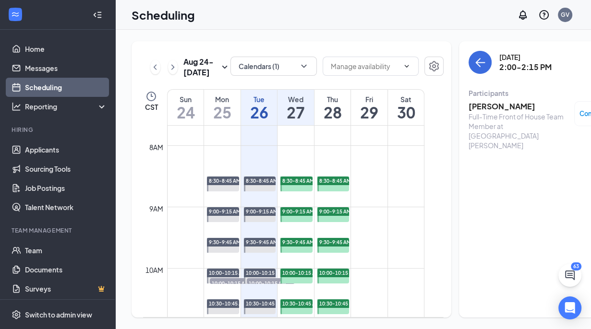
click at [298, 120] on h1 "27" at bounding box center [295, 112] width 36 height 16
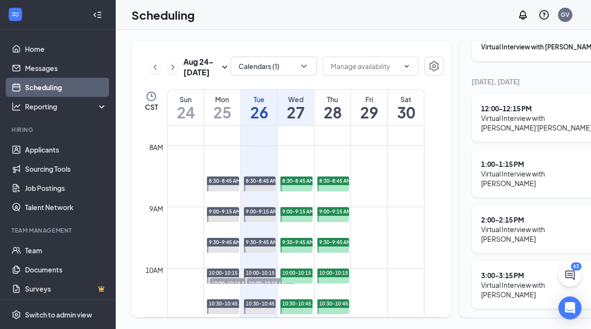
scroll to position [112, 0]
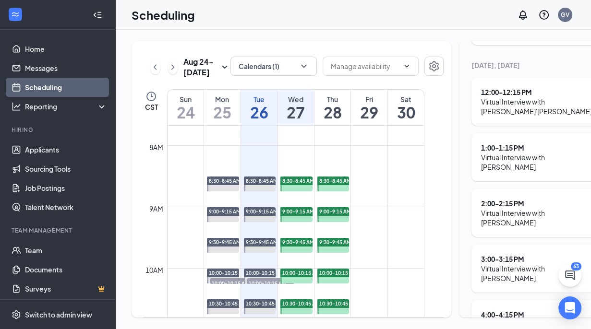
click at [508, 264] on div "Virtual Interview with [PERSON_NAME]" at bounding box center [540, 273] width 119 height 19
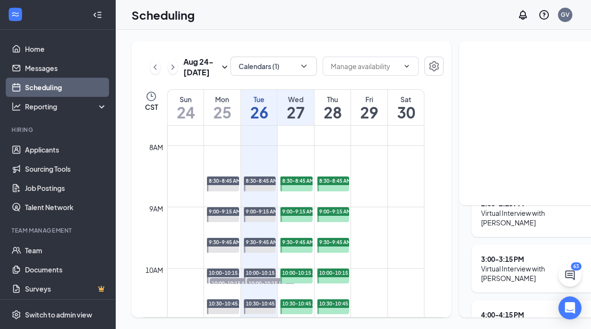
click at [487, 254] on div "3:00 - 3:15 PM" at bounding box center [540, 259] width 119 height 10
drag, startPoint x: 476, startPoint y: 246, endPoint x: 474, endPoint y: 254, distance: 7.9
click at [481, 264] on div "Virtual Interview with [PERSON_NAME]" at bounding box center [540, 273] width 119 height 19
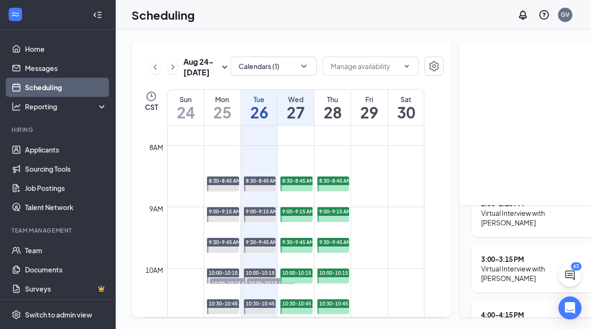
click at [293, 120] on h1 "27" at bounding box center [295, 112] width 36 height 16
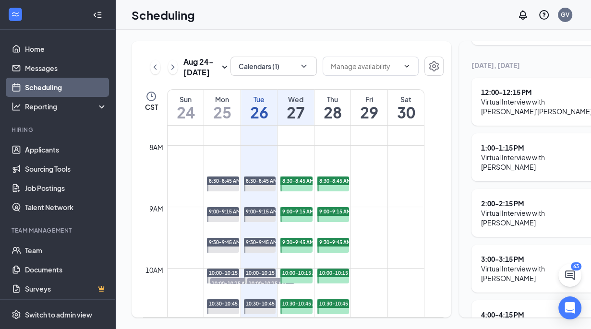
click at [514, 254] on div "3:00 - 3:15 PM" at bounding box center [540, 259] width 119 height 10
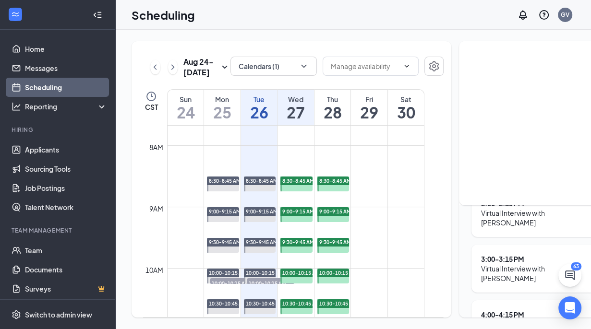
click at [380, 161] on td at bounding box center [295, 152] width 257 height 15
click at [252, 104] on div "Tue" at bounding box center [259, 100] width 36 height 10
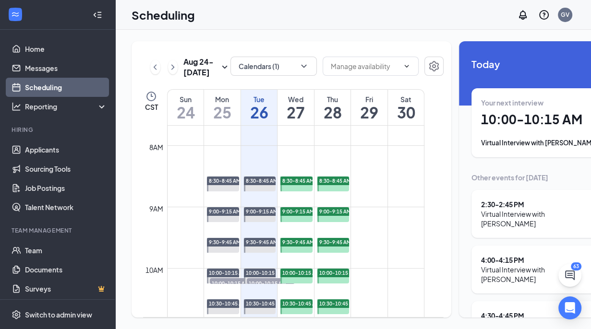
click at [293, 120] on h1 "27" at bounding box center [295, 112] width 36 height 16
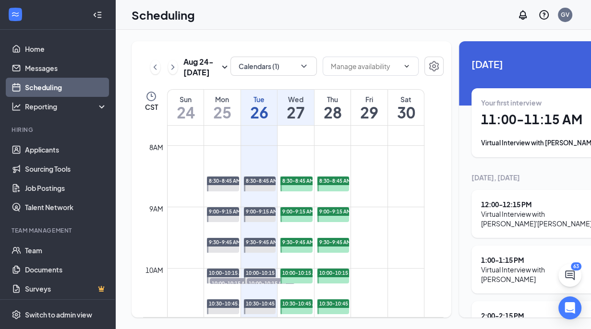
scroll to position [14, 0]
click at [525, 311] on div "2:00 - 2:15 PM" at bounding box center [540, 316] width 119 height 10
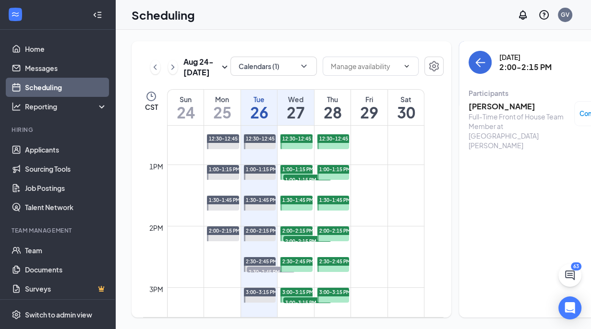
scroll to position [808, 0]
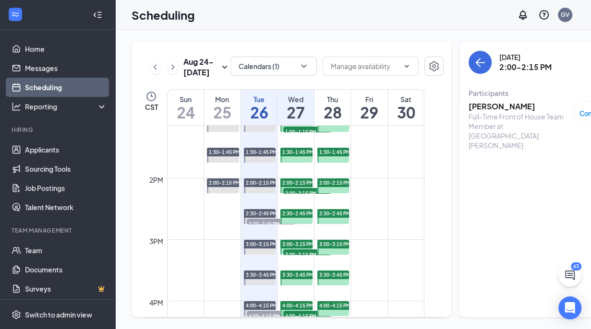
click at [298, 259] on span "3:00-3:15 PM" at bounding box center [307, 255] width 48 height 10
drag, startPoint x: 504, startPoint y: 91, endPoint x: 458, endPoint y: 90, distance: 46.1
click at [468, 101] on h3 "Sherika Lee" at bounding box center [518, 106] width 101 height 11
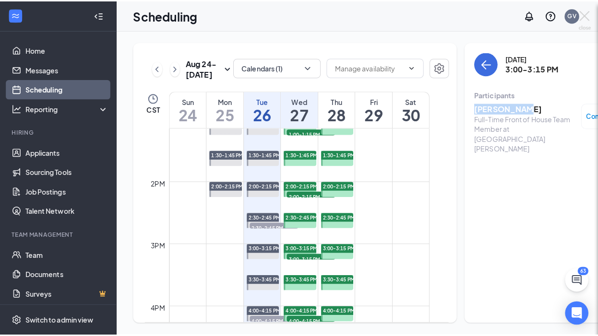
scroll to position [7, 0]
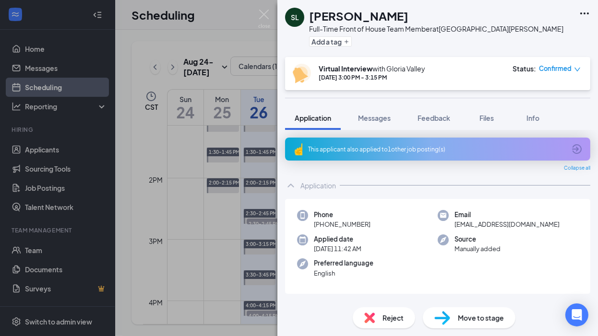
click at [241, 22] on div "SL Sherika Lee Full-Time Front of House Team Member at North Collins Street Add…" at bounding box center [299, 168] width 598 height 336
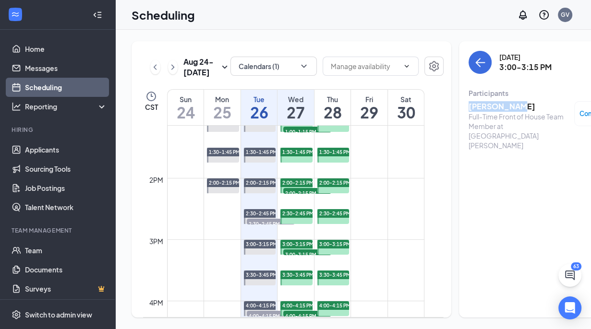
drag, startPoint x: 503, startPoint y: 99, endPoint x: 458, endPoint y: 95, distance: 45.7
click at [468, 101] on h3 "Sherika Lee" at bounding box center [518, 106] width 101 height 11
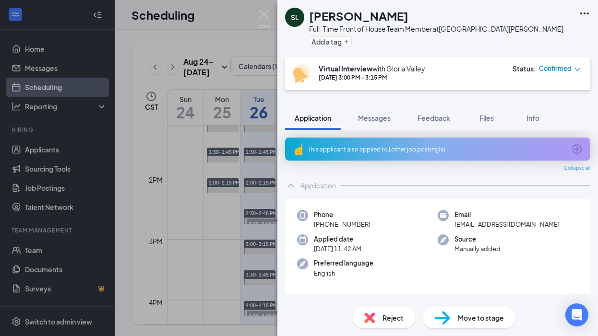
click at [240, 20] on div "SL Sherika Lee Full-Time Front of House Team Member at North Collins Street Add…" at bounding box center [299, 168] width 598 height 336
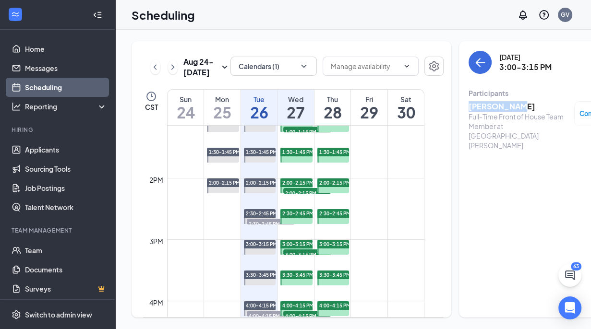
drag, startPoint x: 501, startPoint y: 97, endPoint x: 454, endPoint y: 97, distance: 47.0
click at [459, 97] on div "Wednesday, Aug 27 3:00-3:15 PM Participants Sherika Lee Full-Time Front of Hous…" at bounding box center [547, 179] width 177 height 276
copy h3 "Sherika Lee"
drag, startPoint x: 535, startPoint y: 109, endPoint x: 538, endPoint y: 102, distance: 7.5
click at [538, 102] on div "Sherika Lee Full-Time Front of House Team Member at North Collins Street" at bounding box center [518, 125] width 101 height 49
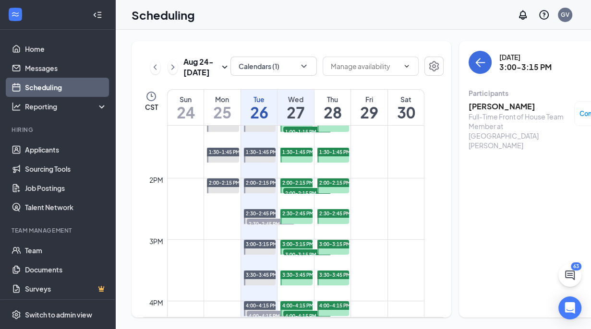
drag, startPoint x: 535, startPoint y: 107, endPoint x: 513, endPoint y: 115, distance: 22.9
click at [511, 115] on div "Full-Time Front of House Team Member at [GEOGRAPHIC_DATA][PERSON_NAME]" at bounding box center [518, 131] width 101 height 38
click at [534, 112] on div "Full-Time Front of House Team Member at [GEOGRAPHIC_DATA][PERSON_NAME]" at bounding box center [518, 131] width 101 height 38
drag, startPoint x: 534, startPoint y: 109, endPoint x: 459, endPoint y: 112, distance: 74.9
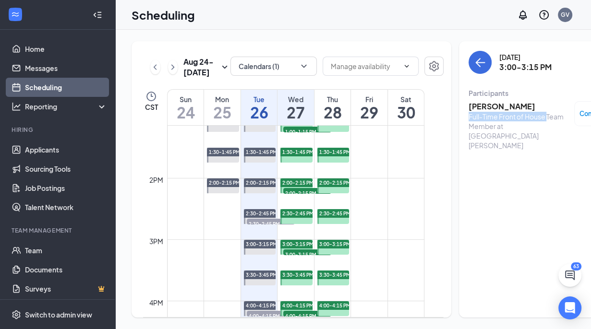
click at [468, 112] on div "Full-Time Front of House Team Member at [GEOGRAPHIC_DATA][PERSON_NAME]" at bounding box center [518, 131] width 101 height 38
copy div "Full-Time Front of House"
drag, startPoint x: 542, startPoint y: 57, endPoint x: 488, endPoint y: 52, distance: 53.4
click at [499, 52] on div "Wednesday, Aug 27 3:00-3:15 PM" at bounding box center [525, 62] width 52 height 20
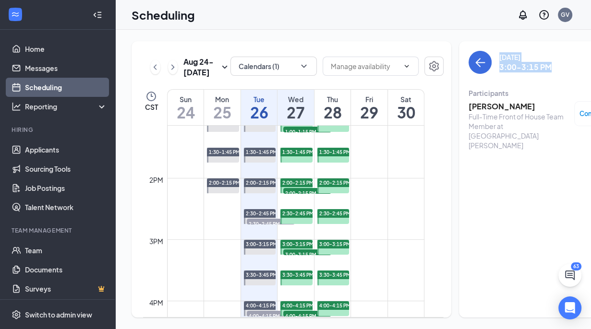
copy div "Wednesday, Aug 27 3:00-3:15 PM"
click at [477, 101] on h3 "Sherika Lee" at bounding box center [518, 106] width 101 height 11
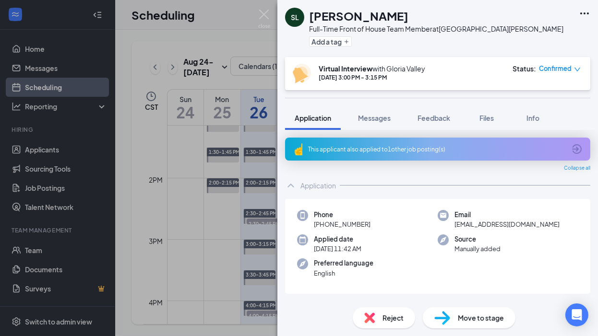
click at [472, 225] on span "sherikalee54@gmail.com" at bounding box center [506, 225] width 105 height 10
copy span "sherikalee54@gmail.com"
click at [374, 117] on span "Messages" at bounding box center [374, 118] width 33 height 9
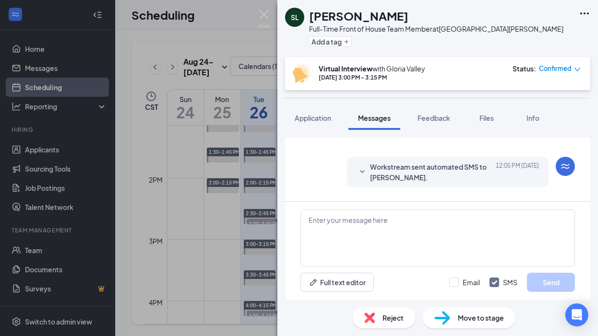
scroll to position [289, 0]
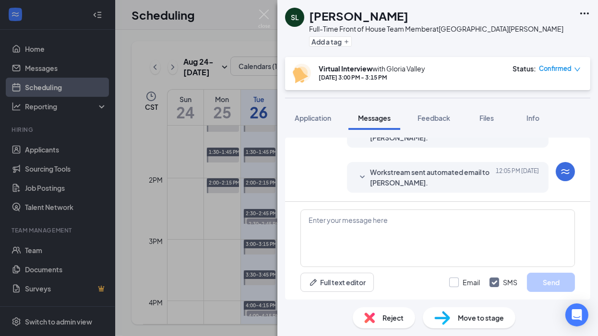
click at [456, 282] on input "Email" at bounding box center [464, 283] width 31 height 10
checkbox input "true"
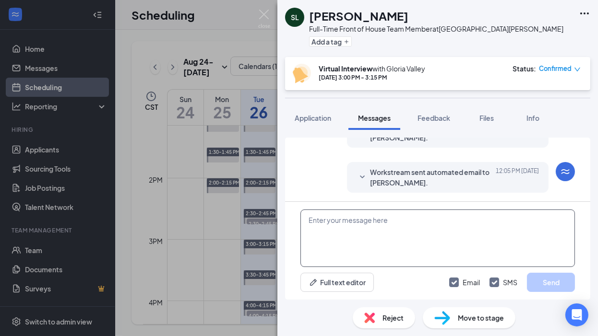
drag, startPoint x: 358, startPoint y: 223, endPoint x: 319, endPoint y: 234, distance: 41.0
click at [319, 234] on textarea at bounding box center [437, 239] width 274 height 58
paste textarea "Hello, my name is Gloria Valley. I will be conducting your virtual interview th…"
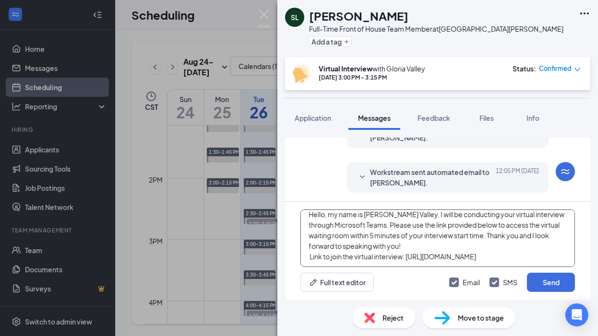
scroll to position [0, 0]
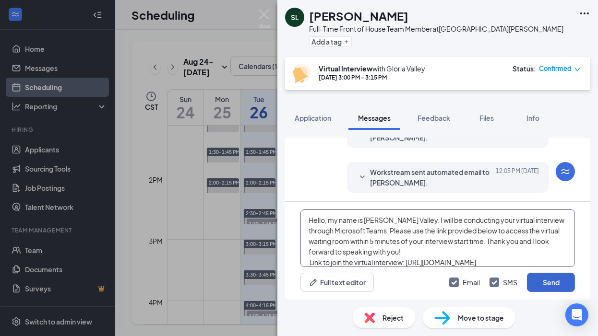
type textarea "Hello, my name is Gloria Valley. I will be conducting your virtual interview th…"
click at [549, 285] on button "Send" at bounding box center [551, 282] width 48 height 19
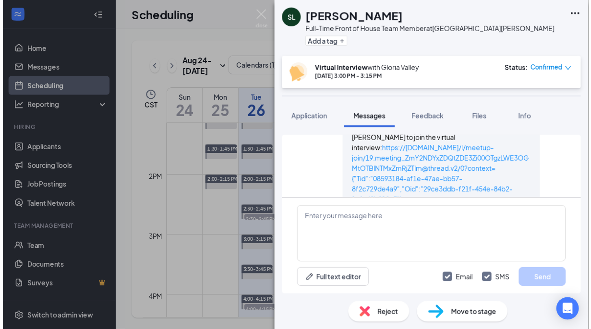
scroll to position [625, 0]
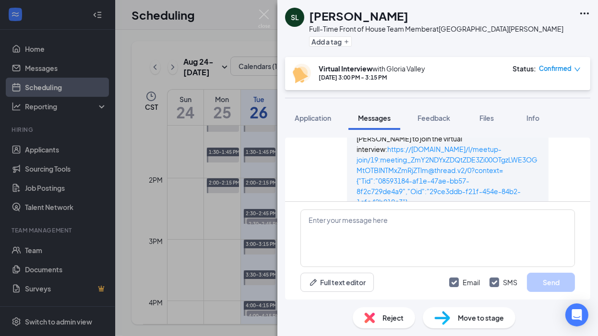
click at [262, 80] on div "SL Sherika Lee Full-Time Front of House Team Member at North Collins Street Add…" at bounding box center [299, 168] width 598 height 336
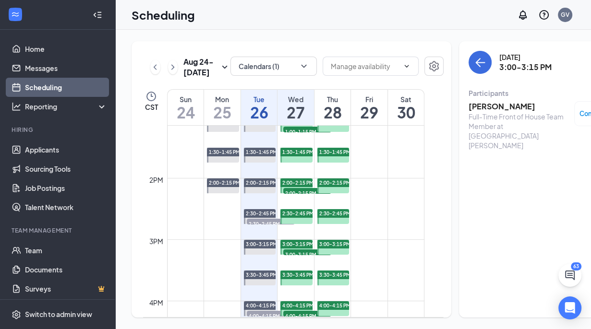
click at [305, 120] on h1 "27" at bounding box center [295, 112] width 36 height 16
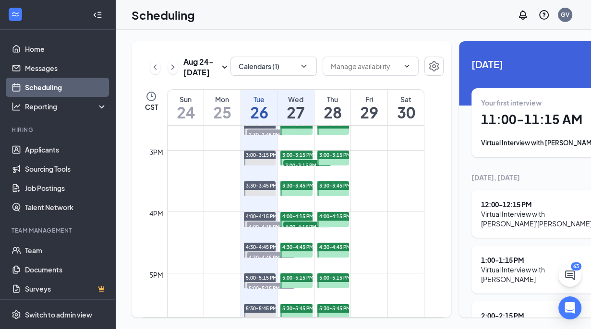
scroll to position [900, 0]
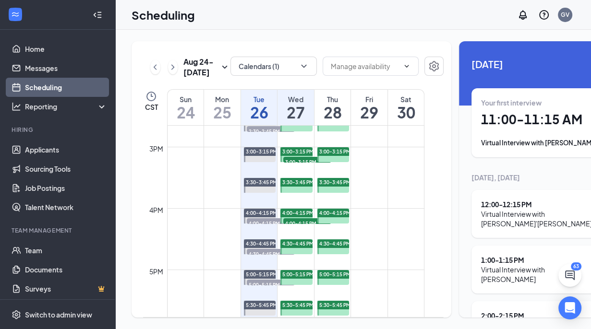
click at [285, 226] on span "4:00-4:15 PM" at bounding box center [307, 223] width 48 height 10
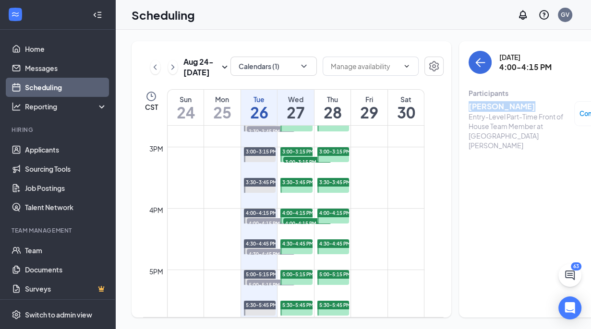
drag, startPoint x: 507, startPoint y: 90, endPoint x: 449, endPoint y: 93, distance: 57.6
click at [468, 101] on h3 "Sarah Ramirez" at bounding box center [518, 106] width 101 height 11
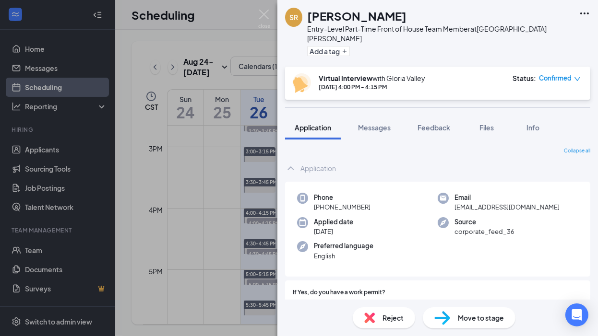
click at [262, 92] on div "SR Sarah Ramirez Entry-Level Part-Time Front of House Team Member at North Coll…" at bounding box center [299, 168] width 598 height 336
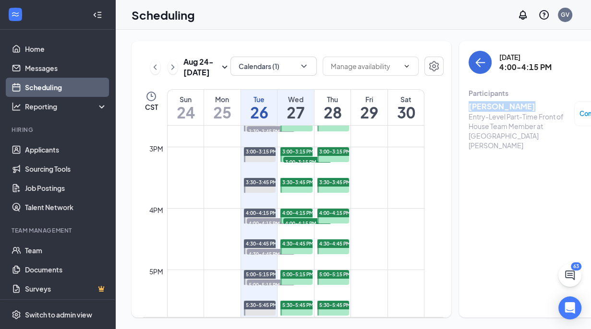
drag, startPoint x: 511, startPoint y: 96, endPoint x: 454, endPoint y: 99, distance: 57.7
click at [459, 99] on div "Wednesday, Aug 27 4:00-4:15 PM Participants Sarah Ramirez Entry-Level Part-Time…" at bounding box center [547, 179] width 177 height 276
copy h3 "Sarah Ramirez"
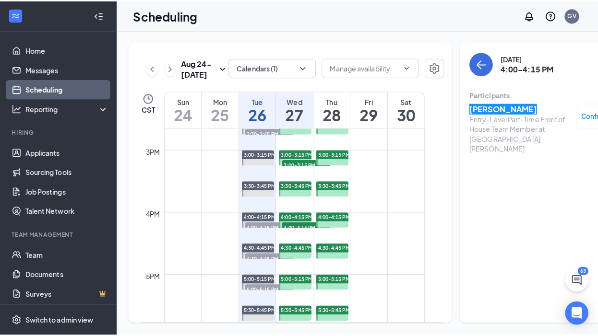
scroll to position [0, 6]
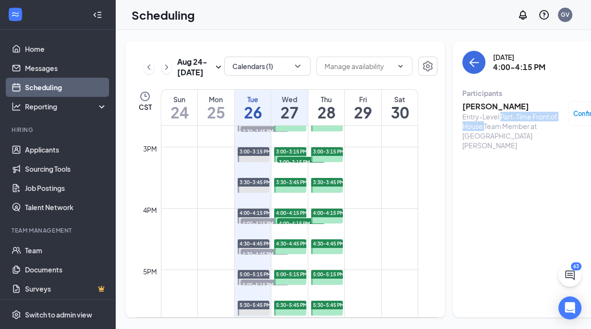
drag, startPoint x: 472, startPoint y: 120, endPoint x: 489, endPoint y: 110, distance: 20.7
click at [489, 112] on div "Entry-Level Part-Time Front of House Team Member at [GEOGRAPHIC_DATA][PERSON_NA…" at bounding box center [512, 131] width 101 height 38
copy div "Part-Time Front of House"
click at [532, 62] on h3 "4:00-4:15 PM" at bounding box center [519, 67] width 52 height 11
drag, startPoint x: 534, startPoint y: 59, endPoint x: 482, endPoint y: 51, distance: 52.9
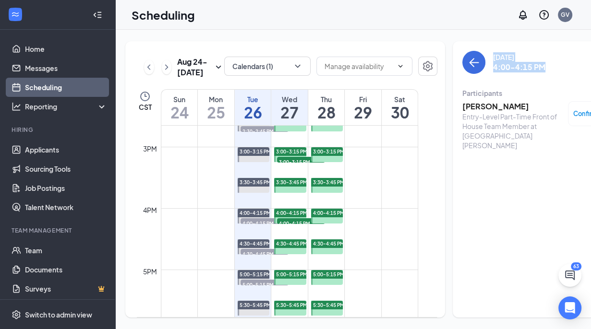
click at [493, 52] on div "Wednesday, Aug 27 4:00-4:15 PM" at bounding box center [519, 62] width 52 height 20
copy div "Wednesday, Aug 27 4:00-4:15 PM"
click at [487, 101] on h3 "Sarah Ramirez" at bounding box center [512, 106] width 101 height 11
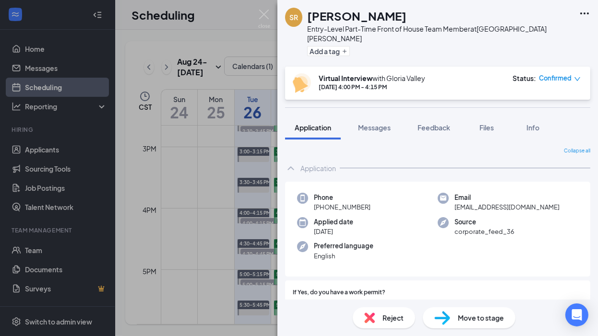
click at [477, 202] on span "sarahlyn03@icloud.com" at bounding box center [506, 207] width 105 height 10
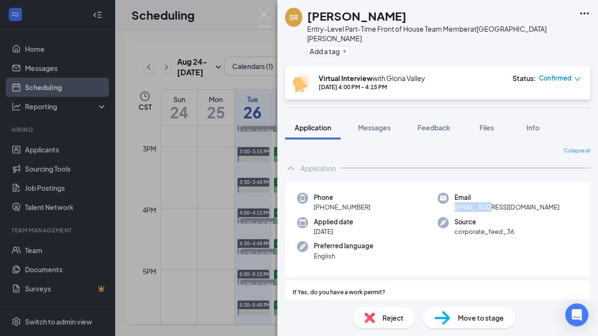
click at [477, 202] on span "sarahlyn03@icloud.com" at bounding box center [506, 207] width 105 height 10
click at [485, 202] on span "sarahlyn03@icloud.com" at bounding box center [506, 207] width 105 height 10
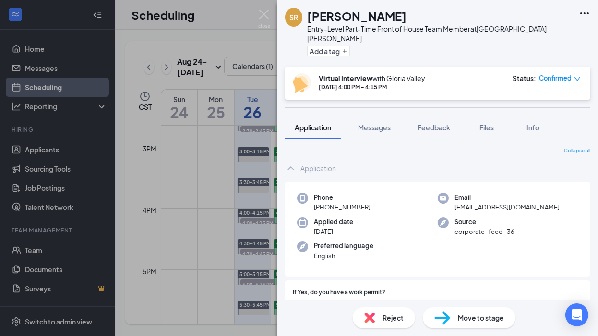
click at [478, 202] on span "sarahlyn03@icloud.com" at bounding box center [506, 207] width 105 height 10
drag, startPoint x: 528, startPoint y: 195, endPoint x: 452, endPoint y: 201, distance: 76.5
click at [452, 201] on div "Email sarahlyn03@icloud.com" at bounding box center [508, 203] width 141 height 20
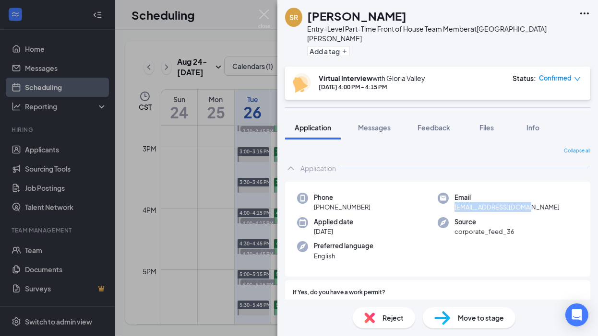
copy span "sarahlyn03@icloud.com"
click at [379, 123] on span "Messages" at bounding box center [374, 127] width 33 height 9
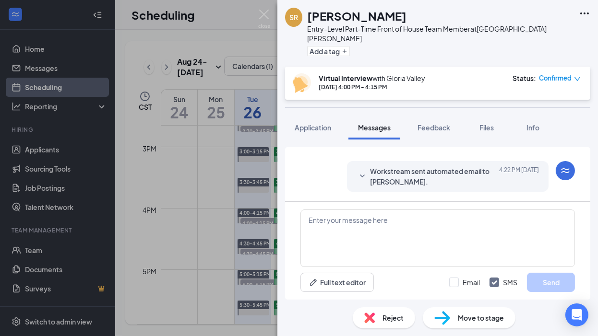
scroll to position [366, 0]
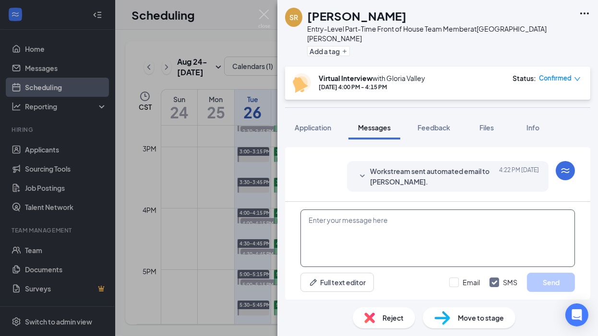
click at [361, 222] on textarea at bounding box center [437, 239] width 274 height 58
paste textarea "Hello, my name is Gloria Valley. I will be conducting your virtual interview on…"
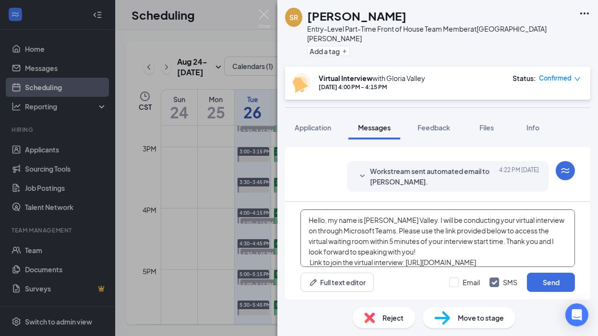
scroll to position [52, 0]
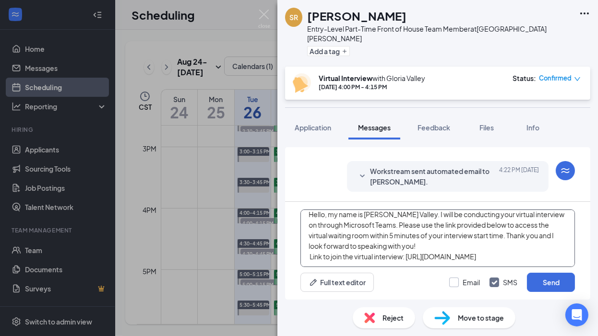
type textarea "Hello, my name is Gloria Valley. I will be conducting your virtual interview on…"
click at [454, 281] on input "Email" at bounding box center [464, 283] width 31 height 10
checkbox input "true"
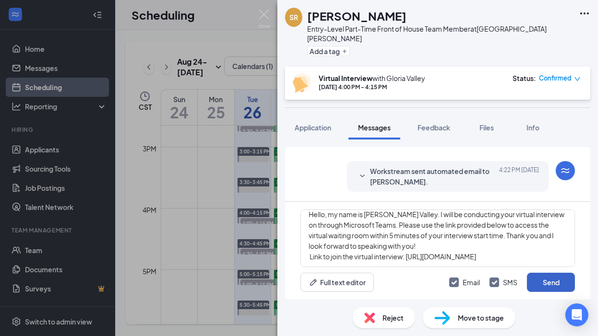
click at [542, 279] on button "Send" at bounding box center [551, 282] width 48 height 19
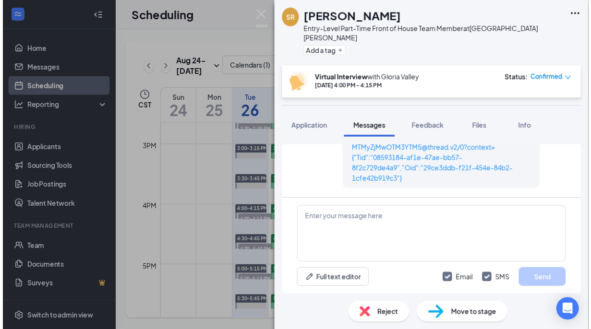
scroll to position [720, 0]
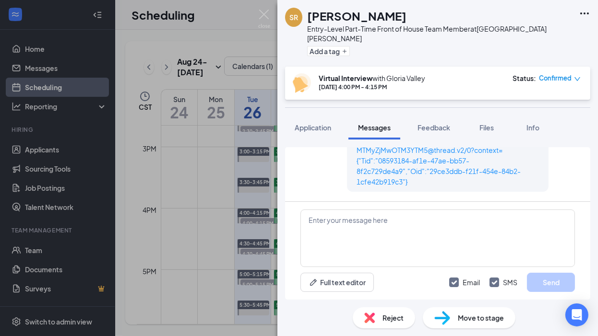
click at [193, 278] on div "SR Sarah Ramirez Entry-Level Part-Time Front of House Team Member at North Coll…" at bounding box center [299, 168] width 598 height 336
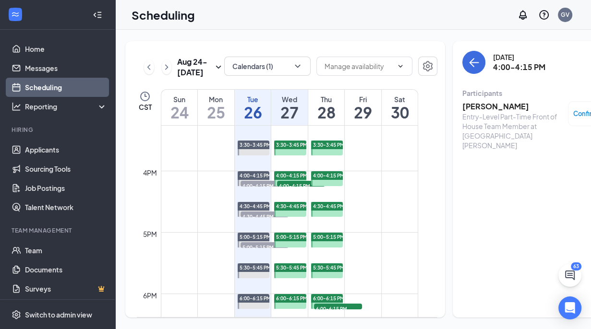
scroll to position [934, 0]
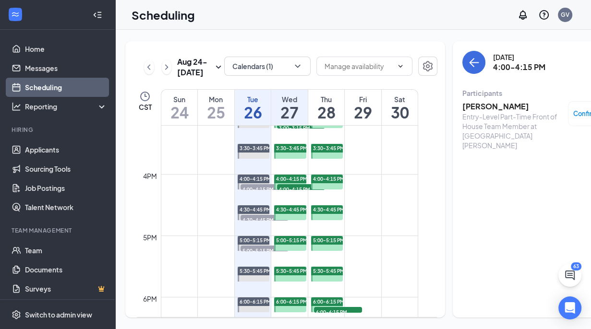
click at [331, 120] on h1 "28" at bounding box center [326, 112] width 36 height 16
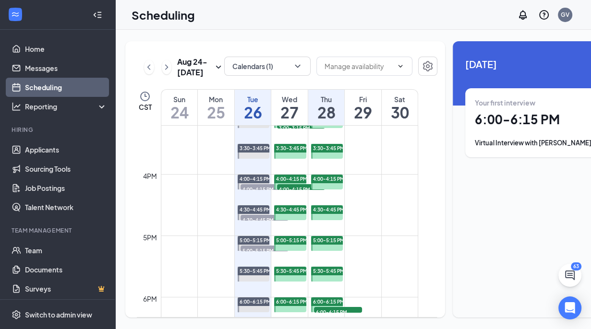
click at [294, 120] on h1 "27" at bounding box center [289, 112] width 36 height 16
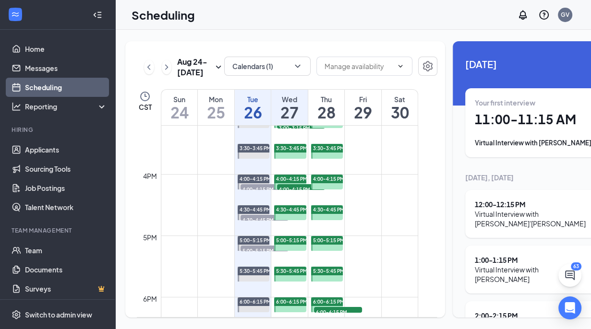
drag, startPoint x: 556, startPoint y: 168, endPoint x: 554, endPoint y: 189, distance: 20.7
click at [554, 189] on div "Tomorrow, 27 August 12:00 - 12:15 PM Virtual Interview with Ja'Niyah Thompson 1…" at bounding box center [541, 317] width 152 height 288
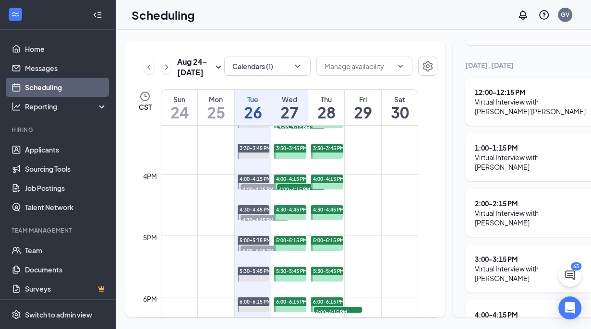
scroll to position [14, 0]
click at [533, 320] on div "Virtual Interview with [PERSON_NAME]" at bounding box center [534, 329] width 119 height 19
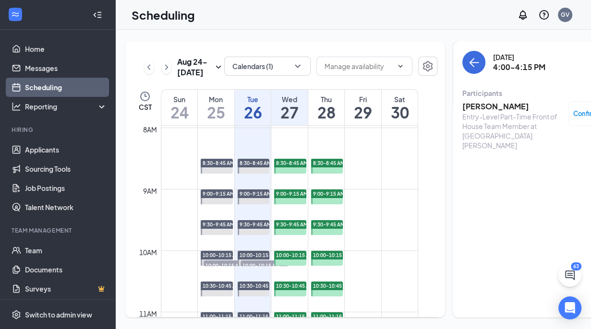
scroll to position [479, 0]
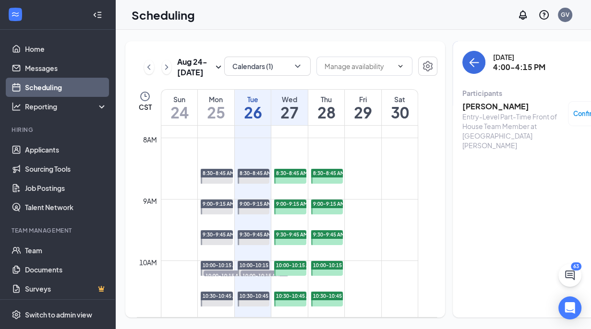
click at [288, 120] on h1 "27" at bounding box center [289, 112] width 36 height 16
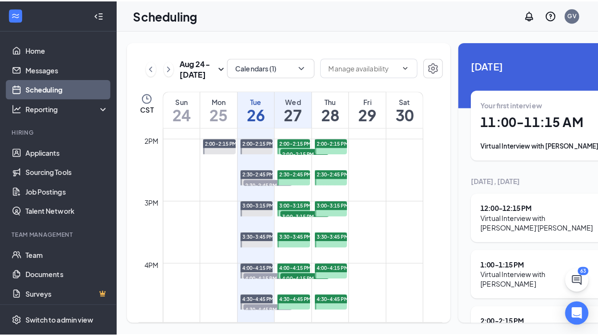
scroll to position [815, 0]
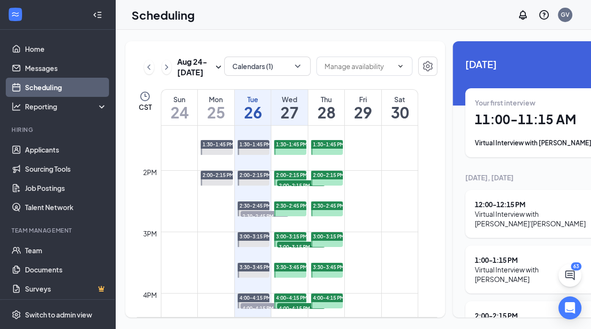
click at [503, 117] on h1 "11:00 - 11:15 AM" at bounding box center [541, 119] width 132 height 16
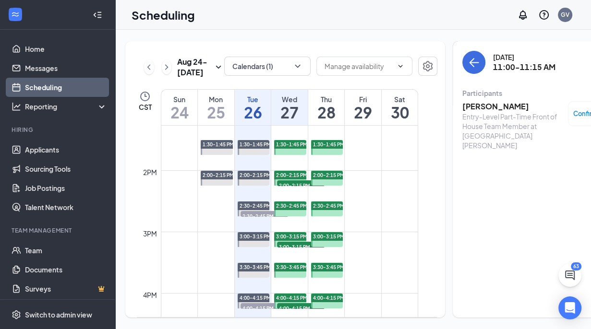
click at [469, 101] on h3 "[PERSON_NAME]" at bounding box center [512, 106] width 101 height 11
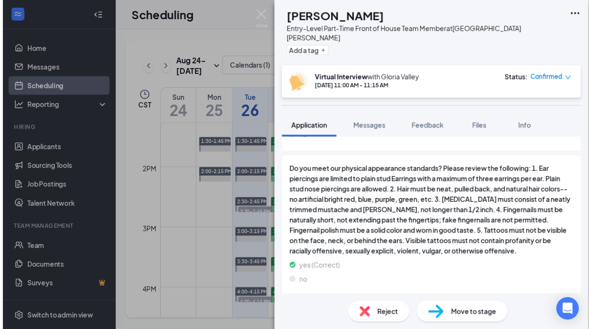
scroll to position [1222, 0]
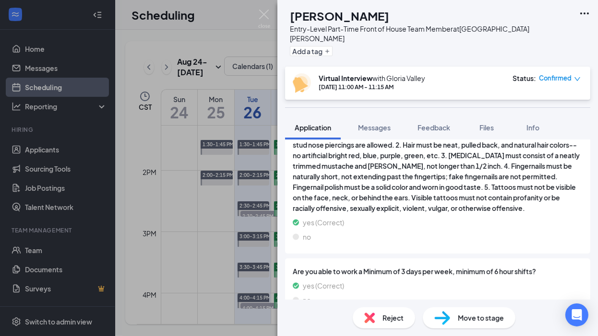
click at [264, 86] on div "GG [PERSON_NAME] Entry-Level Part-Time Front of House Team Member at [GEOGRAPHI…" at bounding box center [299, 168] width 598 height 336
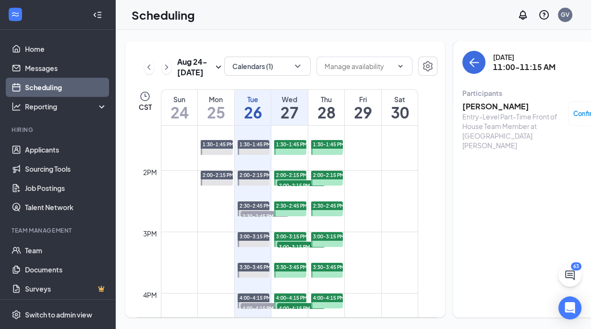
click at [292, 120] on h1 "27" at bounding box center [289, 112] width 36 height 16
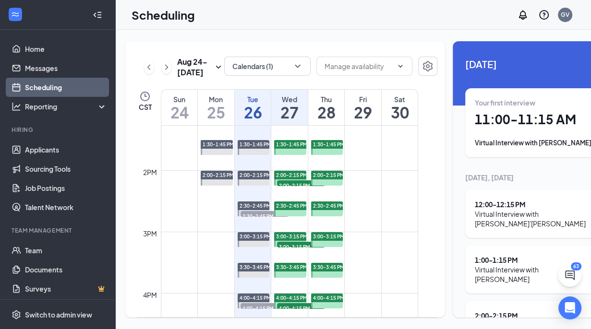
click at [509, 211] on div "Virtual Interview with [PERSON_NAME]'[PERSON_NAME]" at bounding box center [534, 218] width 119 height 19
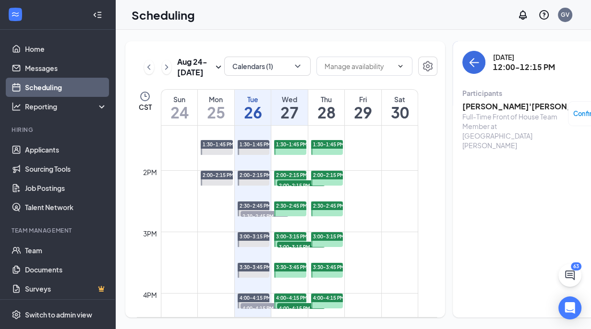
click at [290, 190] on span "2:00-2:15 PM" at bounding box center [301, 185] width 48 height 10
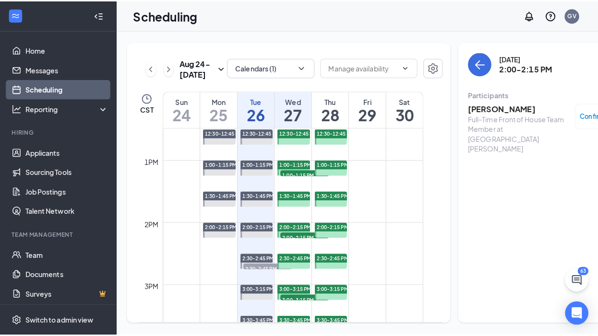
scroll to position [719, 0]
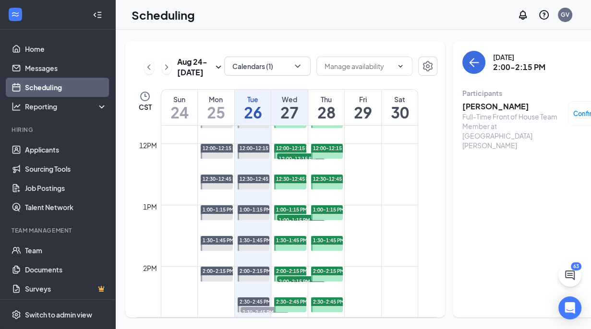
click at [293, 163] on span "12:00-12:15 PM" at bounding box center [301, 159] width 48 height 10
click at [499, 101] on h3 "[PERSON_NAME]'[PERSON_NAME]" at bounding box center [512, 106] width 101 height 11
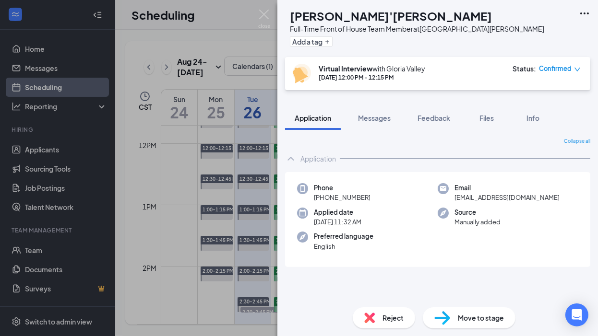
click at [307, 115] on span "Application" at bounding box center [313, 118] width 36 height 9
click at [226, 29] on div "[PERSON_NAME] [PERSON_NAME]'[PERSON_NAME] Full-Time Front of House Team Member …" at bounding box center [299, 168] width 598 height 336
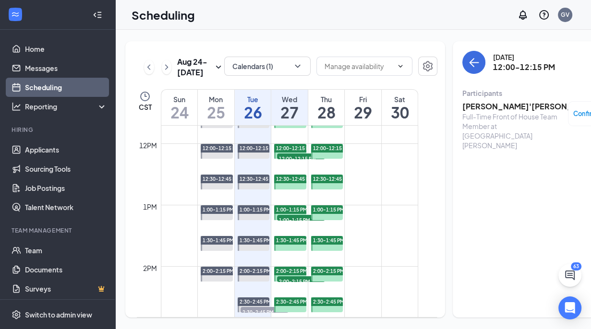
click at [287, 163] on span "12:00-12:15 PM" at bounding box center [301, 159] width 48 height 10
click at [287, 225] on span "1:00-1:15 PM" at bounding box center [301, 220] width 48 height 10
click at [475, 105] on h3 "[PERSON_NAME]" at bounding box center [512, 106] width 101 height 11
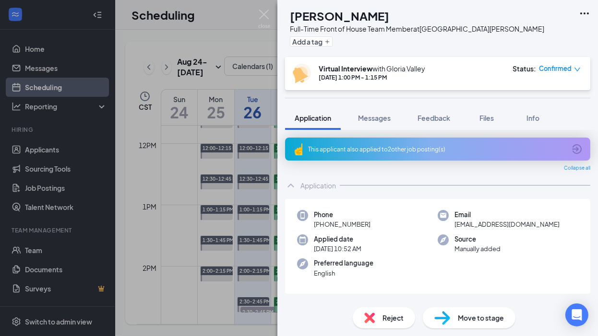
click at [230, 90] on div "RS [PERSON_NAME] Full-Time Front of House Team Member at [GEOGRAPHIC_DATA][PERS…" at bounding box center [299, 168] width 598 height 336
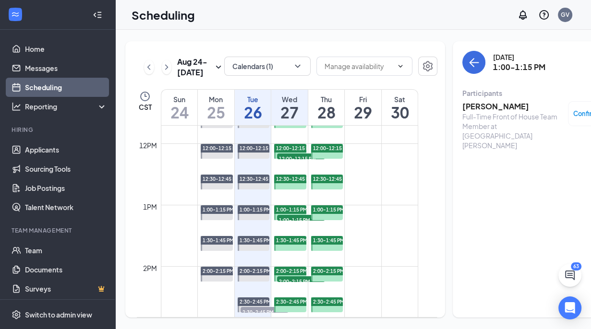
click at [294, 286] on span "2:00-2:15 PM" at bounding box center [301, 281] width 48 height 10
click at [478, 104] on h3 "[PERSON_NAME]" at bounding box center [512, 106] width 101 height 11
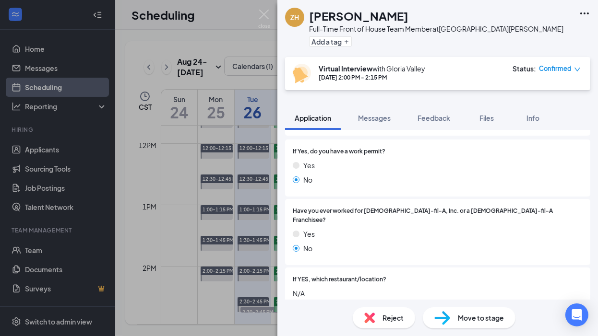
scroll to position [14, 0]
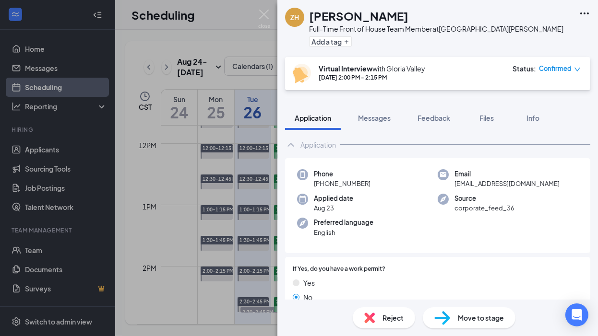
click at [177, 193] on div "ZH [PERSON_NAME] Full-Time Front of House Team Member at [GEOGRAPHIC_DATA][PERS…" at bounding box center [299, 168] width 598 height 336
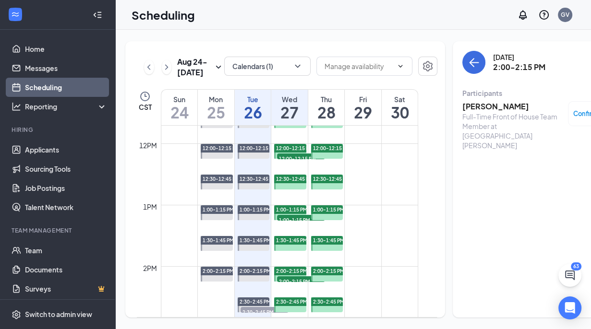
click at [298, 120] on h1 "27" at bounding box center [289, 112] width 36 height 16
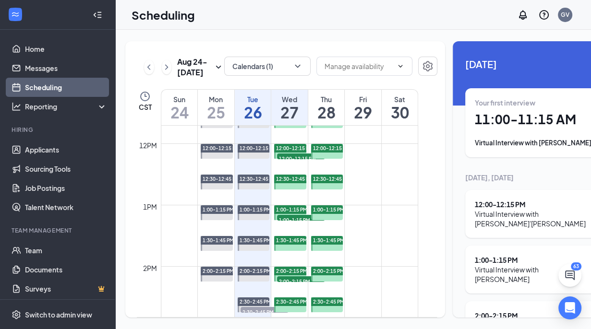
click at [515, 214] on div "Virtual Interview with [PERSON_NAME]'[PERSON_NAME]" at bounding box center [534, 218] width 119 height 19
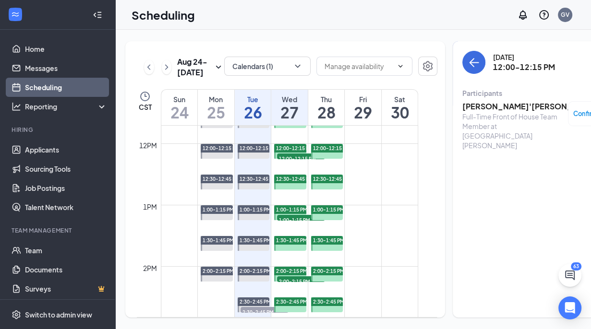
click at [489, 107] on h3 "[PERSON_NAME]'[PERSON_NAME]" at bounding box center [512, 106] width 101 height 11
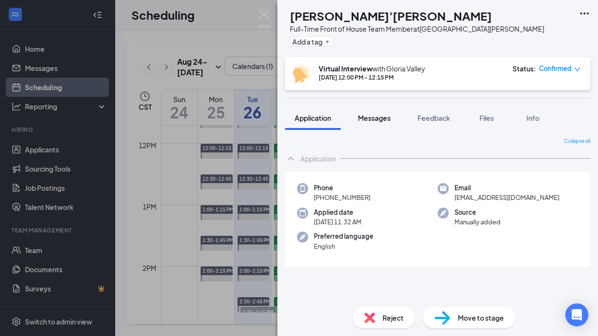
click at [382, 115] on span "Messages" at bounding box center [374, 118] width 33 height 9
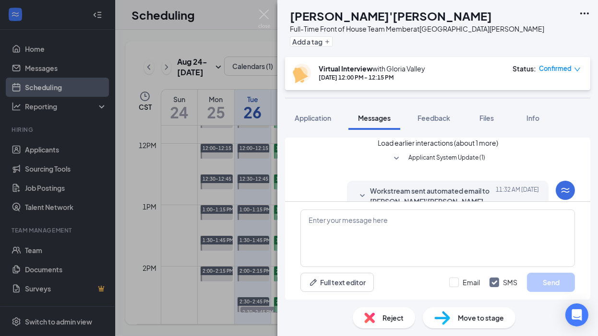
click at [394, 160] on icon "SmallChevronDown" at bounding box center [396, 158] width 5 height 3
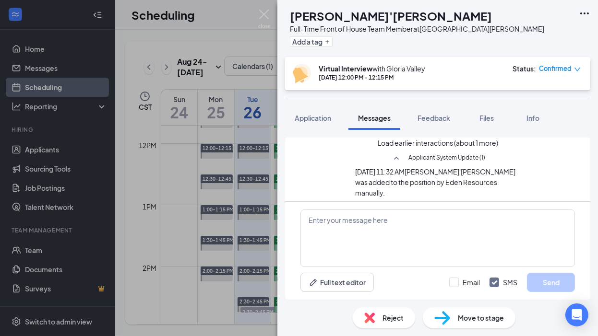
scroll to position [48, 0]
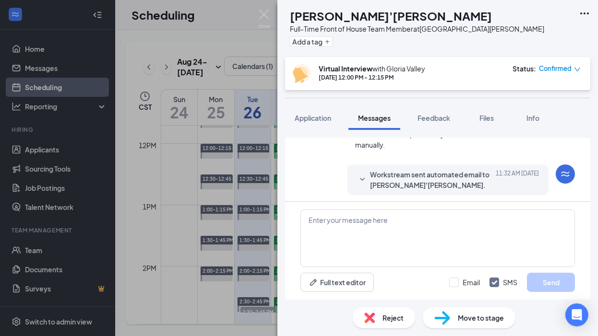
click at [357, 186] on icon "SmallChevronDown" at bounding box center [362, 180] width 12 height 12
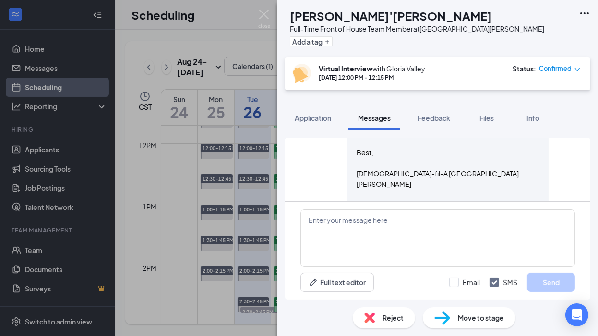
scroll to position [240, 0]
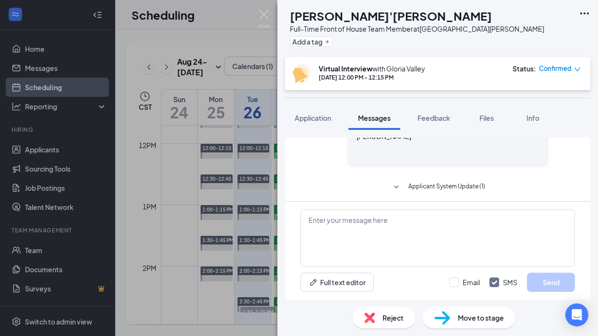
click at [394, 186] on icon "SmallChevronDown" at bounding box center [396, 187] width 5 height 3
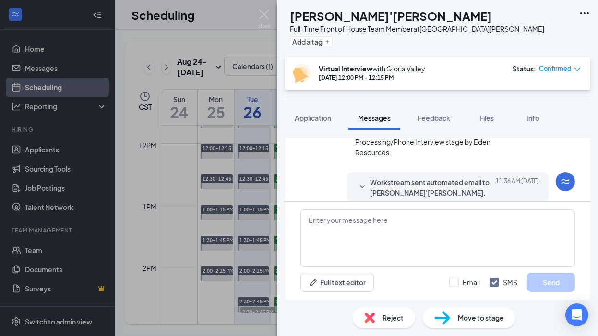
scroll to position [336, 0]
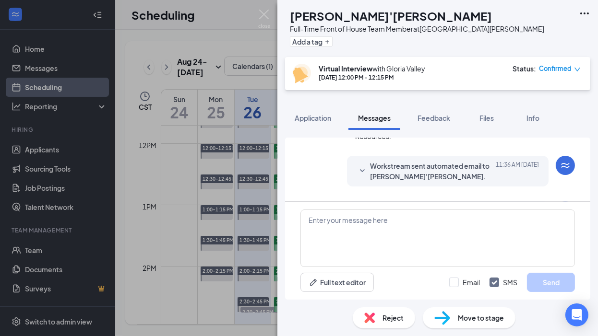
click at [356, 166] on icon "SmallChevronDown" at bounding box center [362, 172] width 12 height 12
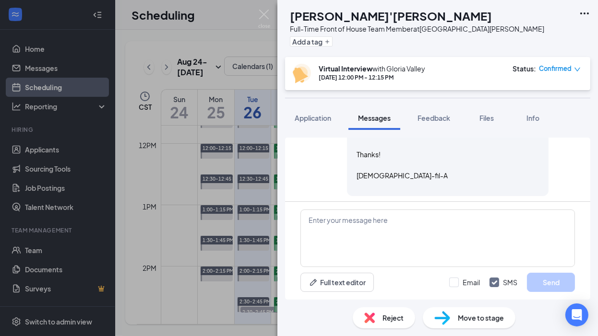
scroll to position [528, 0]
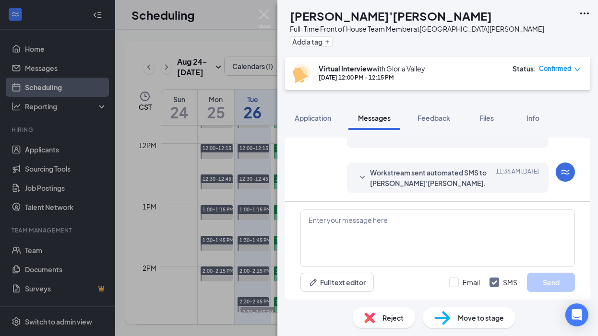
click at [357, 172] on icon "SmallChevronDown" at bounding box center [362, 178] width 12 height 12
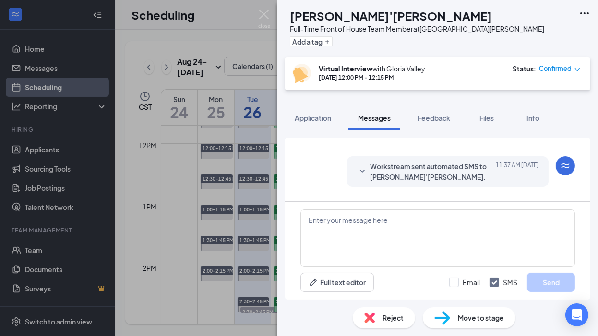
scroll to position [720, 0]
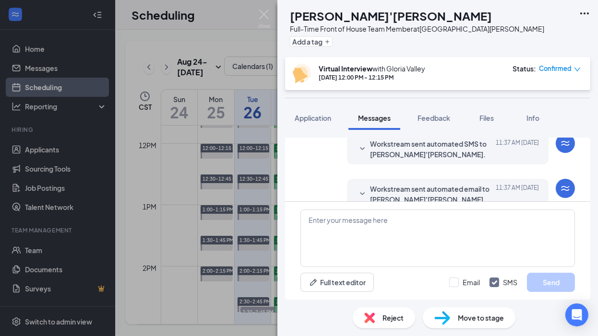
click at [357, 146] on icon "SmallChevronDown" at bounding box center [362, 149] width 12 height 12
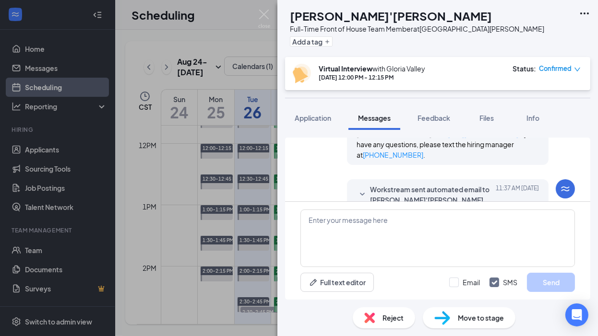
scroll to position [864, 0]
click at [360, 191] on icon "SmallChevronDown" at bounding box center [362, 192] width 5 height 3
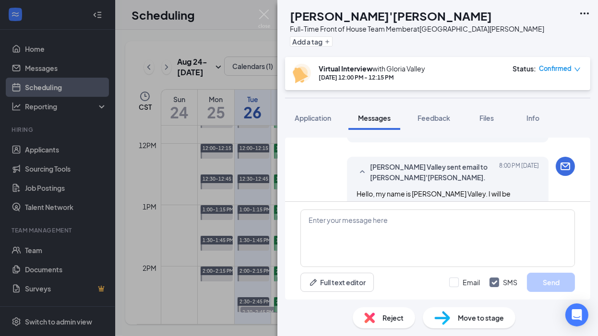
scroll to position [1391, 0]
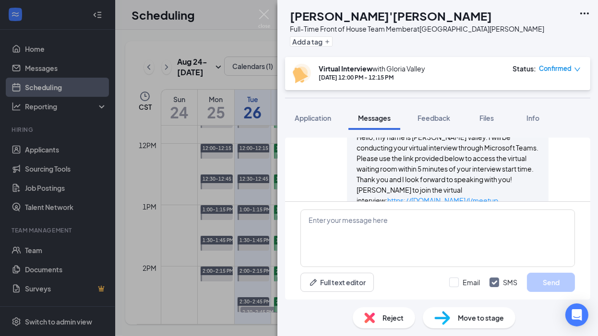
click at [167, 169] on div "JT Ja'Niyah Thompson Full-Time Front of House Team Member at North Collins Stre…" at bounding box center [299, 168] width 598 height 336
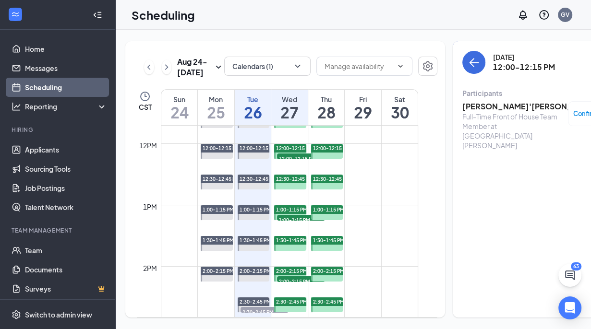
click at [292, 225] on span "1:00-1:15 PM" at bounding box center [301, 220] width 48 height 10
click at [468, 108] on h3 "[PERSON_NAME]" at bounding box center [512, 106] width 101 height 11
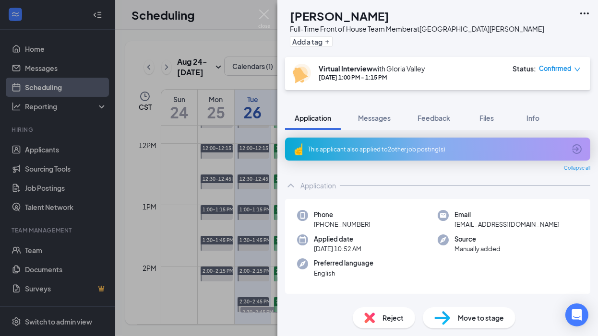
click at [577, 149] on icon "ArrowCircle" at bounding box center [577, 149] width 10 height 10
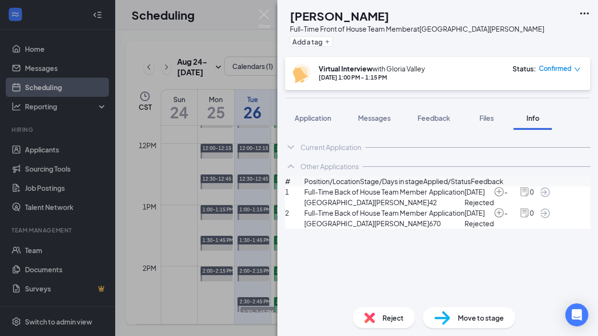
click at [429, 197] on span "Application" at bounding box center [447, 192] width 36 height 11
click at [464, 197] on span "Jul 16" at bounding box center [478, 192] width 29 height 11
click at [504, 197] on img at bounding box center [499, 192] width 11 height 11
click at [504, 218] on img at bounding box center [499, 213] width 11 height 11
click at [530, 197] on img at bounding box center [524, 192] width 11 height 11
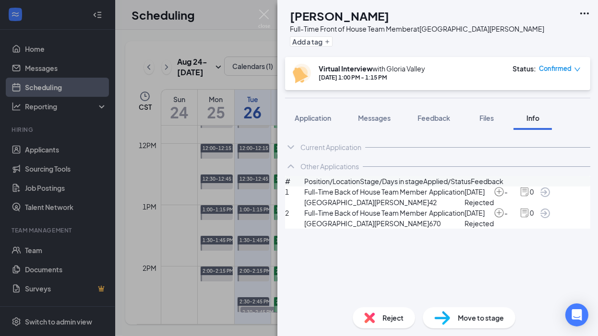
click at [530, 197] on img at bounding box center [524, 192] width 11 height 11
click at [530, 218] on img at bounding box center [524, 213] width 11 height 11
click at [384, 116] on span "Messages" at bounding box center [374, 118] width 33 height 9
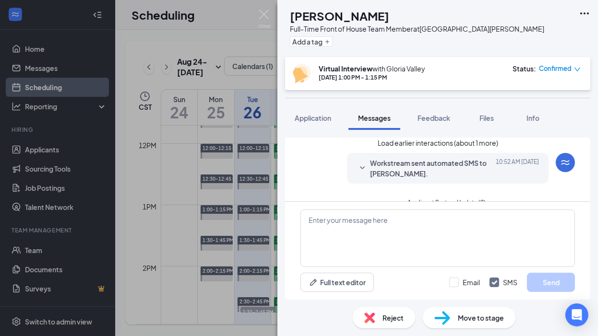
click at [263, 86] on div "RS Robert Simis Full-Time Front of House Team Member at North Collins Street Ad…" at bounding box center [299, 168] width 598 height 336
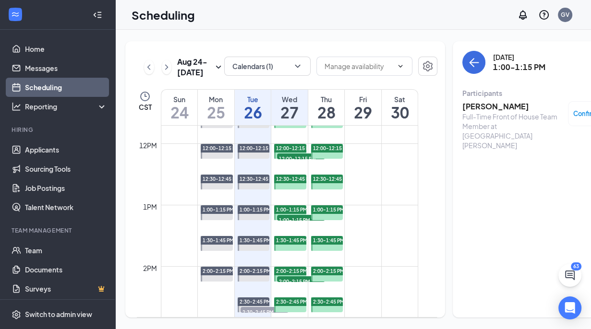
click at [294, 120] on h1 "27" at bounding box center [289, 112] width 36 height 16
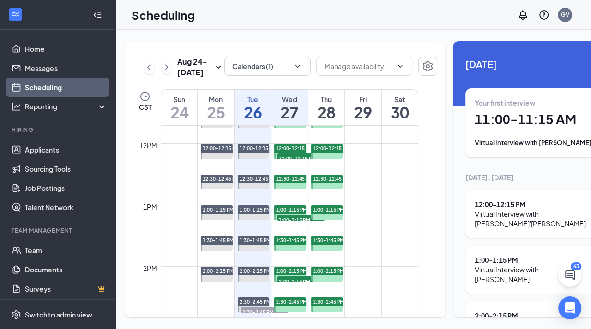
click at [507, 321] on div "Virtual Interview with [PERSON_NAME]" at bounding box center [534, 330] width 119 height 19
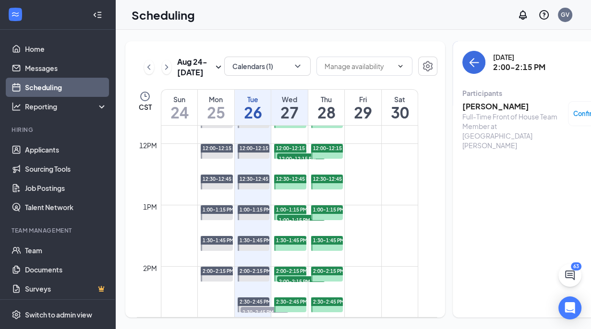
click at [472, 105] on h3 "[PERSON_NAME]" at bounding box center [512, 106] width 101 height 11
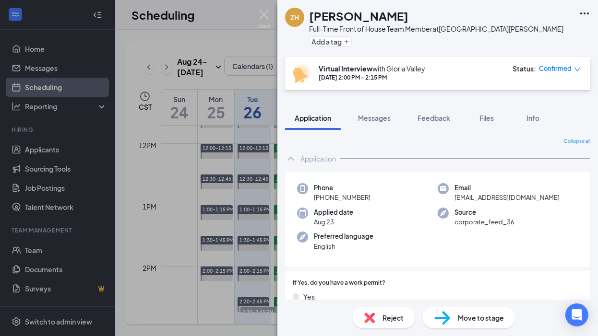
click at [254, 94] on div "ZH [PERSON_NAME] Full-Time Front of House Team Member at [GEOGRAPHIC_DATA][PERS…" at bounding box center [299, 168] width 598 height 336
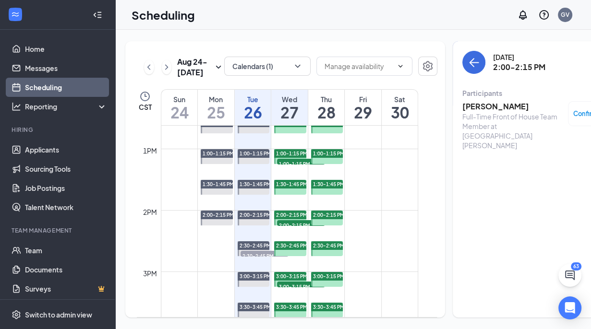
scroll to position [815, 0]
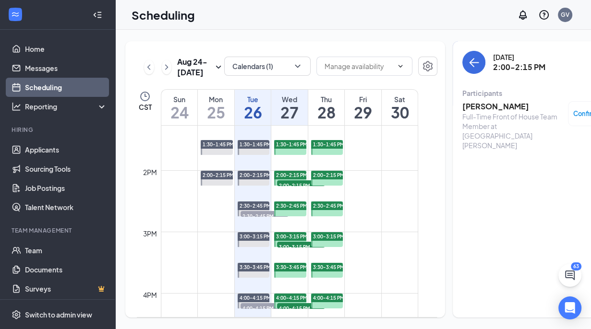
click at [288, 251] on span "3:00-3:15 PM" at bounding box center [301, 247] width 48 height 10
click at [477, 104] on h3 "Sherika Lee" at bounding box center [512, 106] width 101 height 11
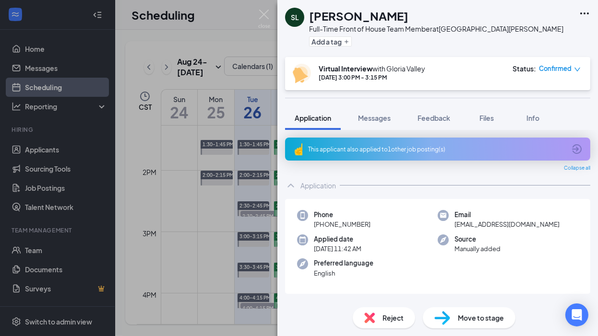
click at [581, 149] on icon "ArrowCircle" at bounding box center [577, 149] width 12 height 12
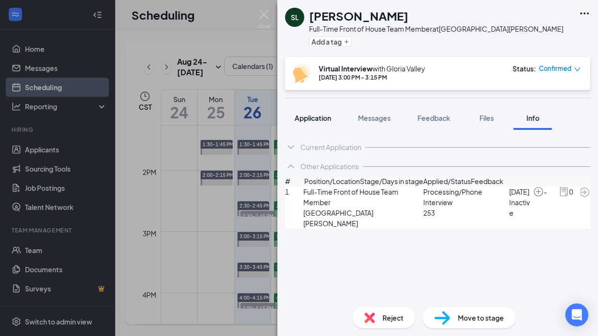
click at [309, 114] on span "Application" at bounding box center [313, 118] width 36 height 9
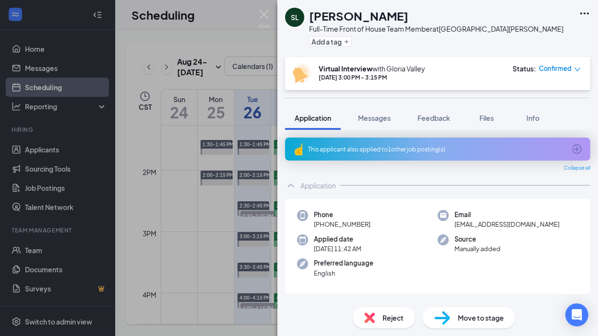
click at [575, 147] on icon "ArrowCircle" at bounding box center [577, 149] width 12 height 12
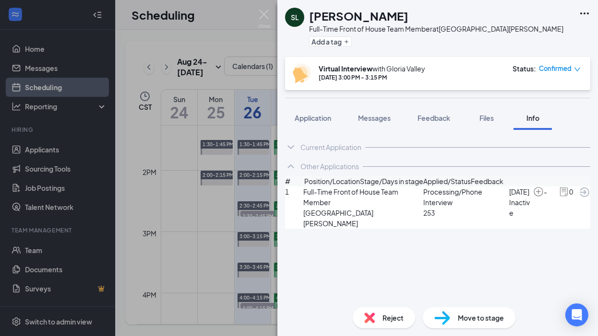
click at [558, 197] on img at bounding box center [563, 192] width 11 height 11
click at [259, 110] on div "SL Sherika Lee Full-Time Front of House Team Member at North Collins Street Add…" at bounding box center [299, 168] width 598 height 336
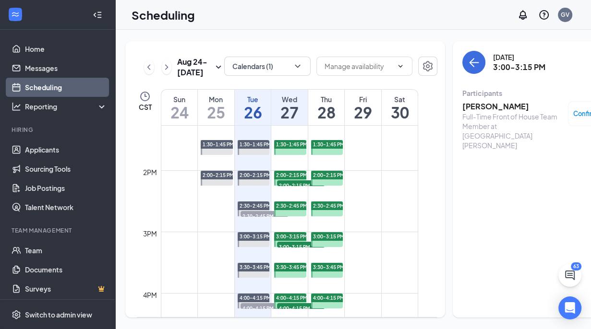
click at [297, 120] on h1 "27" at bounding box center [289, 112] width 36 height 16
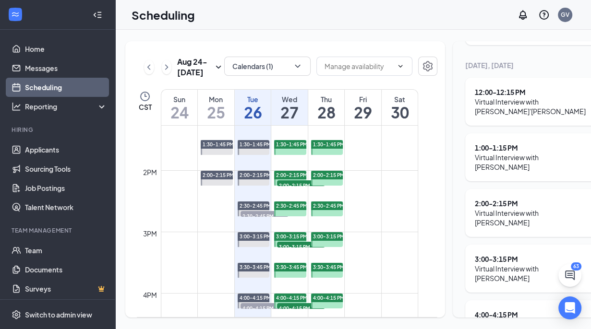
scroll to position [14, 0]
click at [529, 310] on div "4:00 - 4:15 PM" at bounding box center [534, 315] width 119 height 10
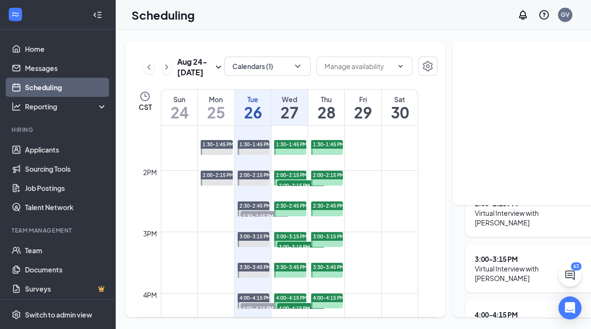
click at [500, 310] on div "4:00 - 4:15 PM" at bounding box center [534, 315] width 119 height 10
click at [497, 310] on div "4:00 - 4:15 PM" at bounding box center [534, 315] width 119 height 10
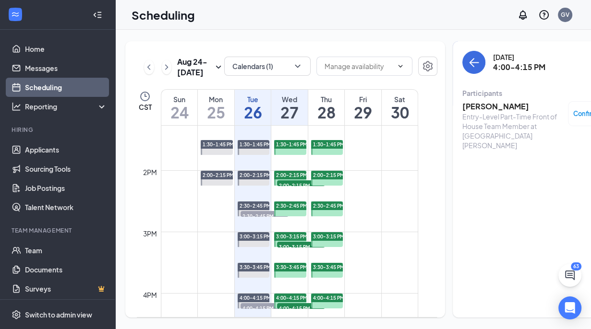
click at [491, 101] on h3 "Sarah Ramirez" at bounding box center [512, 106] width 101 height 11
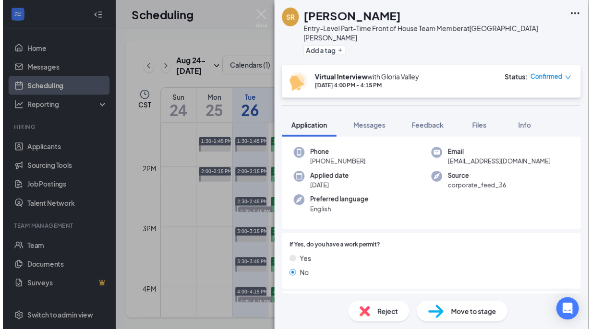
scroll to position [144, 0]
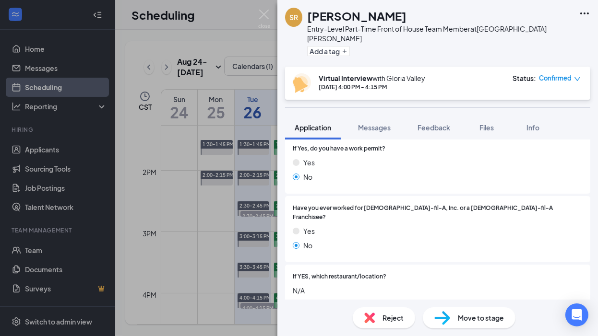
click at [259, 123] on div "SR Sarah Ramirez Entry-Level Part-Time Front of House Team Member at North Coll…" at bounding box center [299, 168] width 598 height 336
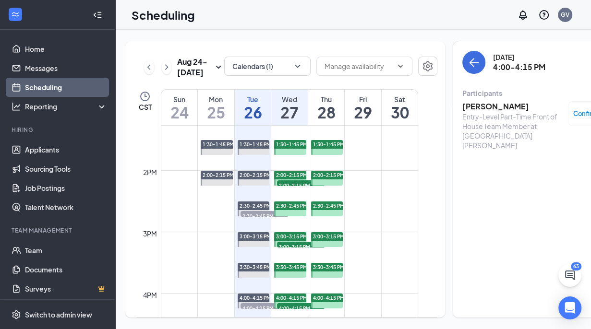
click at [287, 120] on h1 "27" at bounding box center [289, 112] width 36 height 16
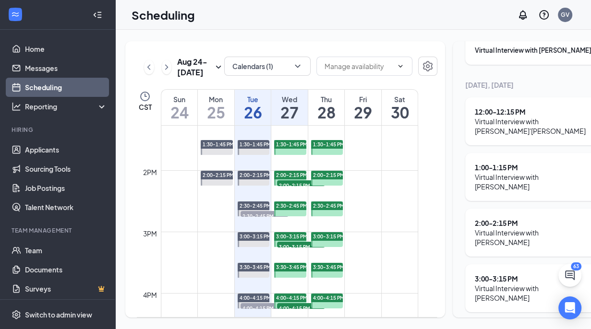
scroll to position [96, 0]
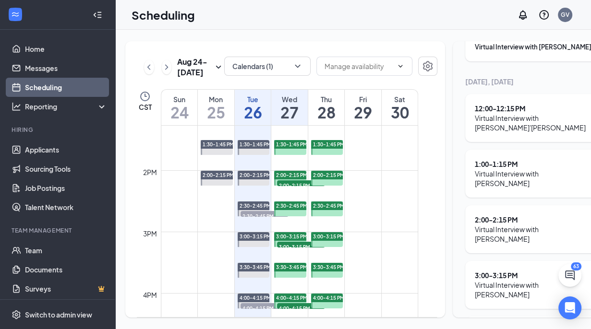
click at [499, 280] on div "Virtual Interview with [PERSON_NAME]" at bounding box center [534, 289] width 119 height 19
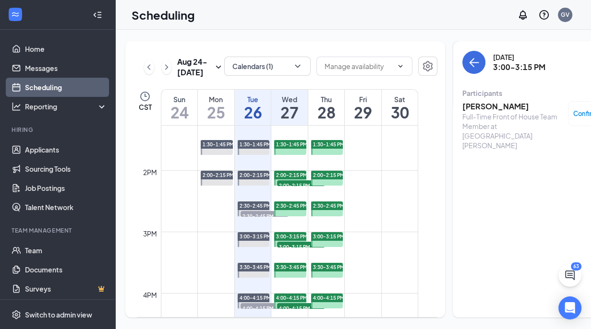
click at [480, 101] on h3 "Sherika Lee" at bounding box center [512, 106] width 101 height 11
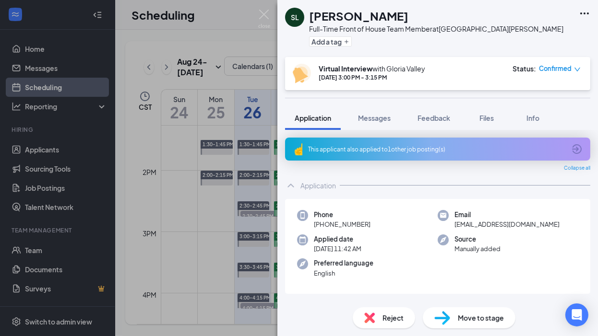
click at [269, 30] on div "SL Sherika Lee Full-Time Front of House Team Member at North Collins Street Add…" at bounding box center [299, 168] width 598 height 336
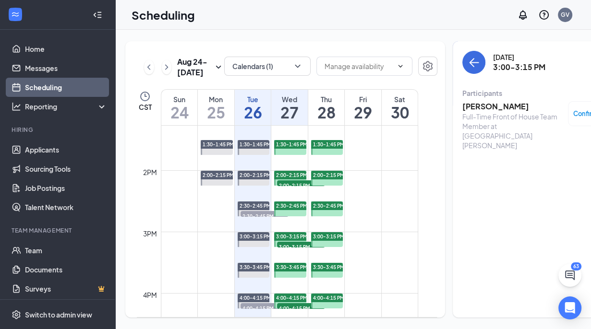
click at [291, 119] on h1 "27" at bounding box center [289, 112] width 36 height 16
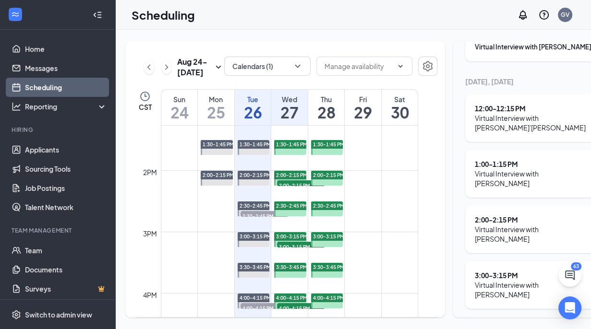
scroll to position [112, 0]
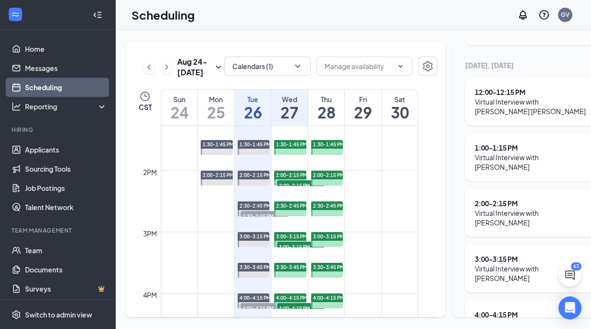
click at [518, 310] on div "4:00 - 4:15 PM" at bounding box center [534, 315] width 119 height 10
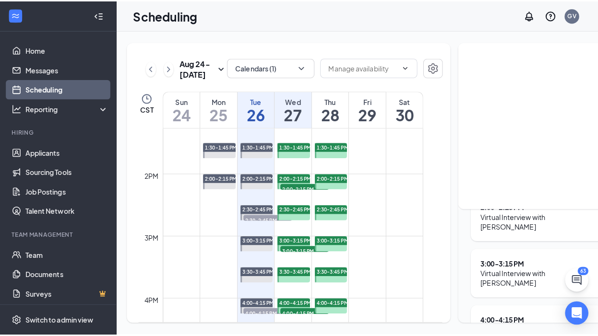
scroll to position [16, 0]
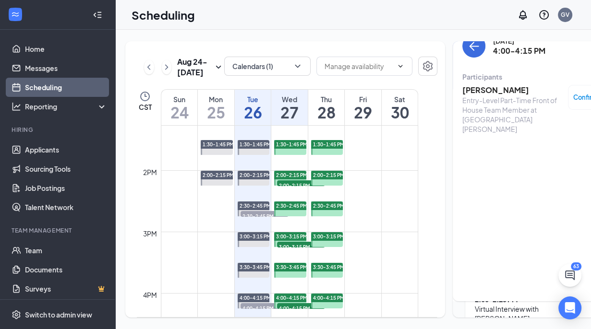
click at [485, 85] on h3 "Sarah Ramirez" at bounding box center [512, 90] width 101 height 11
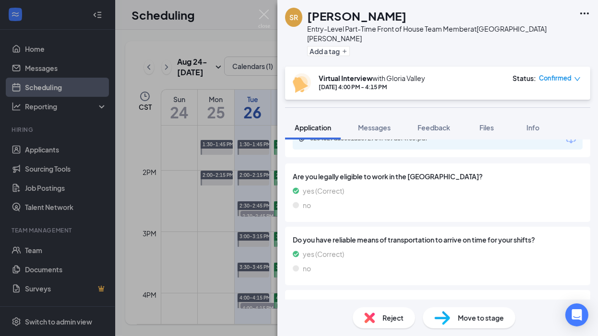
scroll to position [742, 0]
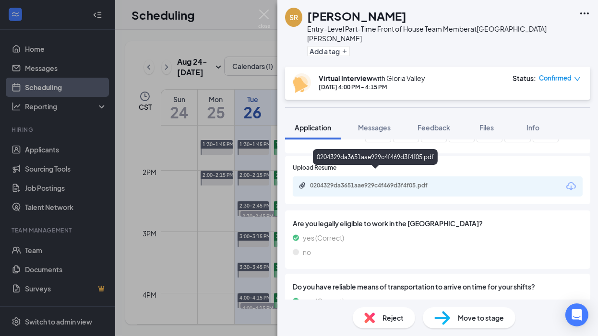
click at [388, 182] on div "0204329da3651aae929c4f469d3f4f05.pdf" at bounding box center [377, 186] width 134 height 8
